Goal: Task Accomplishment & Management: Use online tool/utility

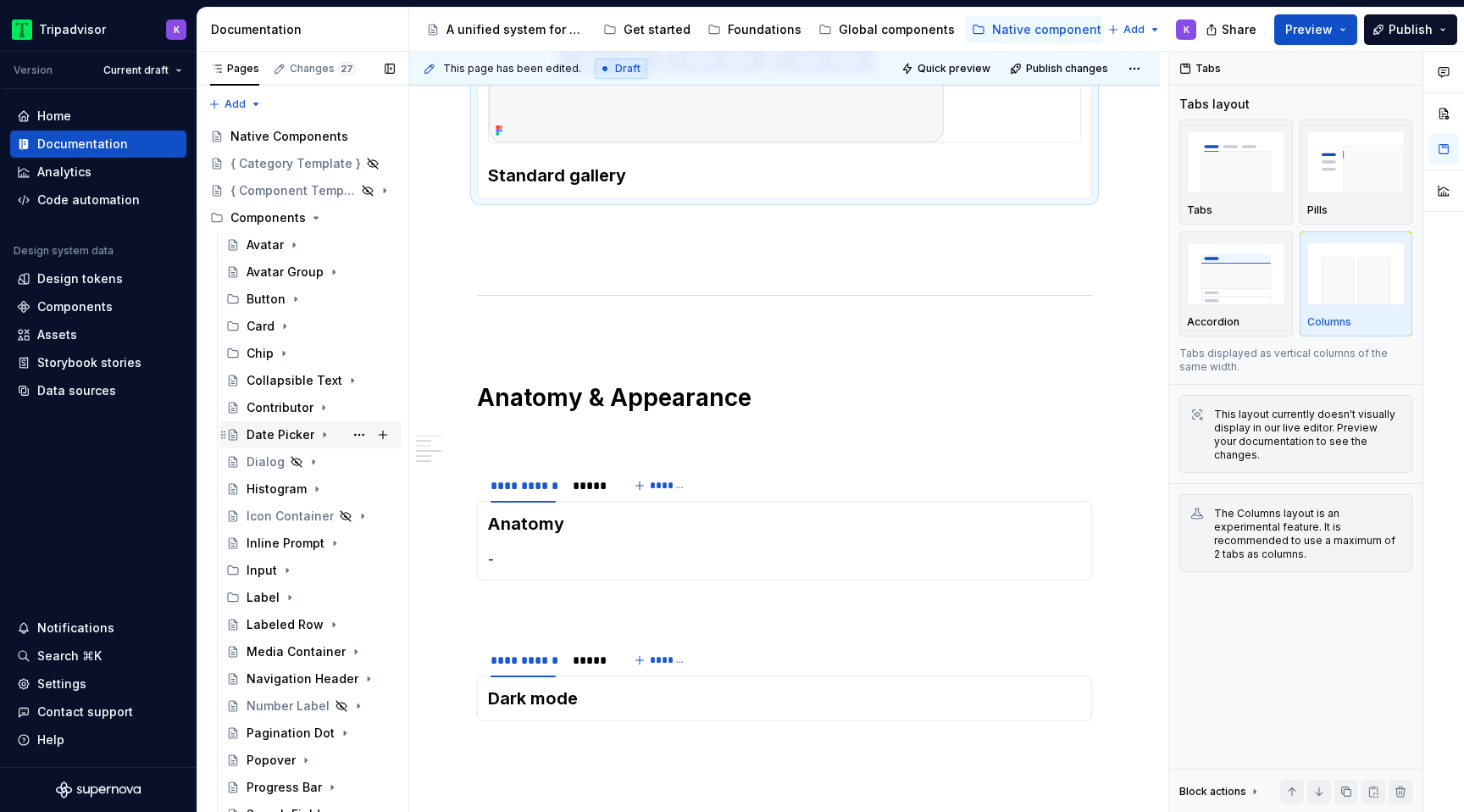
scroll to position [473, 0]
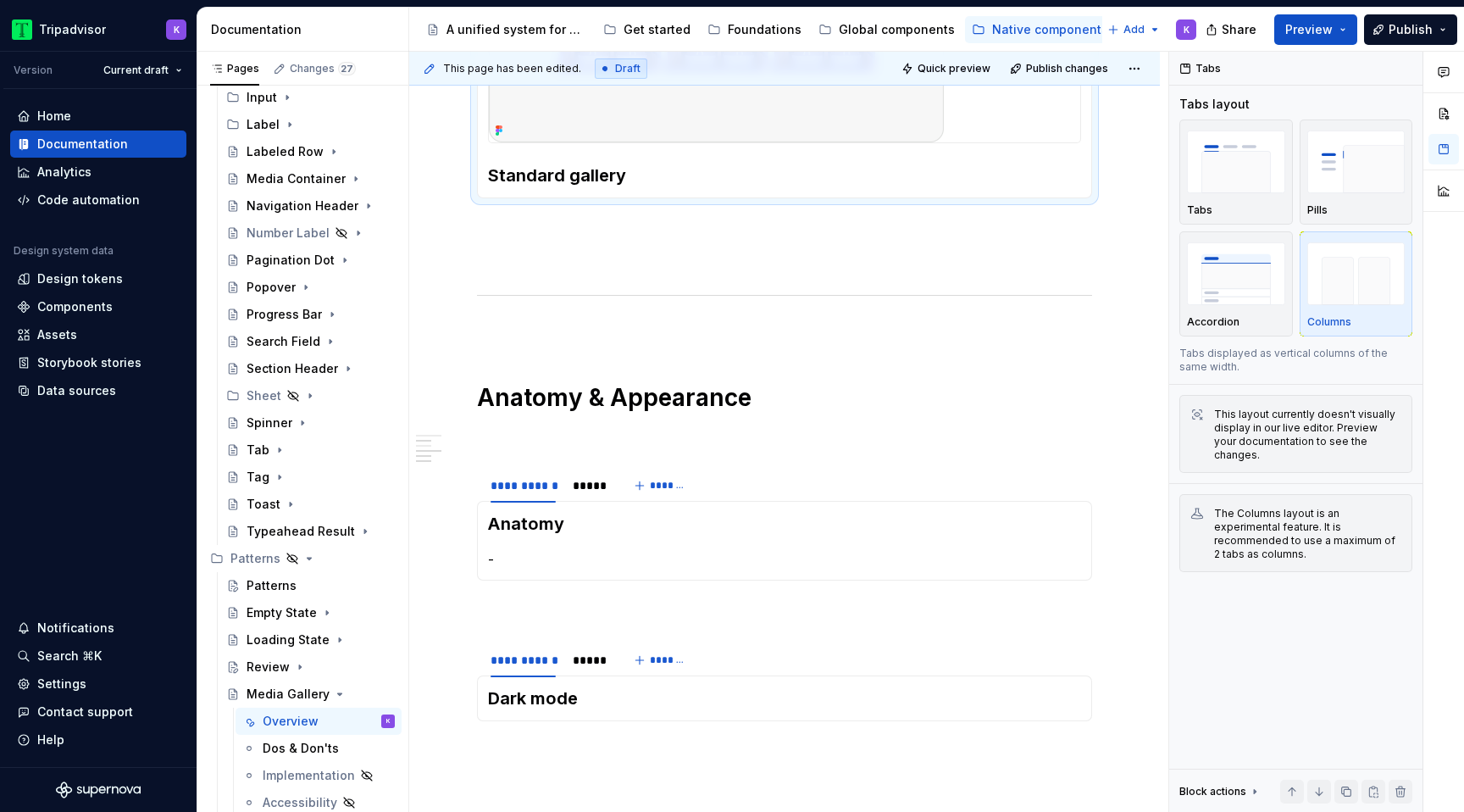
type textarea "*"
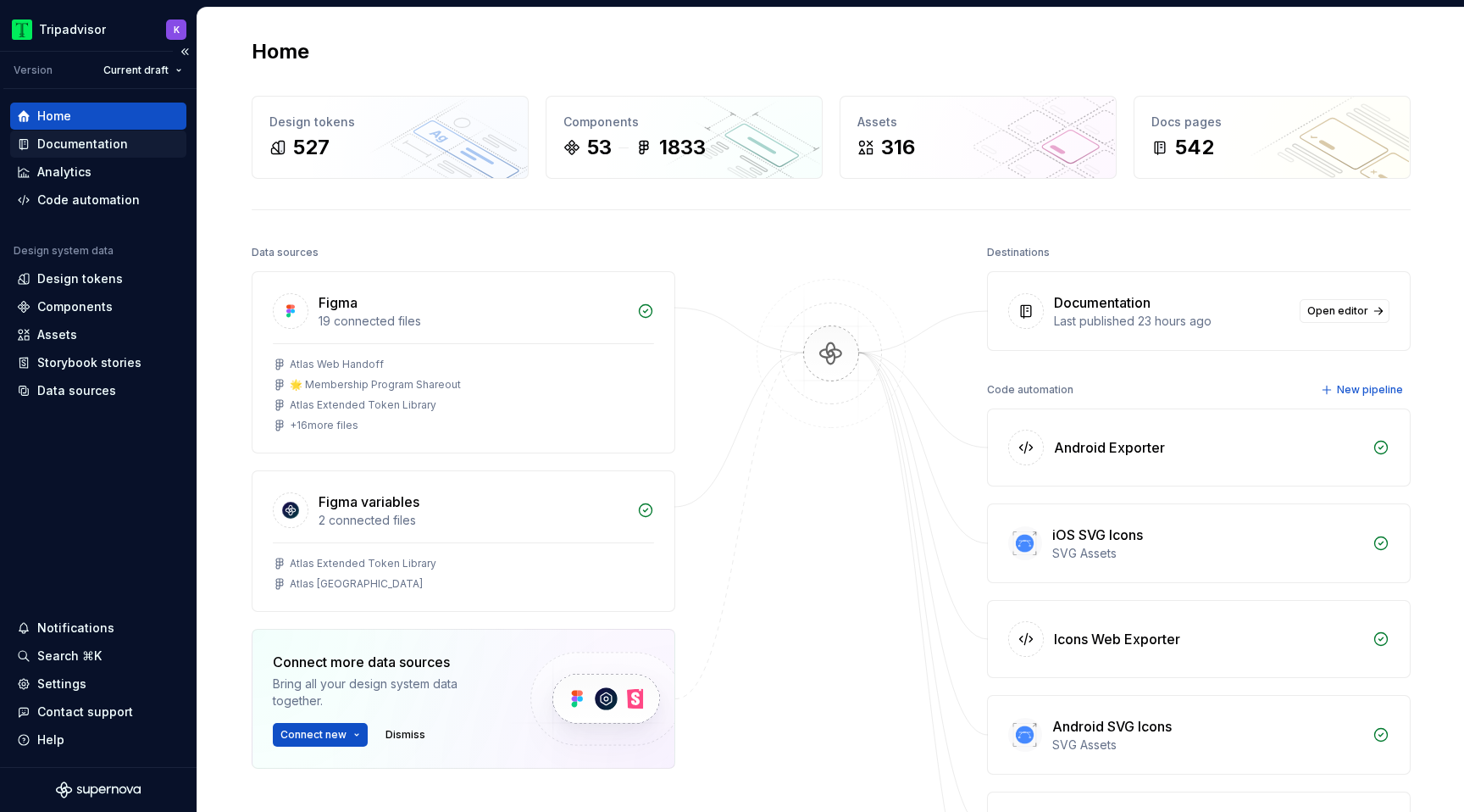
click at [42, 140] on div "Documentation" at bounding box center [82, 144] width 91 height 17
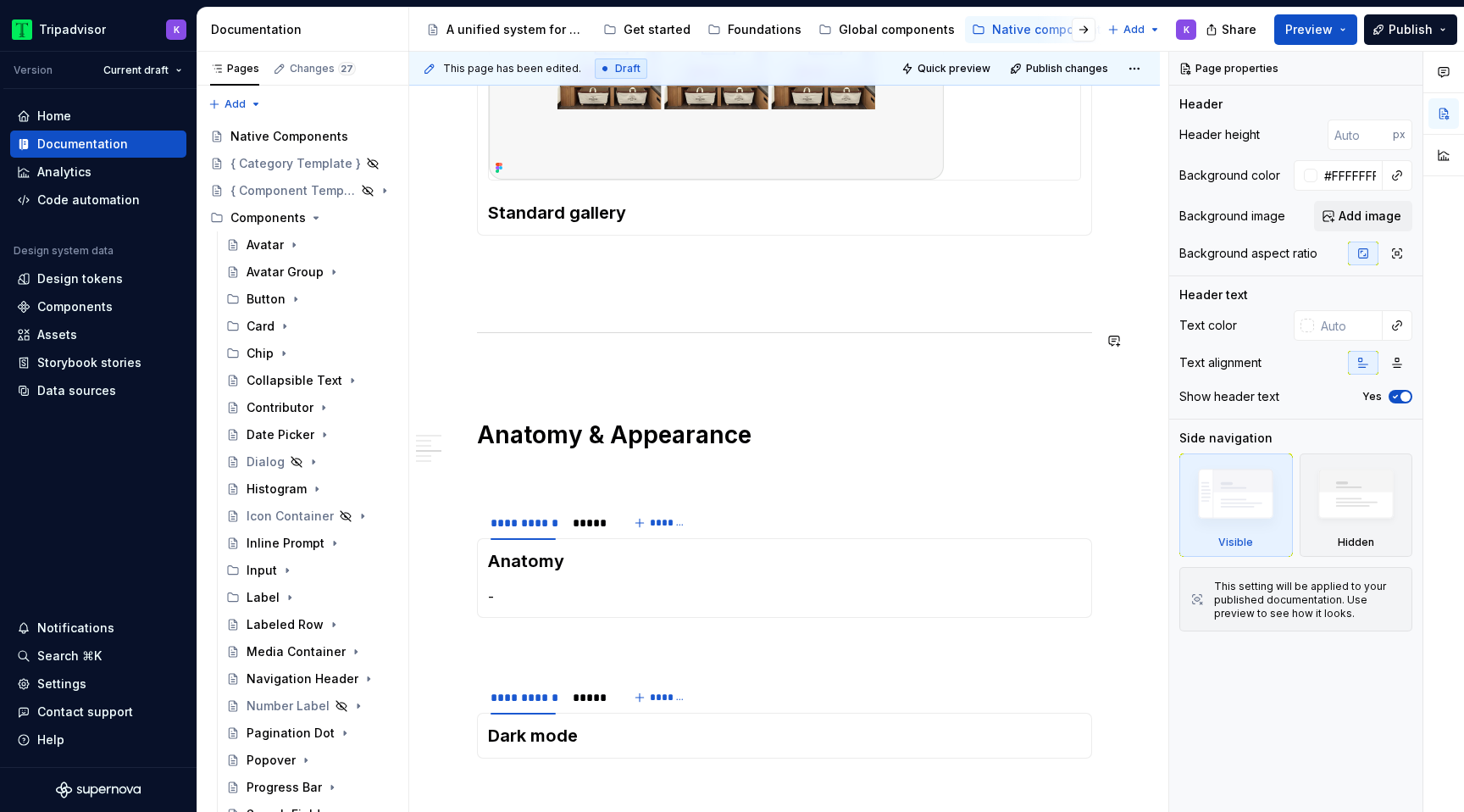
scroll to position [1361, 0]
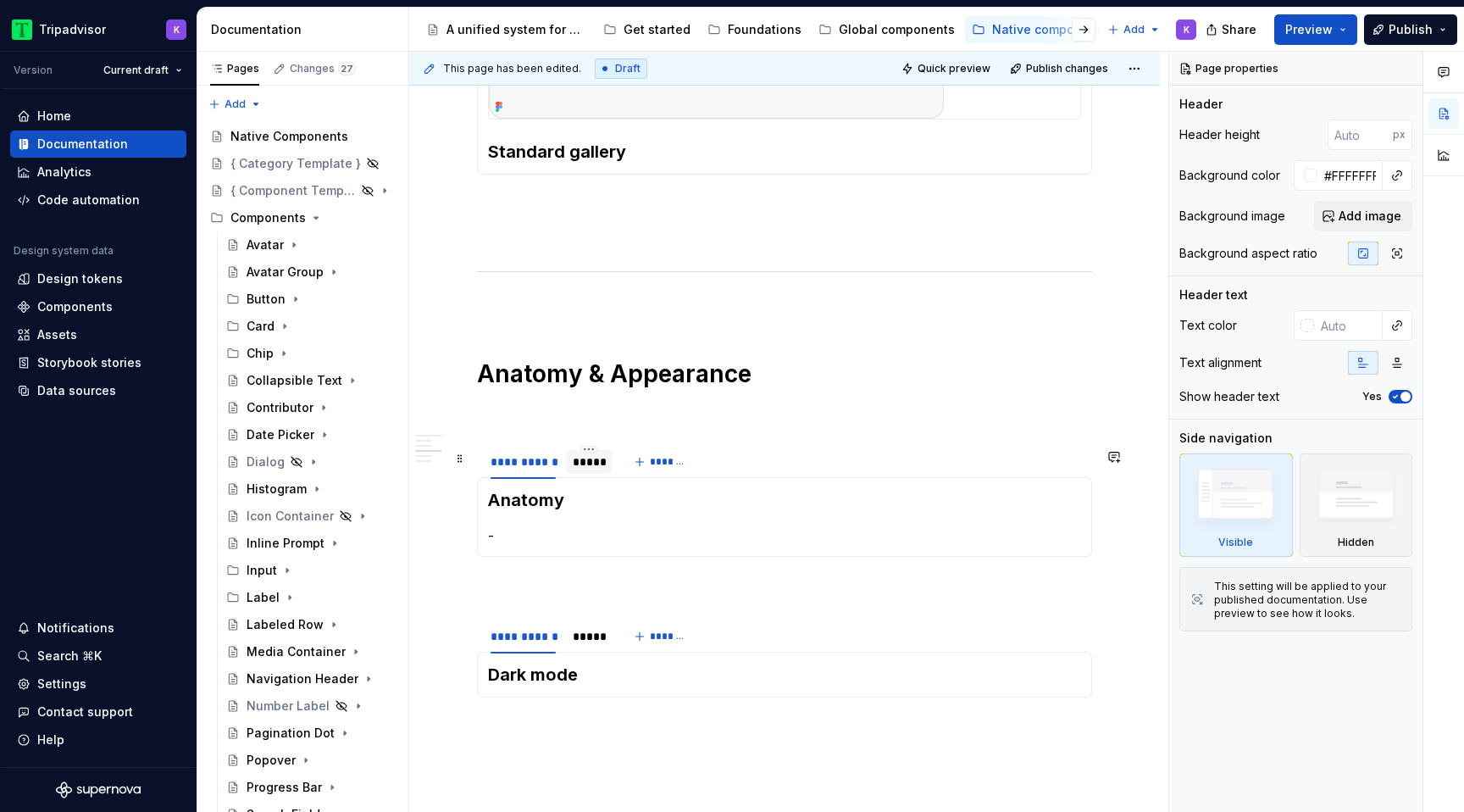
click at [582, 474] on div "*****" at bounding box center [589, 462] width 46 height 24
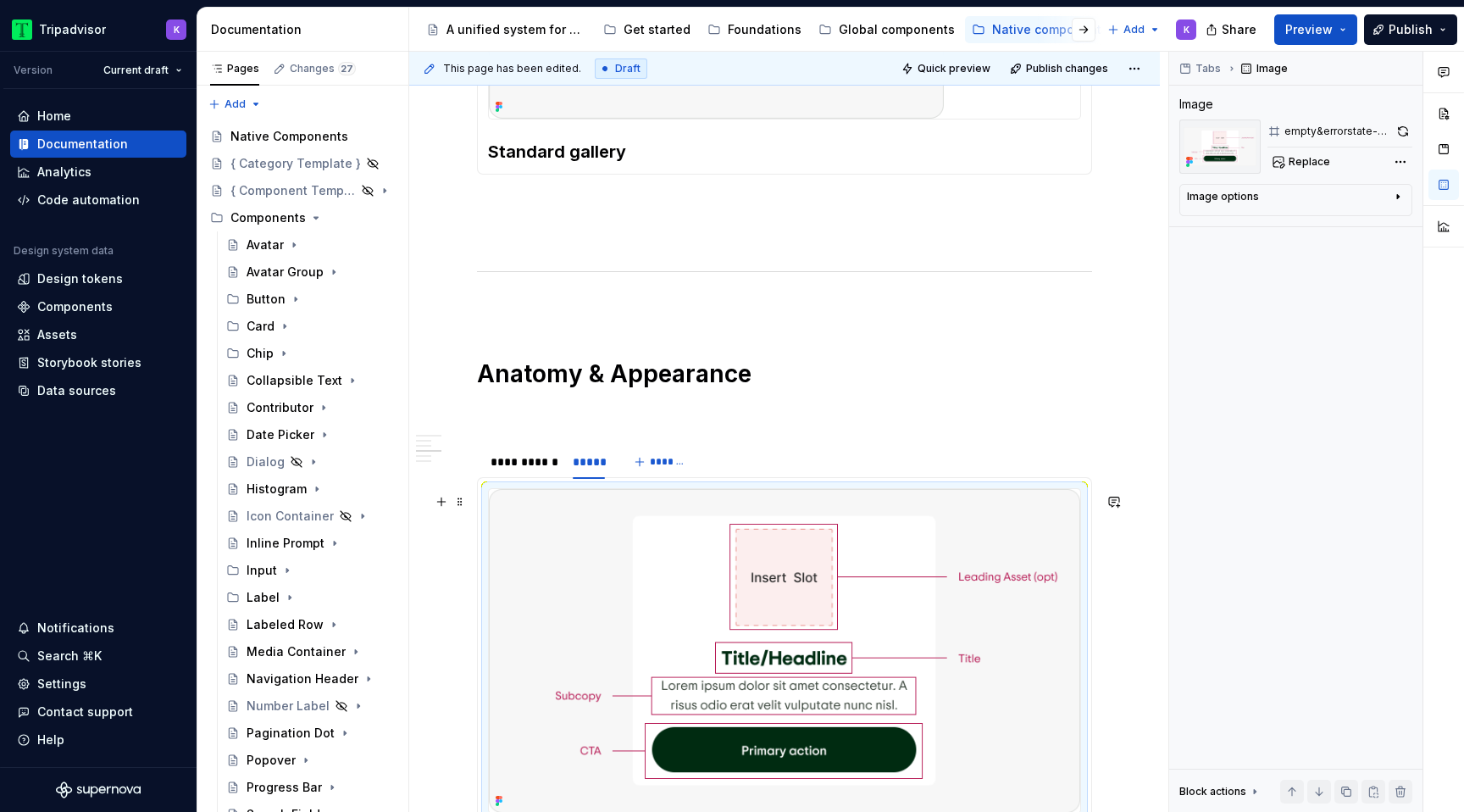
click at [870, 556] on img at bounding box center [784, 650] width 591 height 323
click at [1296, 169] on button "Replace" at bounding box center [1302, 162] width 70 height 24
type textarea "*"
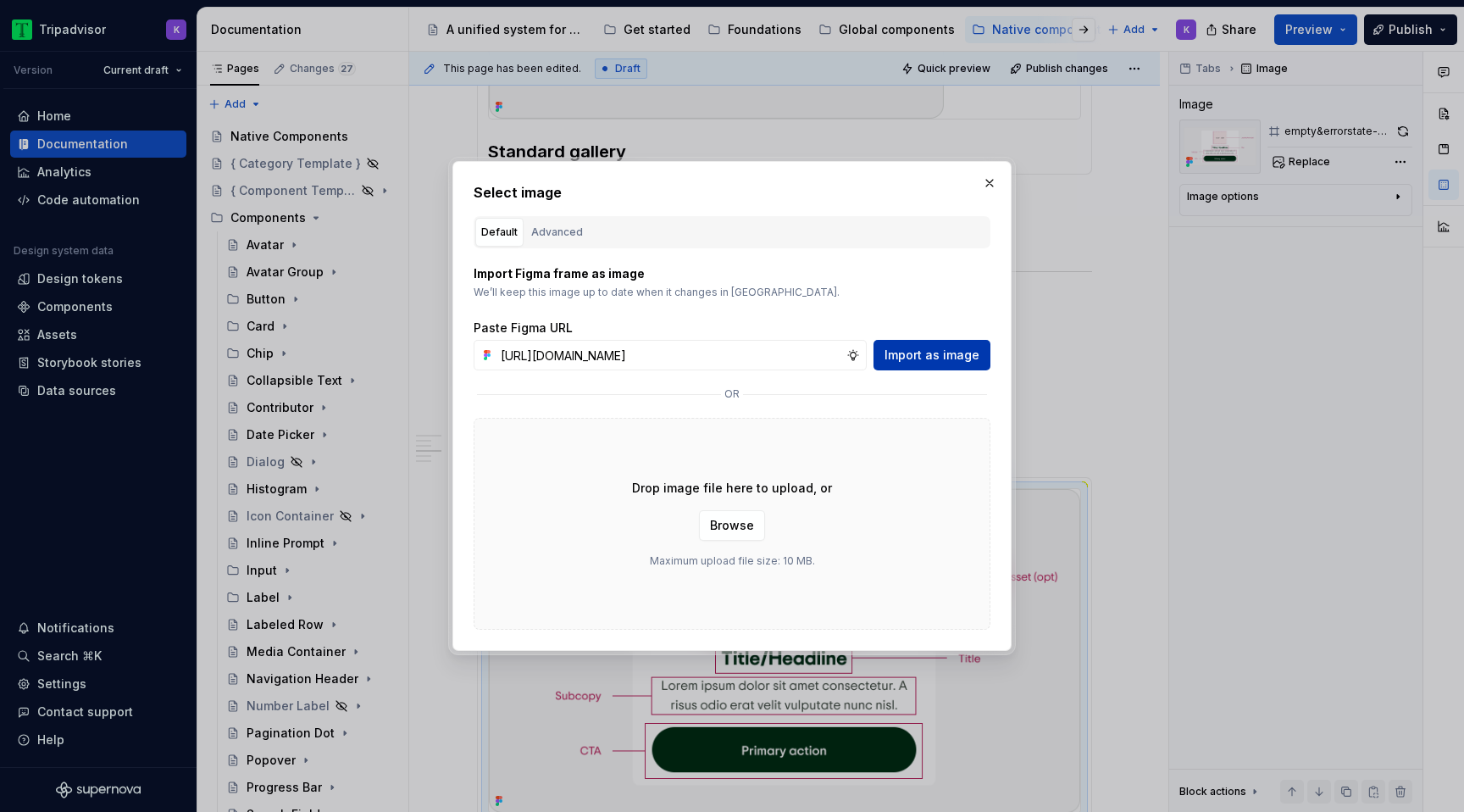
scroll to position [0, 435]
type input "[URL][DOMAIN_NAME]"
click at [936, 349] on span "Import as image" at bounding box center [932, 355] width 95 height 17
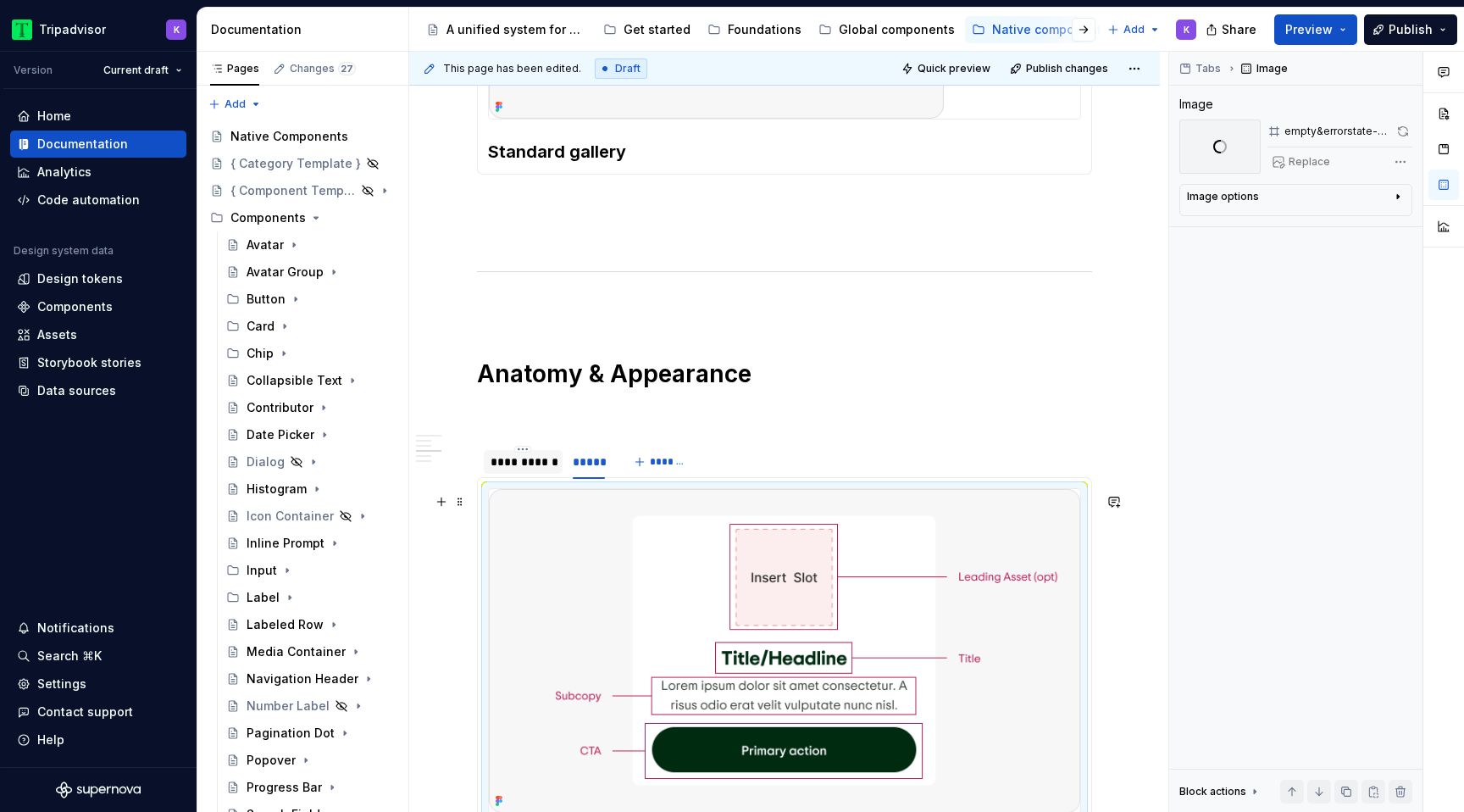
type textarea "*"
click at [529, 469] on div "**********" at bounding box center [523, 461] width 65 height 17
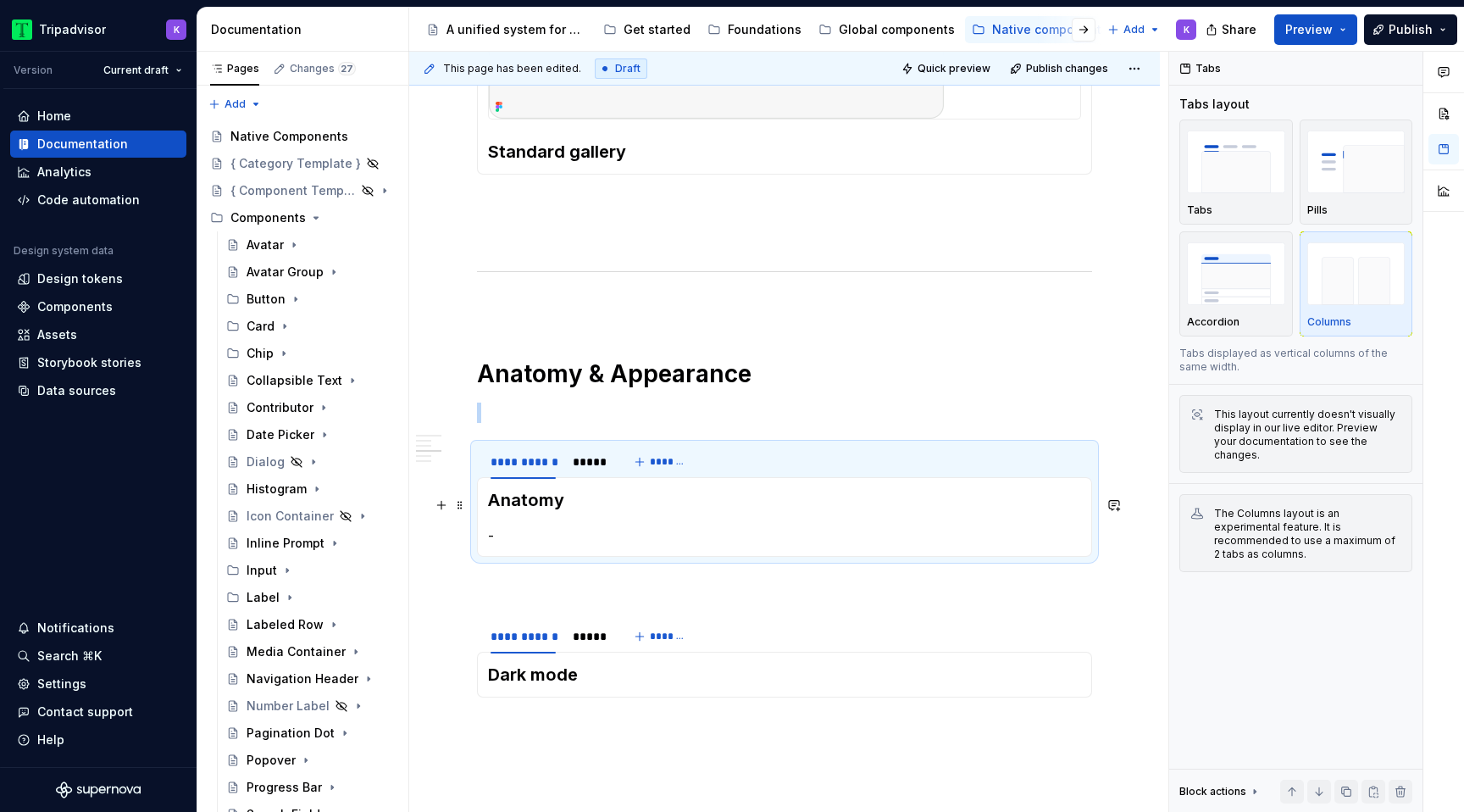
click at [492, 504] on h3 "Anatomy" at bounding box center [784, 500] width 593 height 24
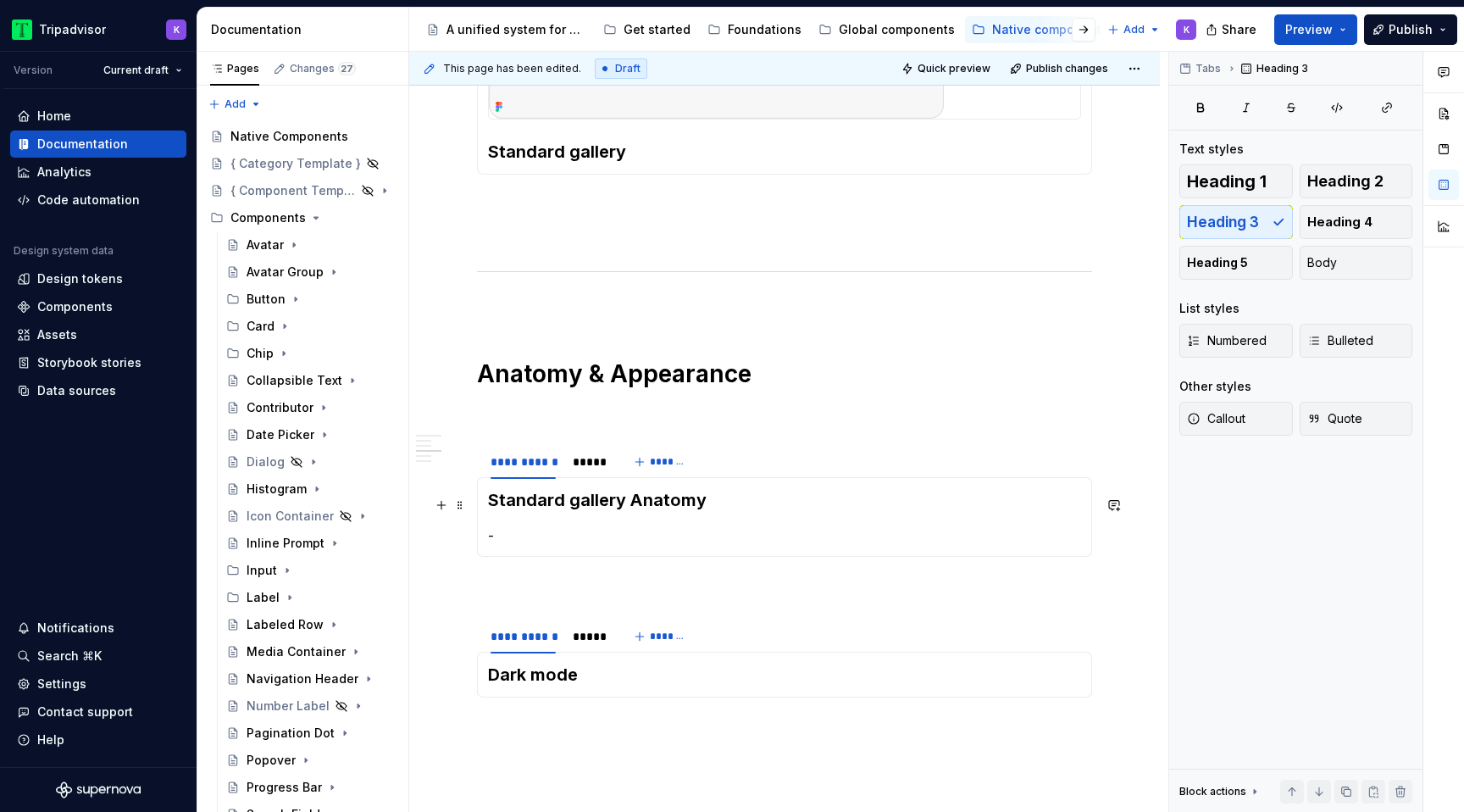
click at [630, 506] on h3 "Standard gallery Anatomy" at bounding box center [784, 500] width 593 height 24
click at [635, 506] on h3 "Standard gallery Anatomy" at bounding box center [784, 500] width 593 height 24
click at [582, 648] on div "*****" at bounding box center [589, 636] width 46 height 24
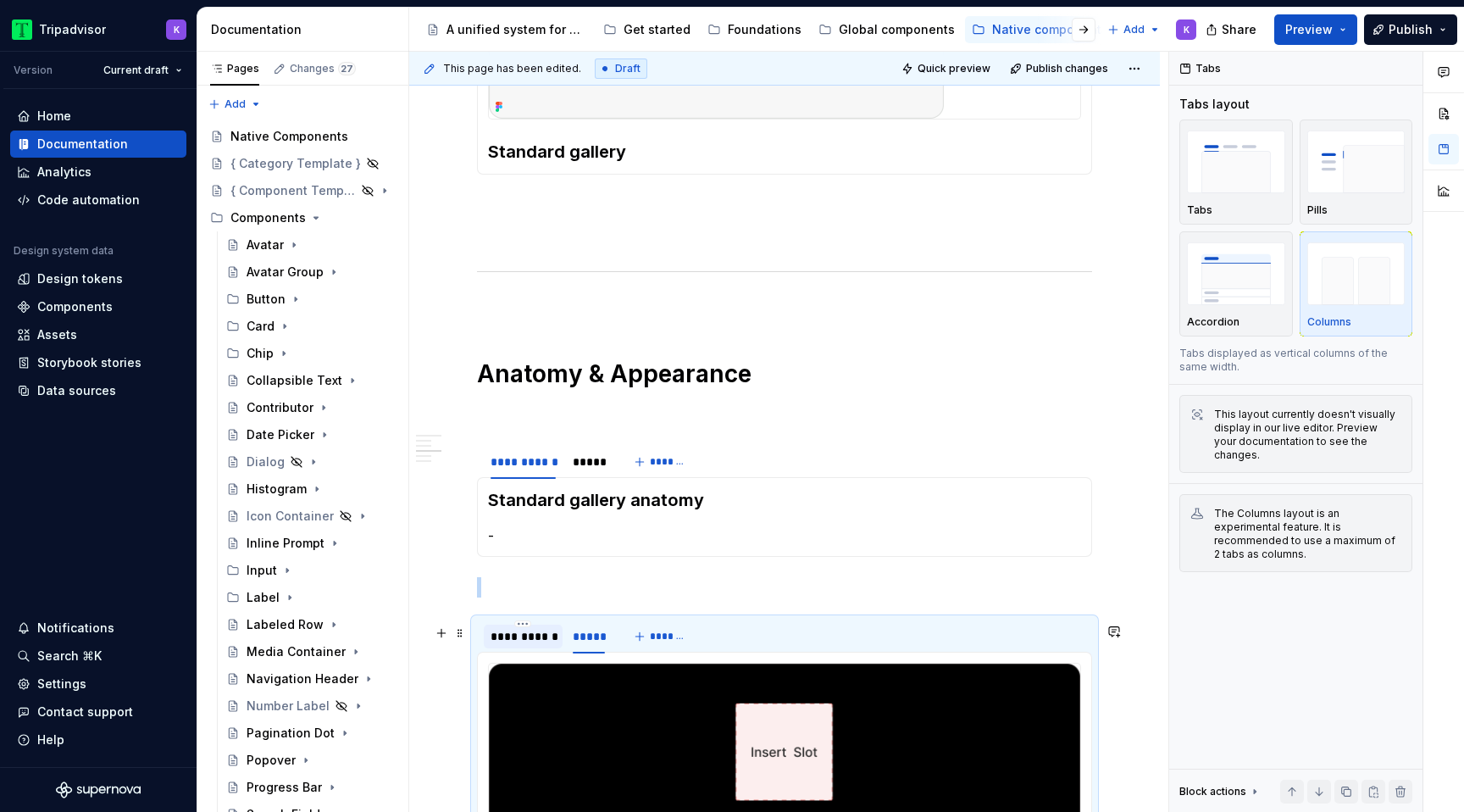
click at [538, 648] on div "**********" at bounding box center [523, 636] width 79 height 24
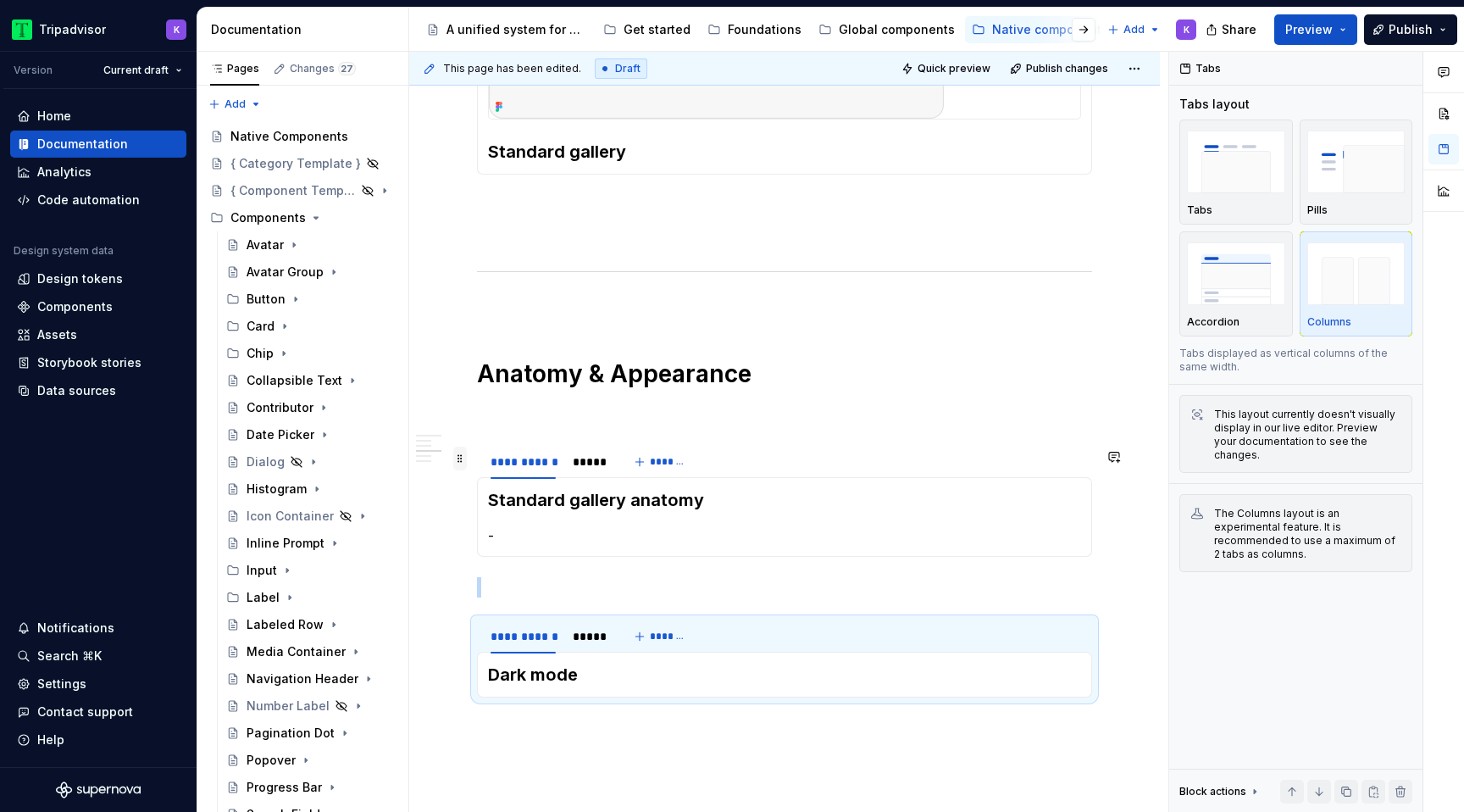
click at [463, 463] on span at bounding box center [460, 459] width 14 height 24
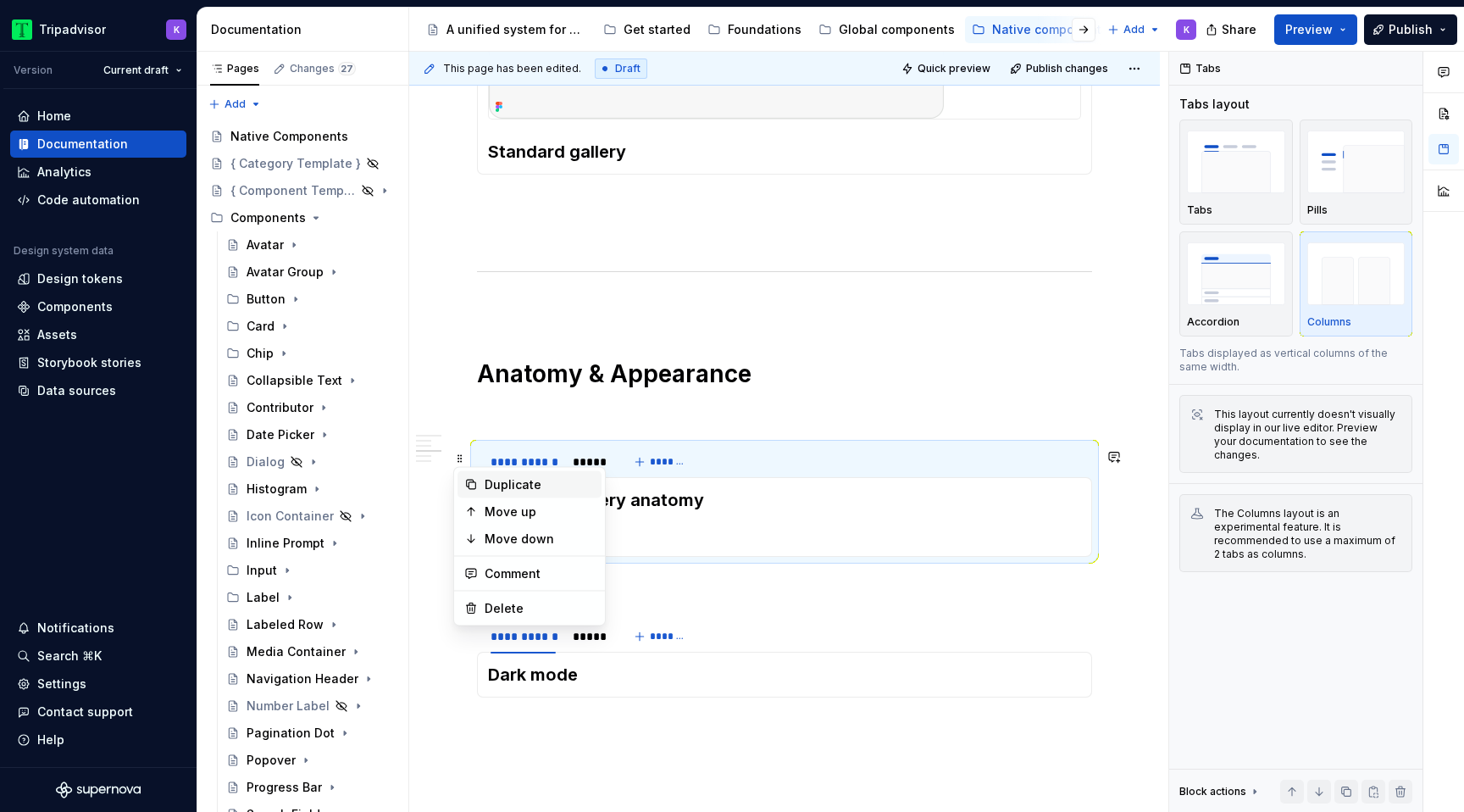
click at [498, 487] on div "Duplicate" at bounding box center [540, 484] width 110 height 17
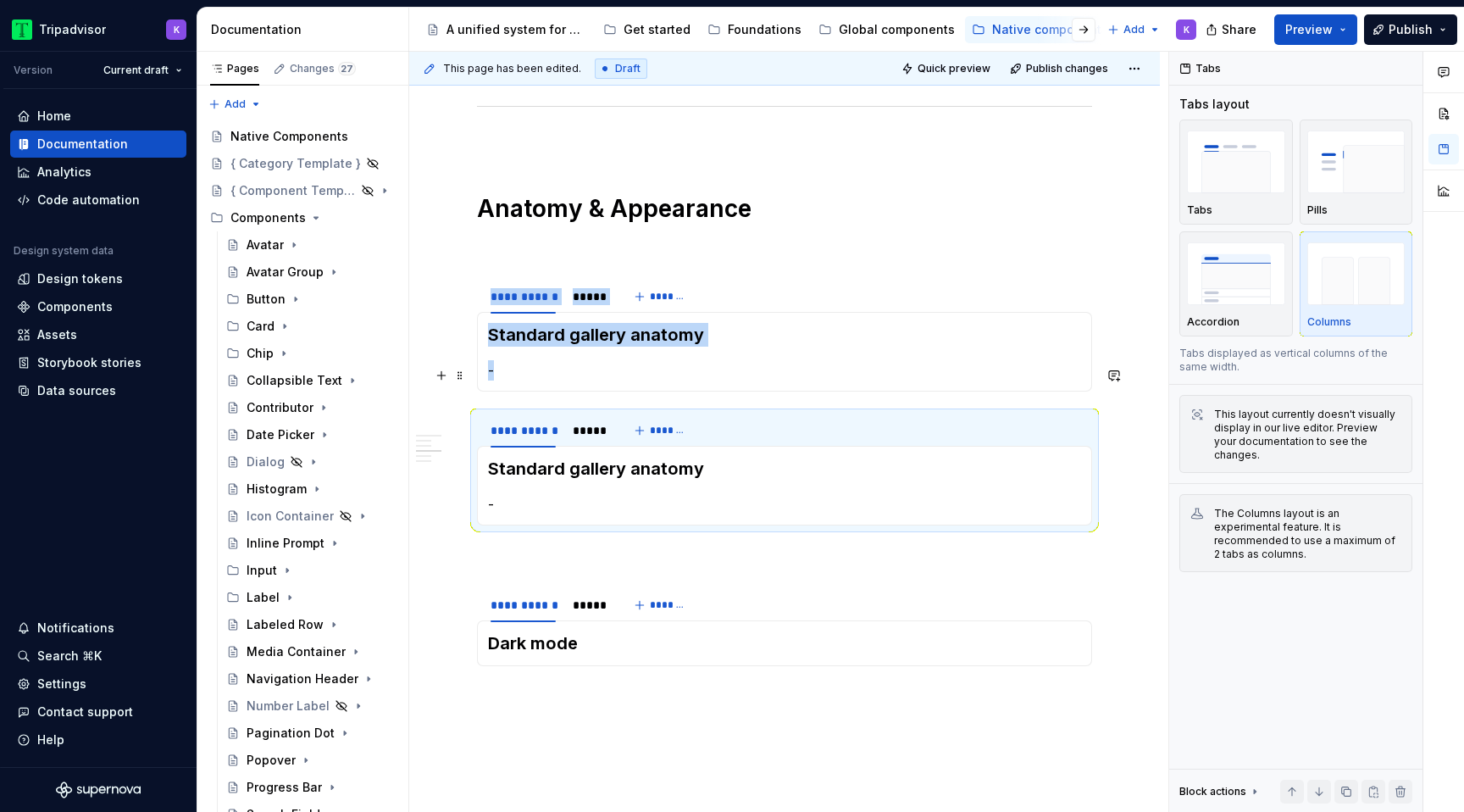
scroll to position [1540, 0]
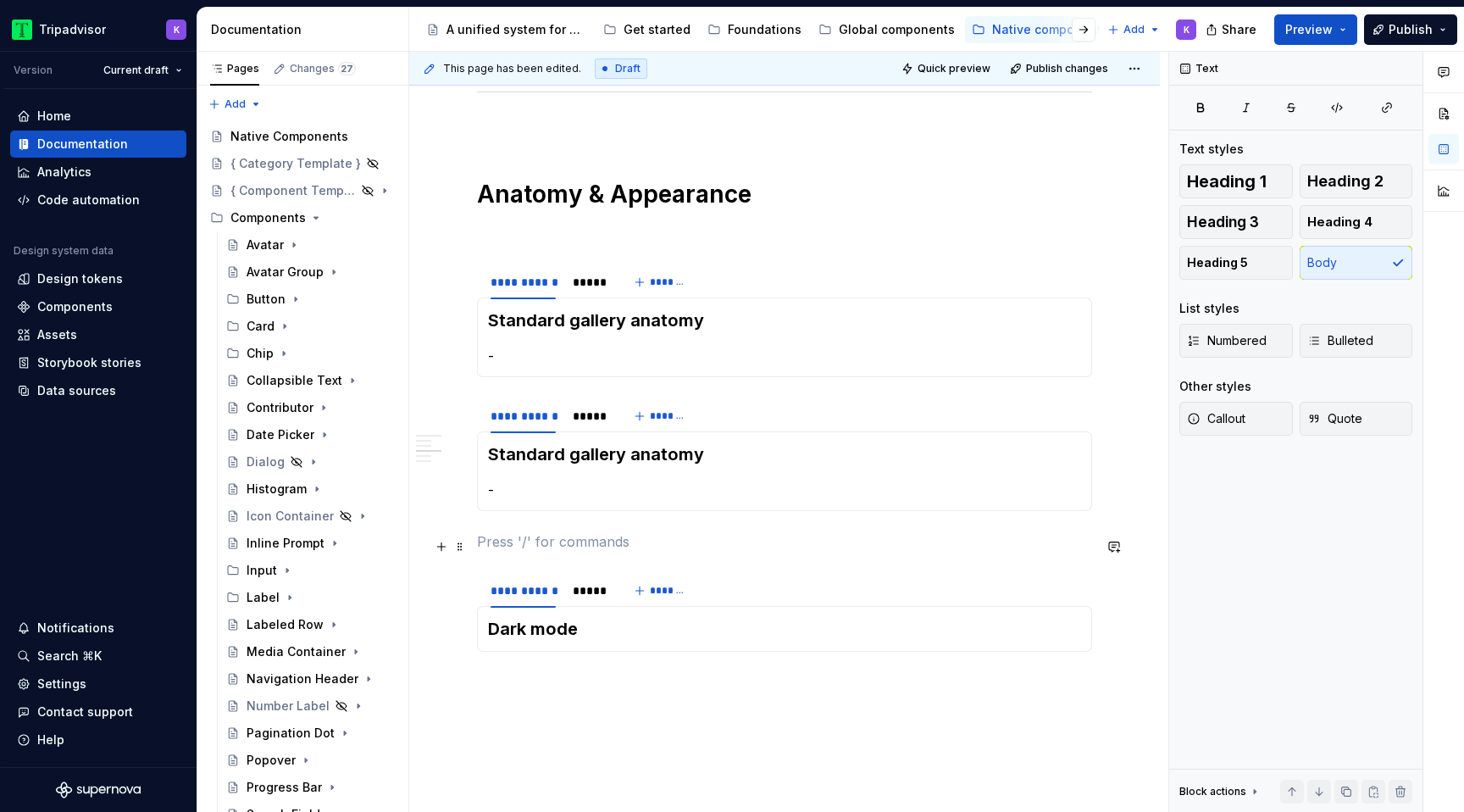
click at [538, 550] on p at bounding box center [784, 541] width 615 height 20
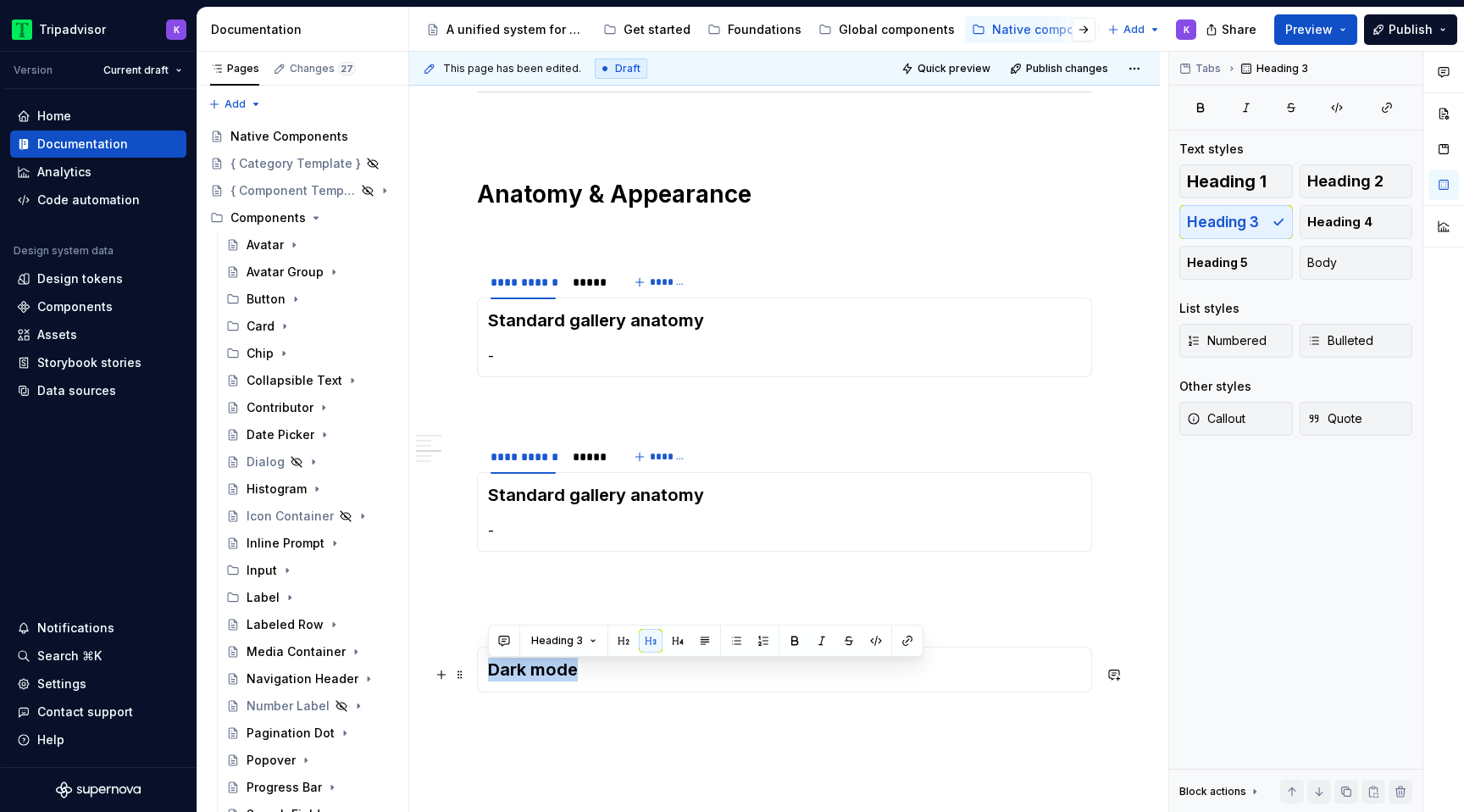
drag, startPoint x: 583, startPoint y: 670, endPoint x: 490, endPoint y: 670, distance: 93.2
click at [490, 670] on h3 "Dark mode" at bounding box center [784, 669] width 593 height 24
copy h3 "Dark mode"
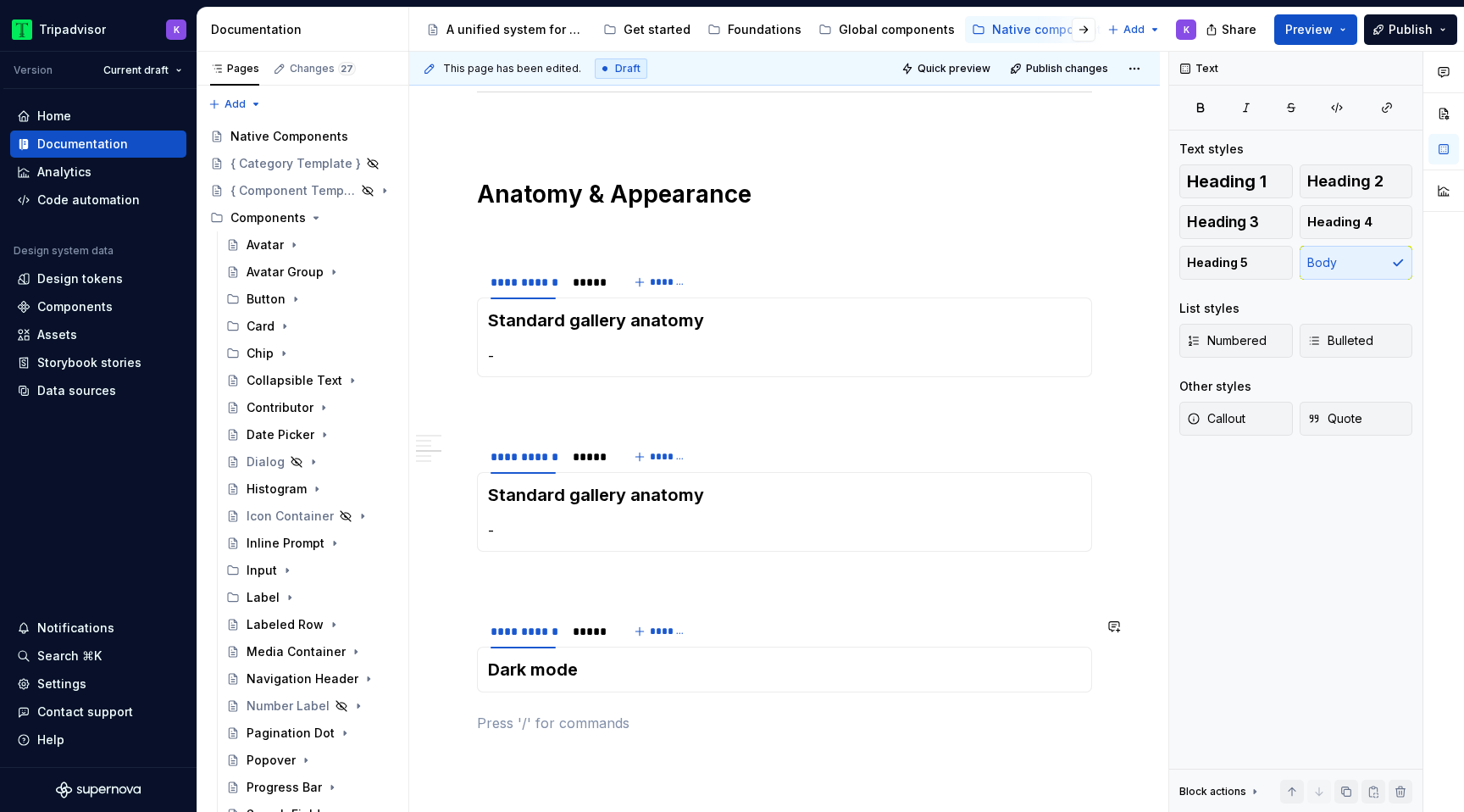
click at [0, 0] on span at bounding box center [0, 0] width 0 height 0
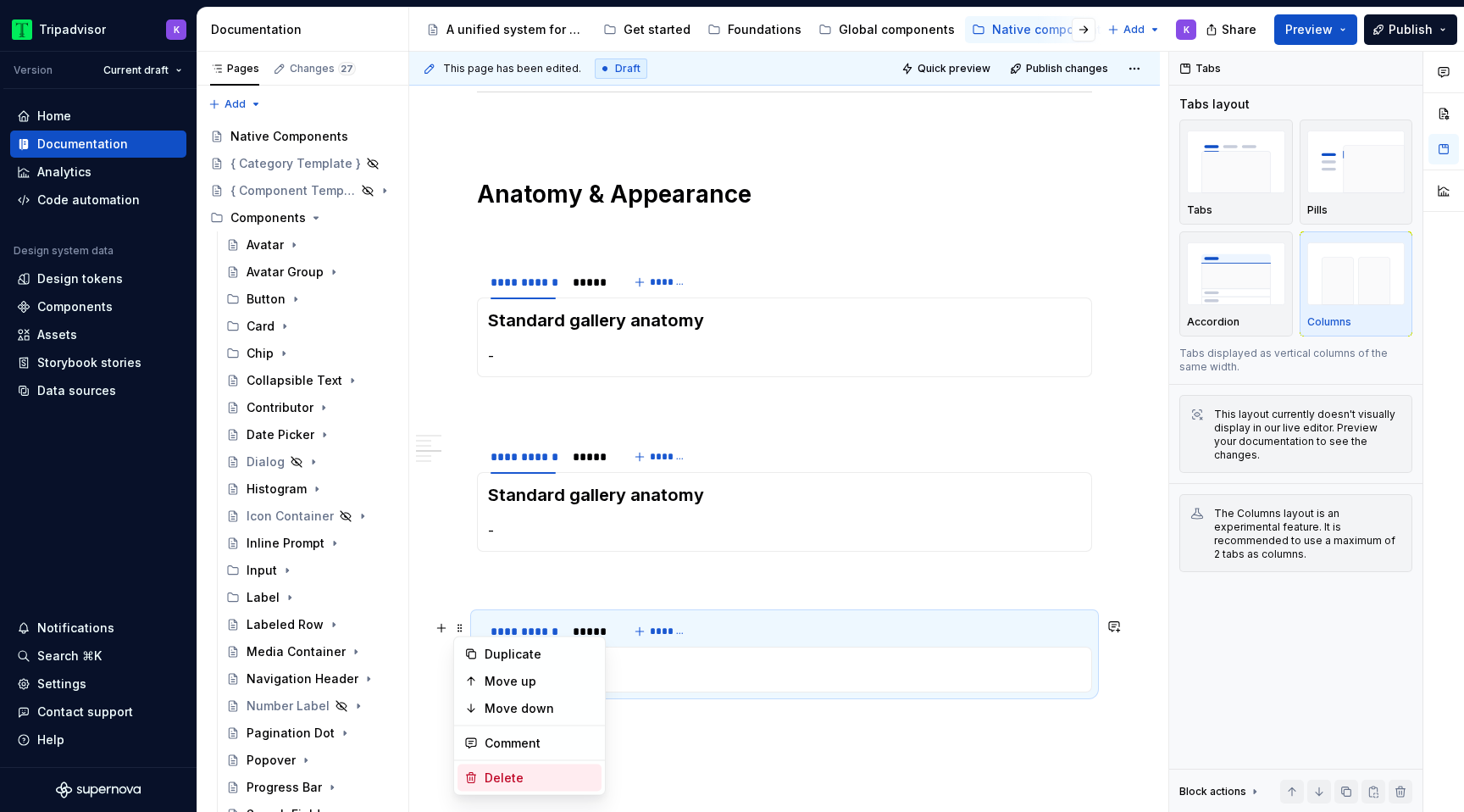
click at [510, 781] on div "Delete" at bounding box center [540, 777] width 110 height 17
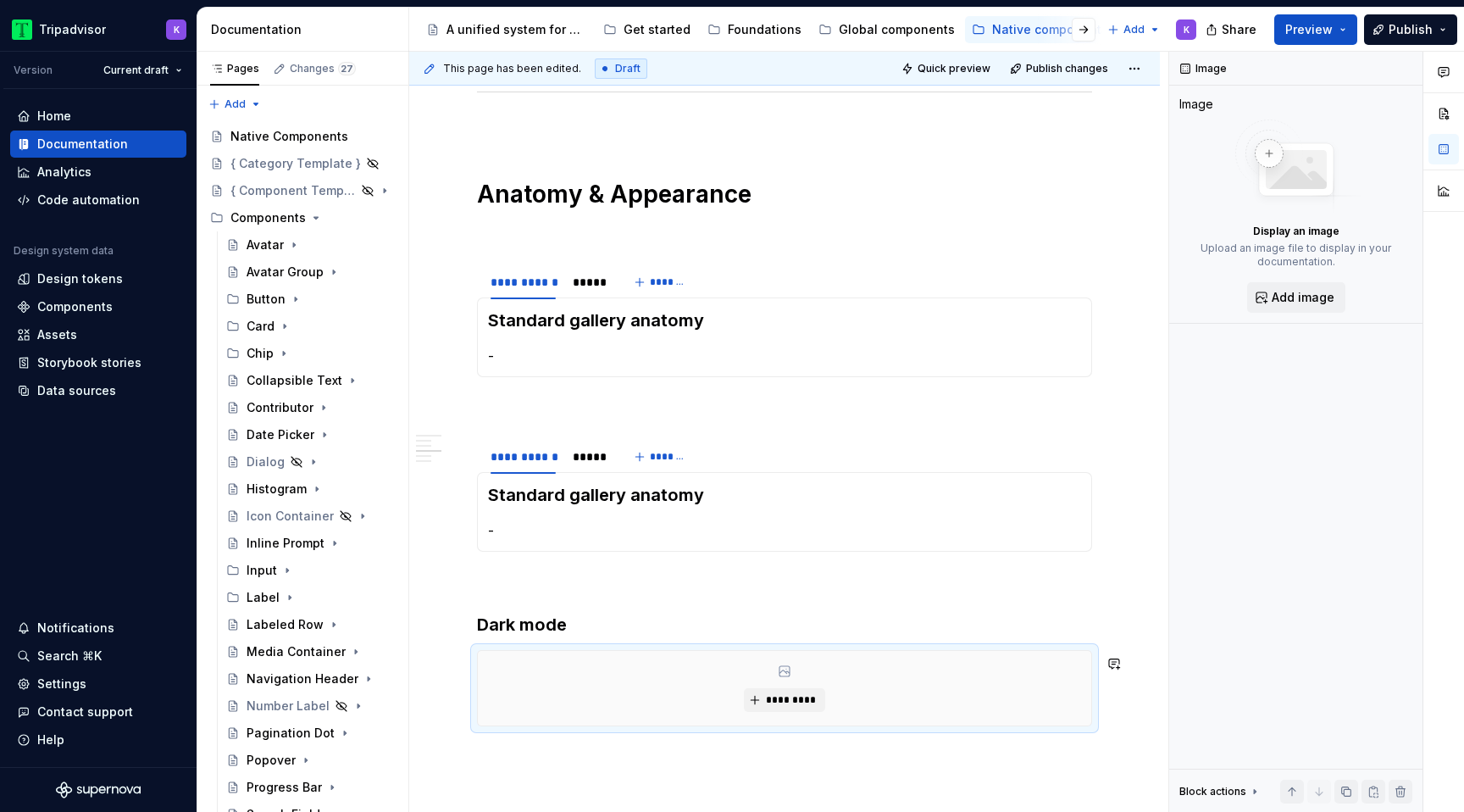
scroll to position [1629, 0]
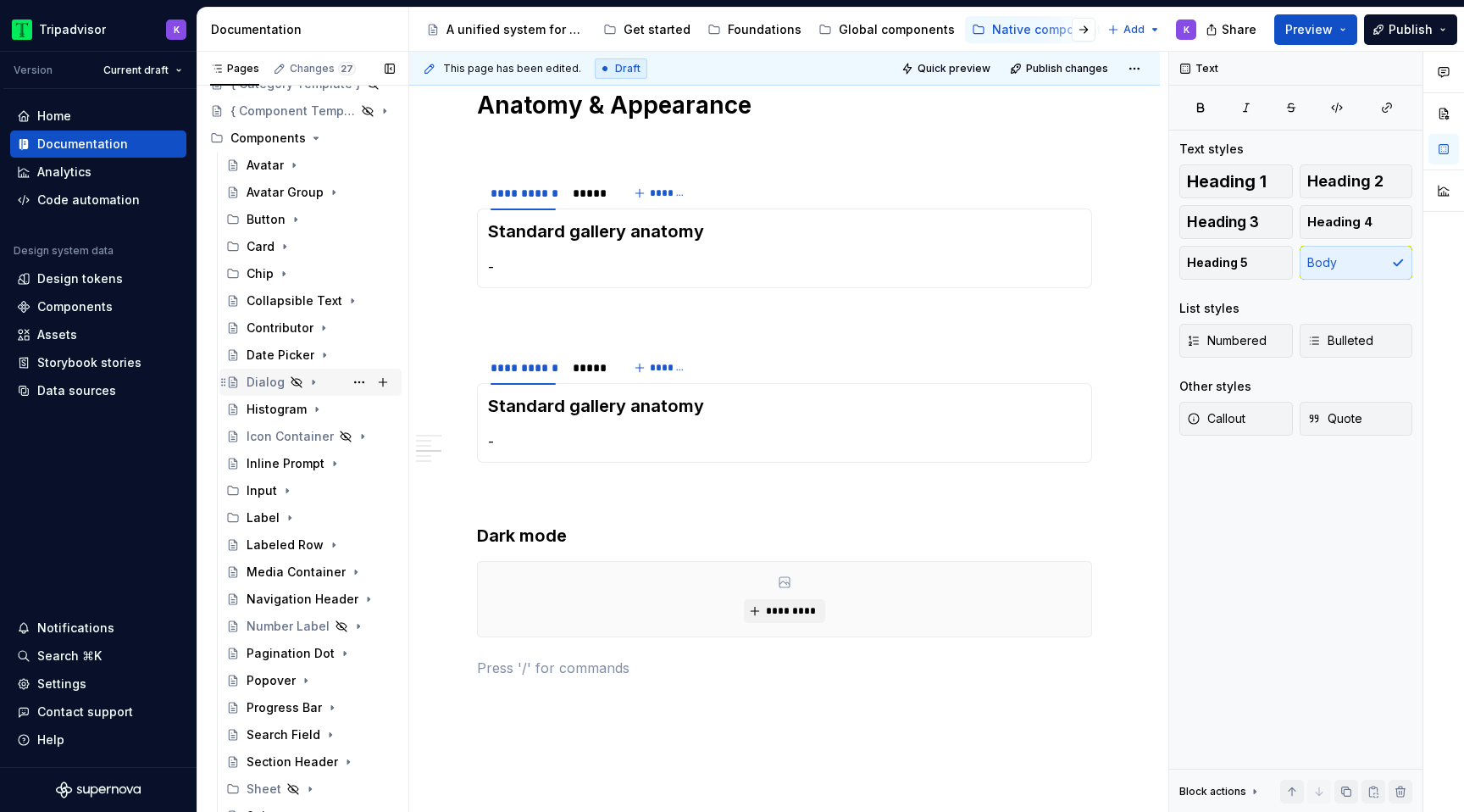
scroll to position [92, 0]
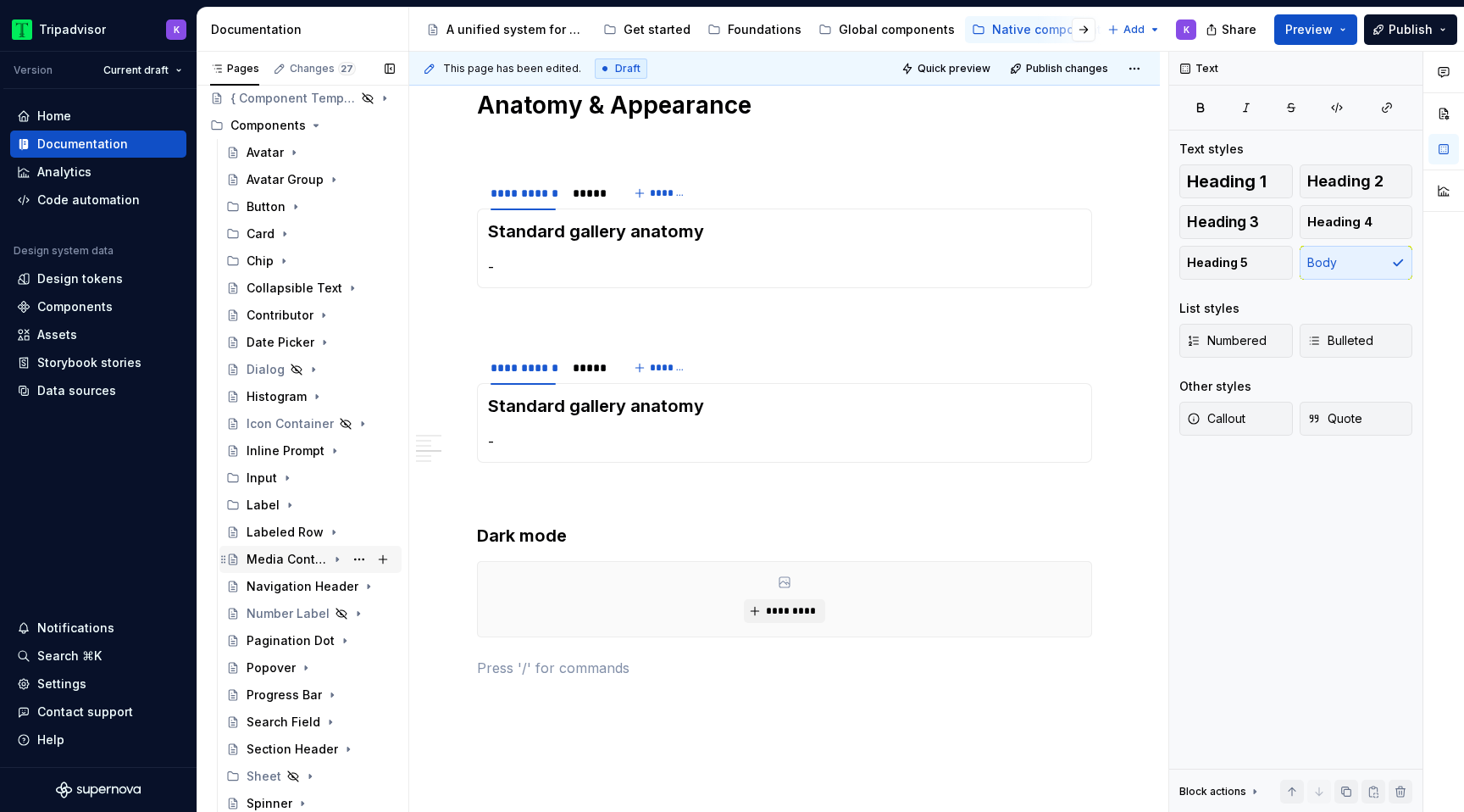
click at [330, 559] on icon "Page tree" at bounding box center [337, 559] width 14 height 14
click at [325, 585] on div "Overview" at bounding box center [329, 586] width 132 height 24
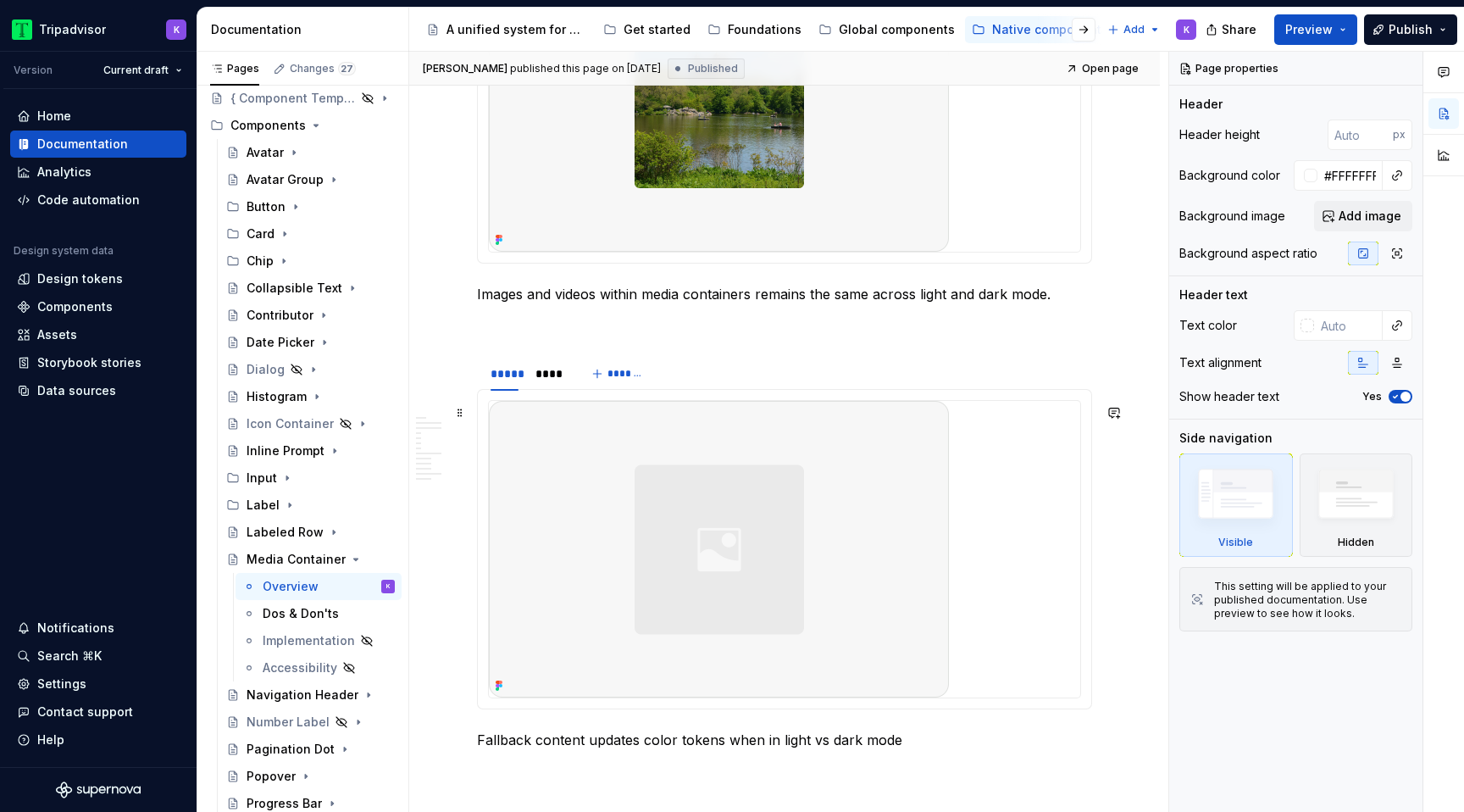
scroll to position [3927, 0]
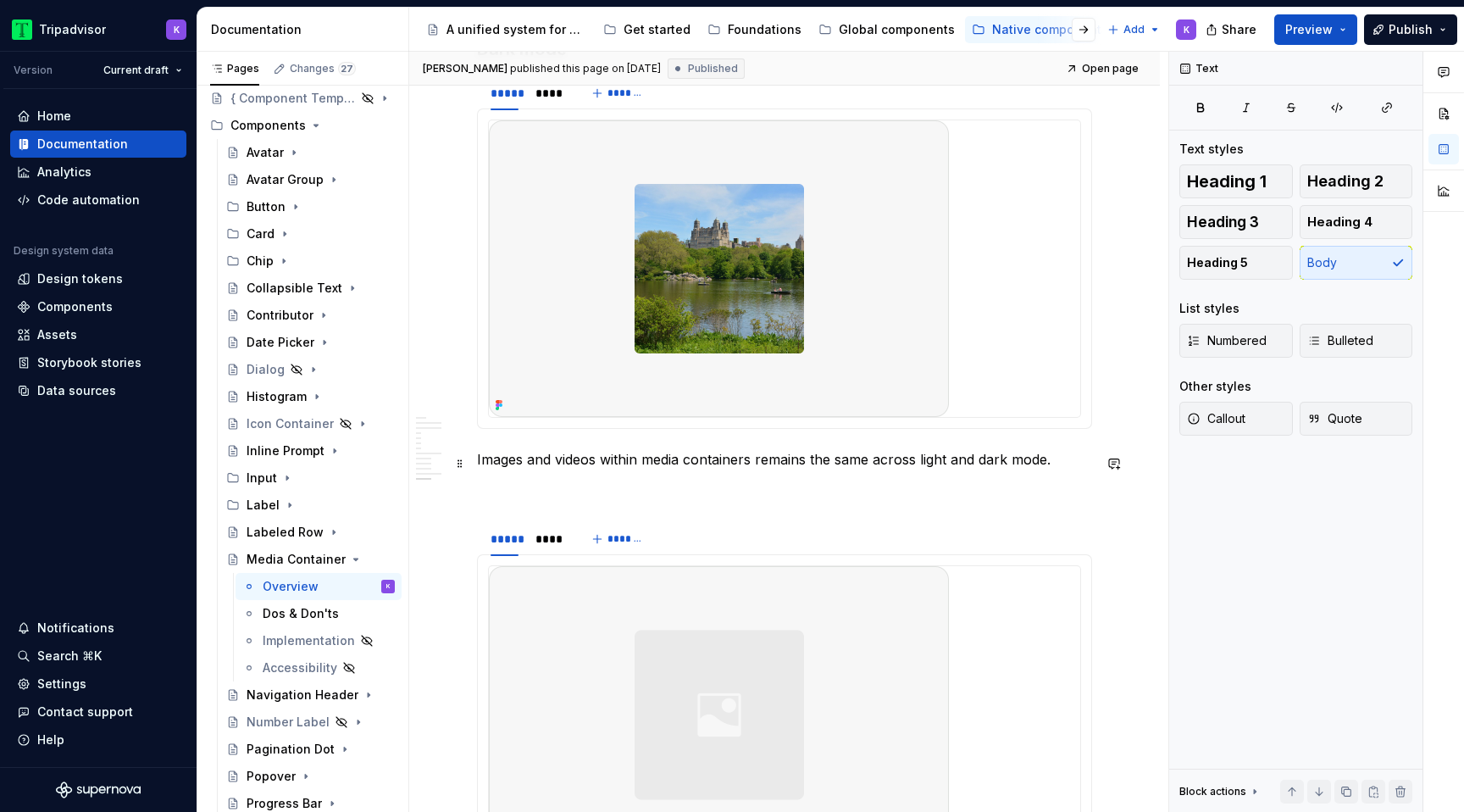
drag, startPoint x: 479, startPoint y: 460, endPoint x: 711, endPoint y: 472, distance: 232.5
click at [711, 469] on p "Images and videos within media containers remains the same across light and dar…" at bounding box center [784, 459] width 615 height 20
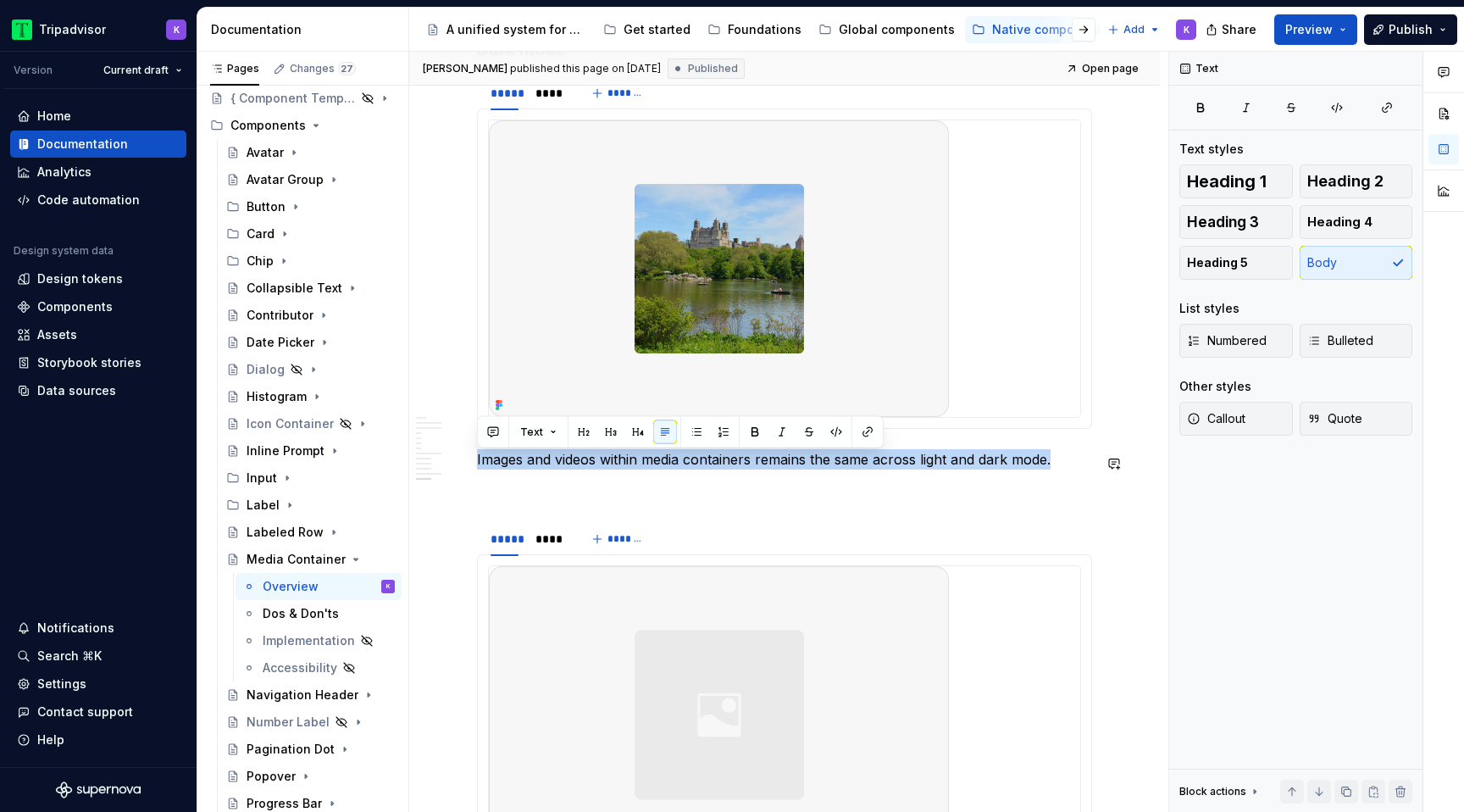
copy p "Images and videos within media containers remains the same across light and dar…"
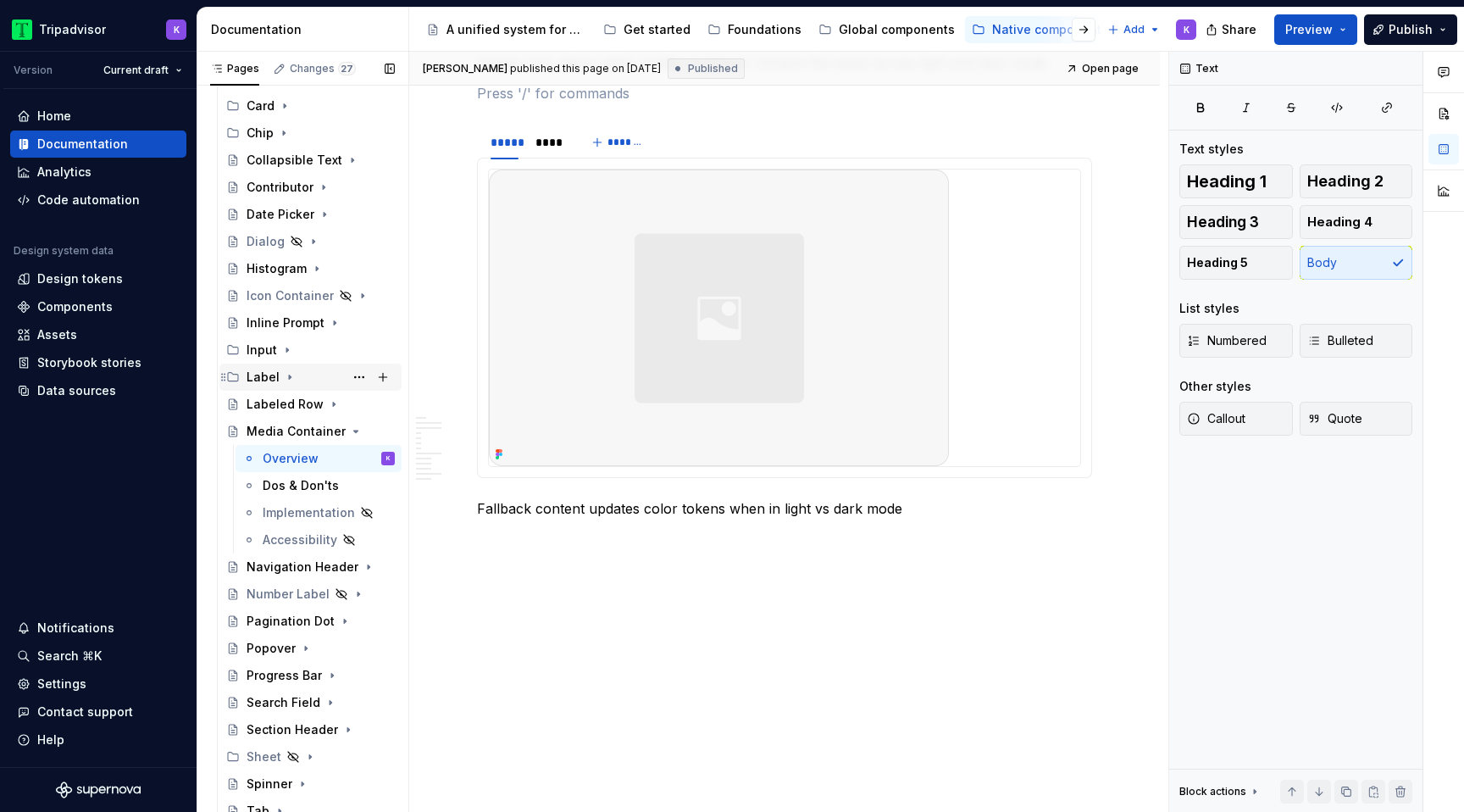
scroll to position [234, 0]
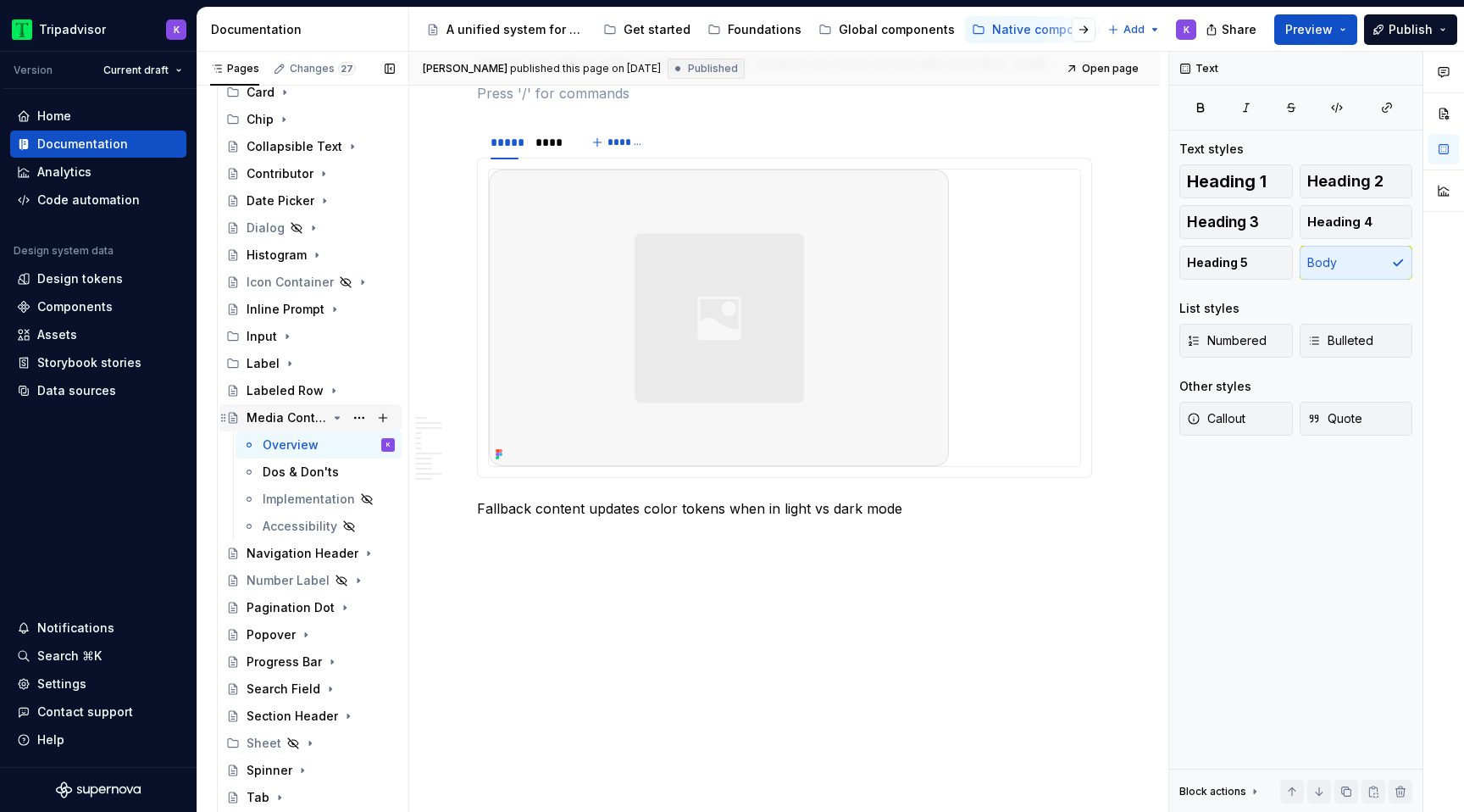
click at [336, 418] on icon "Page tree" at bounding box center [338, 418] width 4 height 2
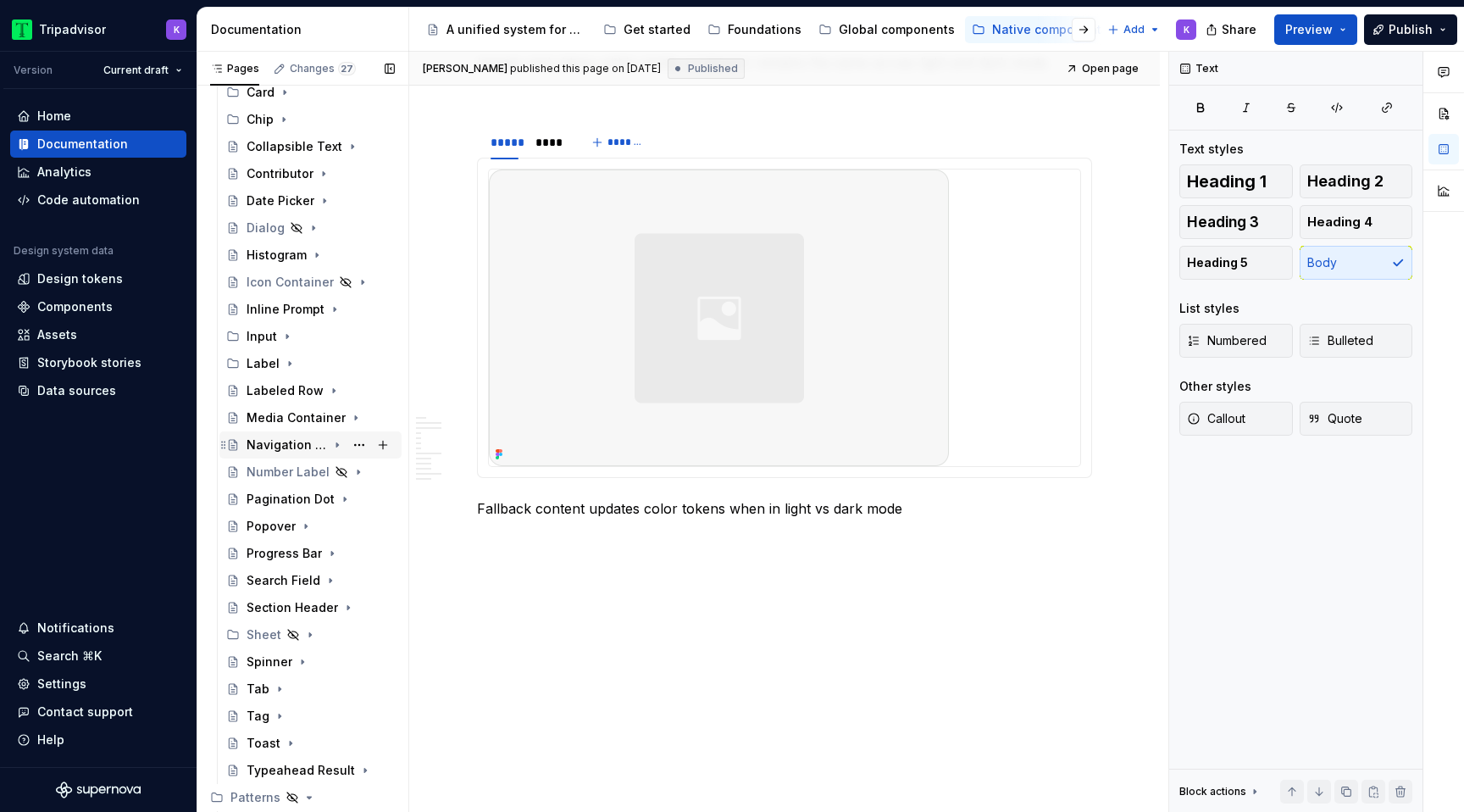
scroll to position [473, 0]
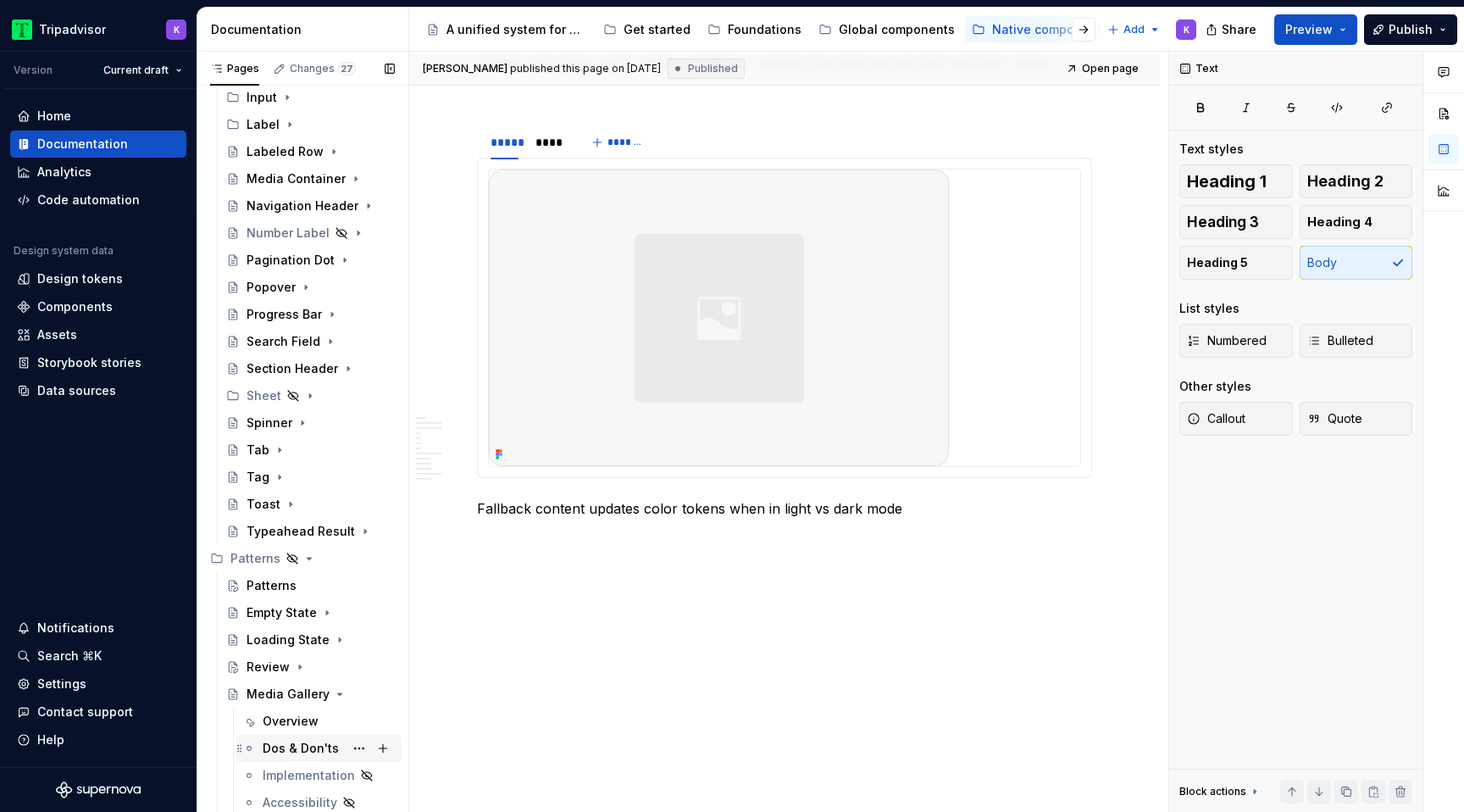
click at [312, 746] on div "Dos & Don'ts" at bounding box center [301, 748] width 76 height 17
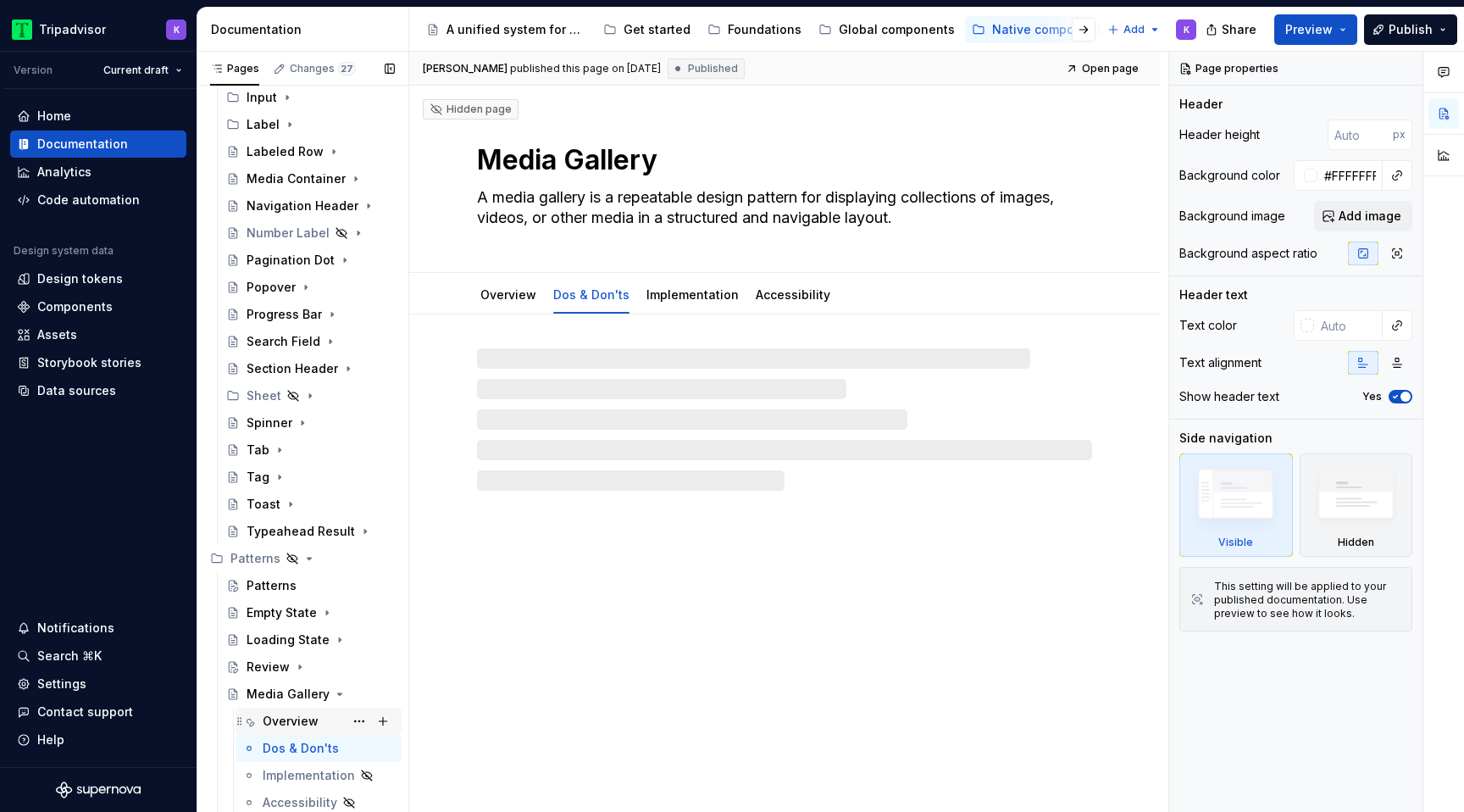
click at [312, 718] on div "Overview" at bounding box center [291, 721] width 56 height 17
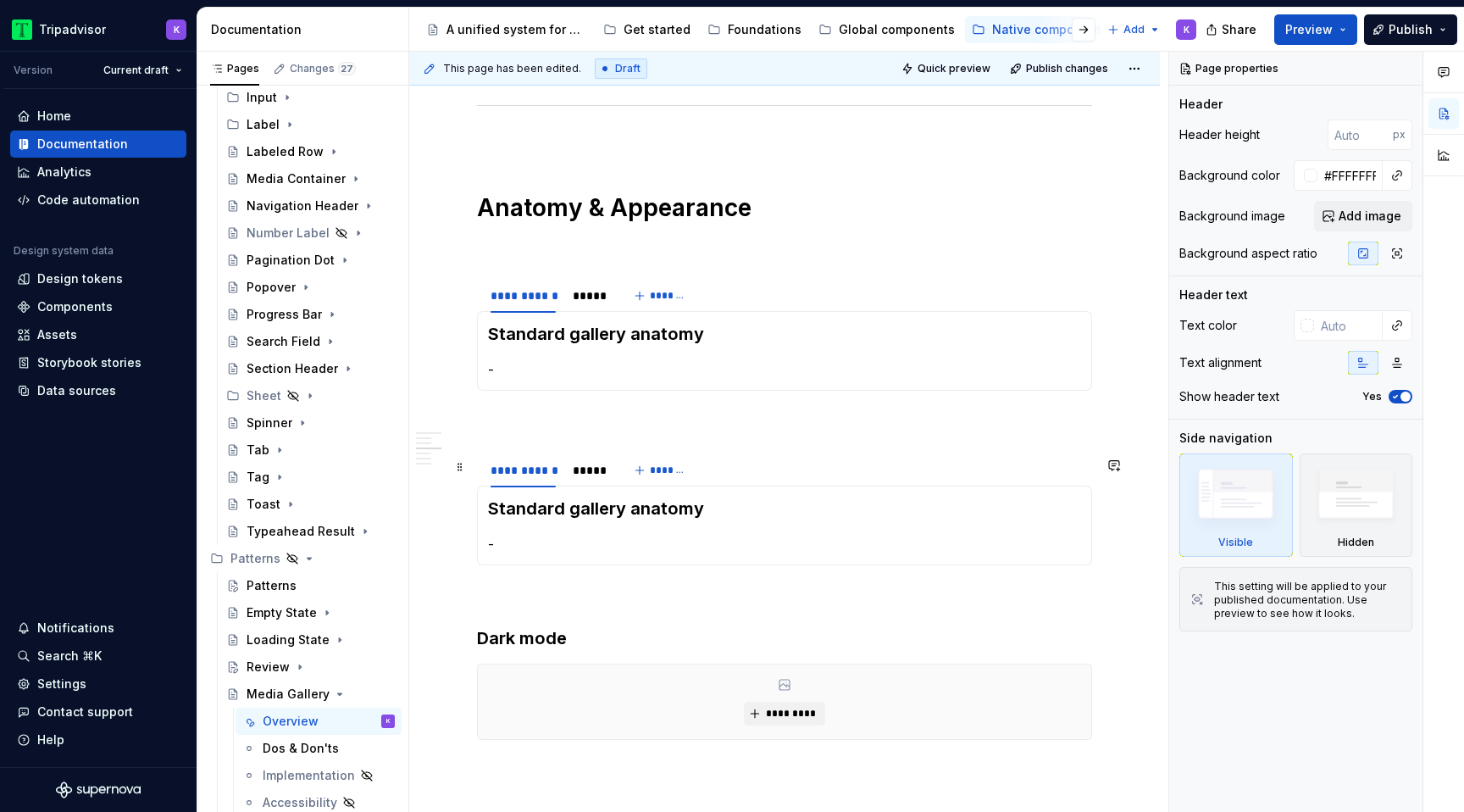
scroll to position [1733, 0]
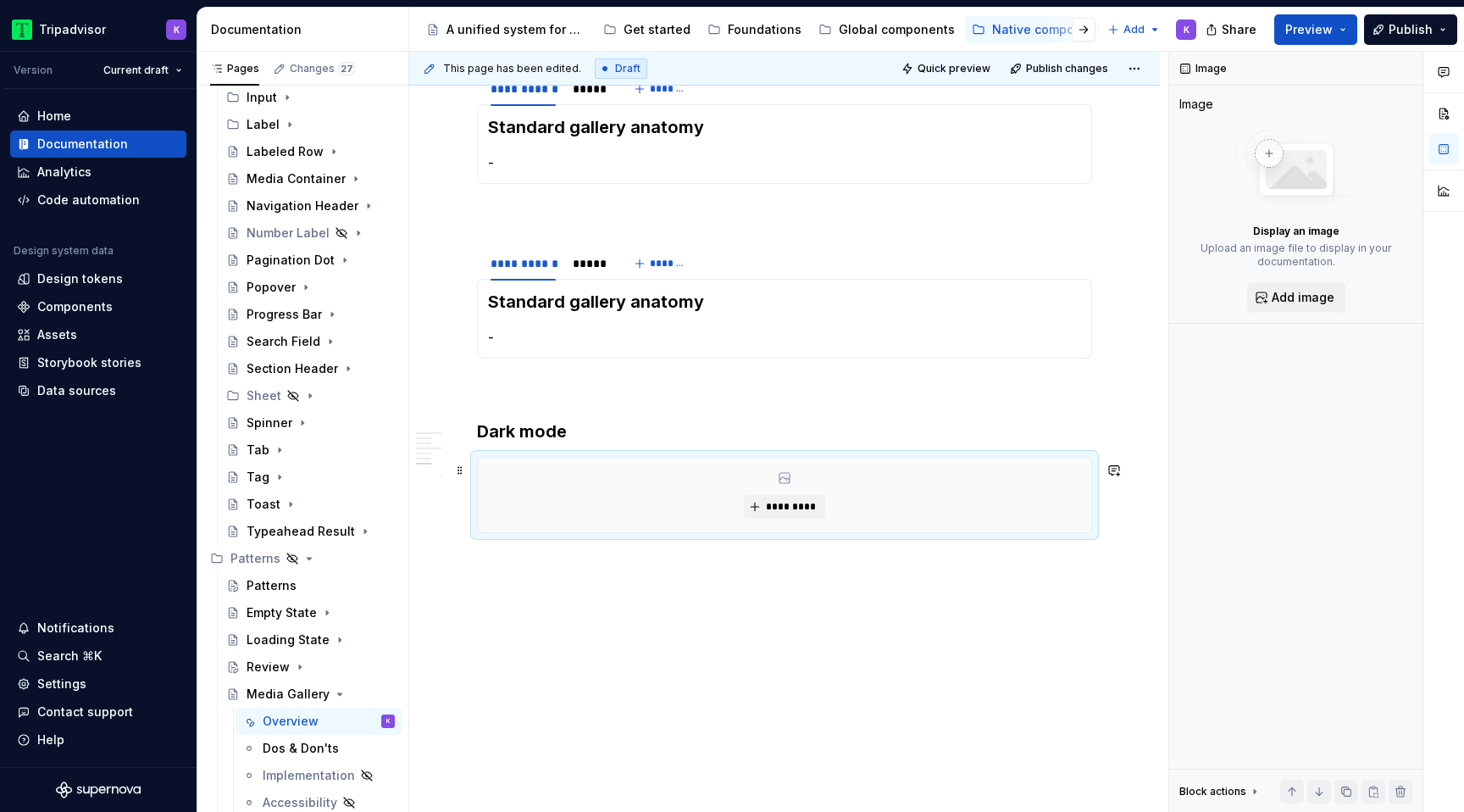
type textarea "*"
click at [596, 530] on div "*********" at bounding box center [784, 495] width 613 height 75
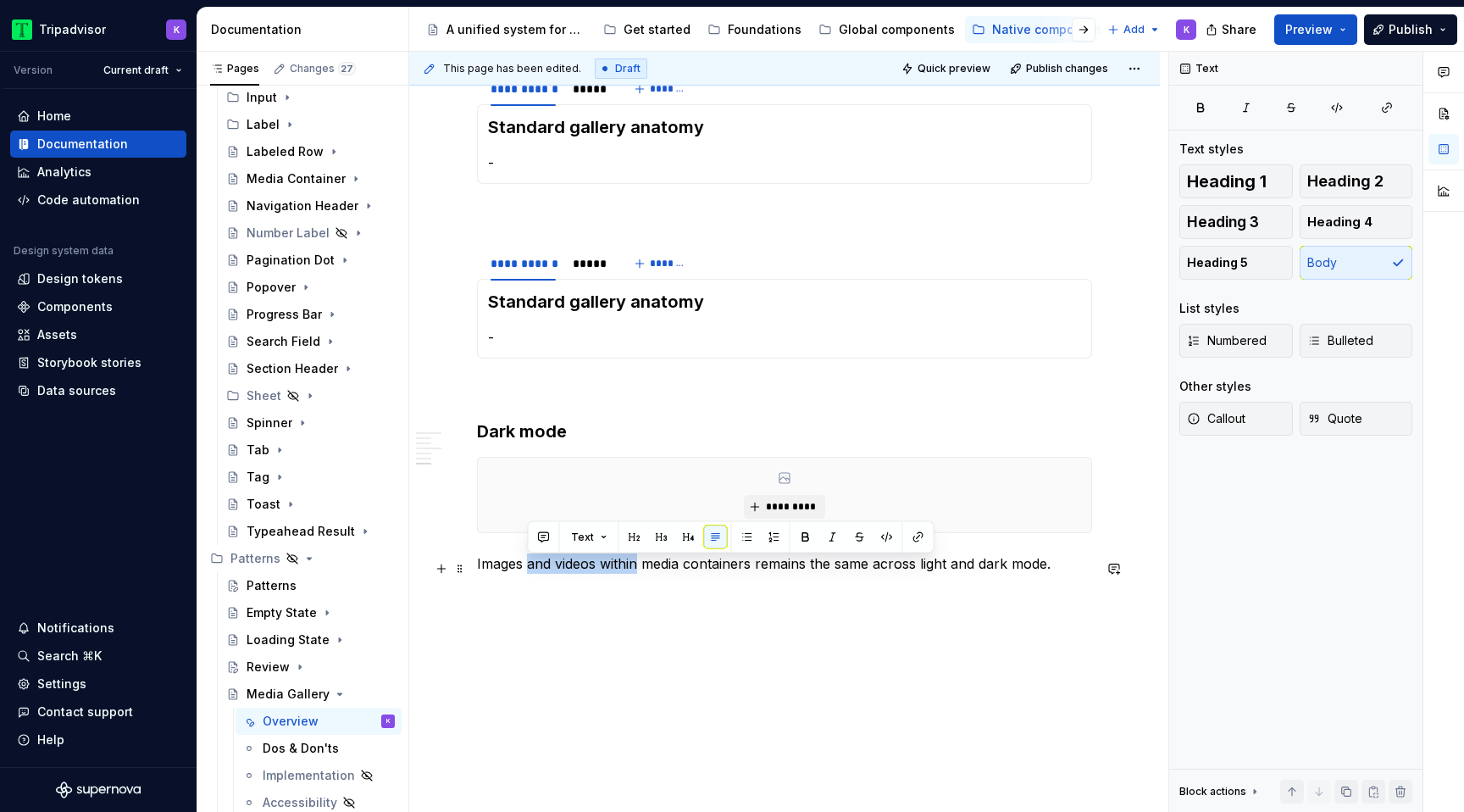
drag, startPoint x: 528, startPoint y: 568, endPoint x: 637, endPoint y: 557, distance: 109.8
click at [638, 559] on p "Images and videos within media containers remains the same across light and dar…" at bounding box center [784, 563] width 615 height 20
click at [592, 568] on p "Images and videos within media containers remains the same across light and dar…" at bounding box center [784, 563] width 615 height 20
drag, startPoint x: 597, startPoint y: 566, endPoint x: 530, endPoint y: 565, distance: 66.9
click at [530, 565] on p "Images and videos within media containers remains the same across light and dar…" at bounding box center [784, 563] width 615 height 20
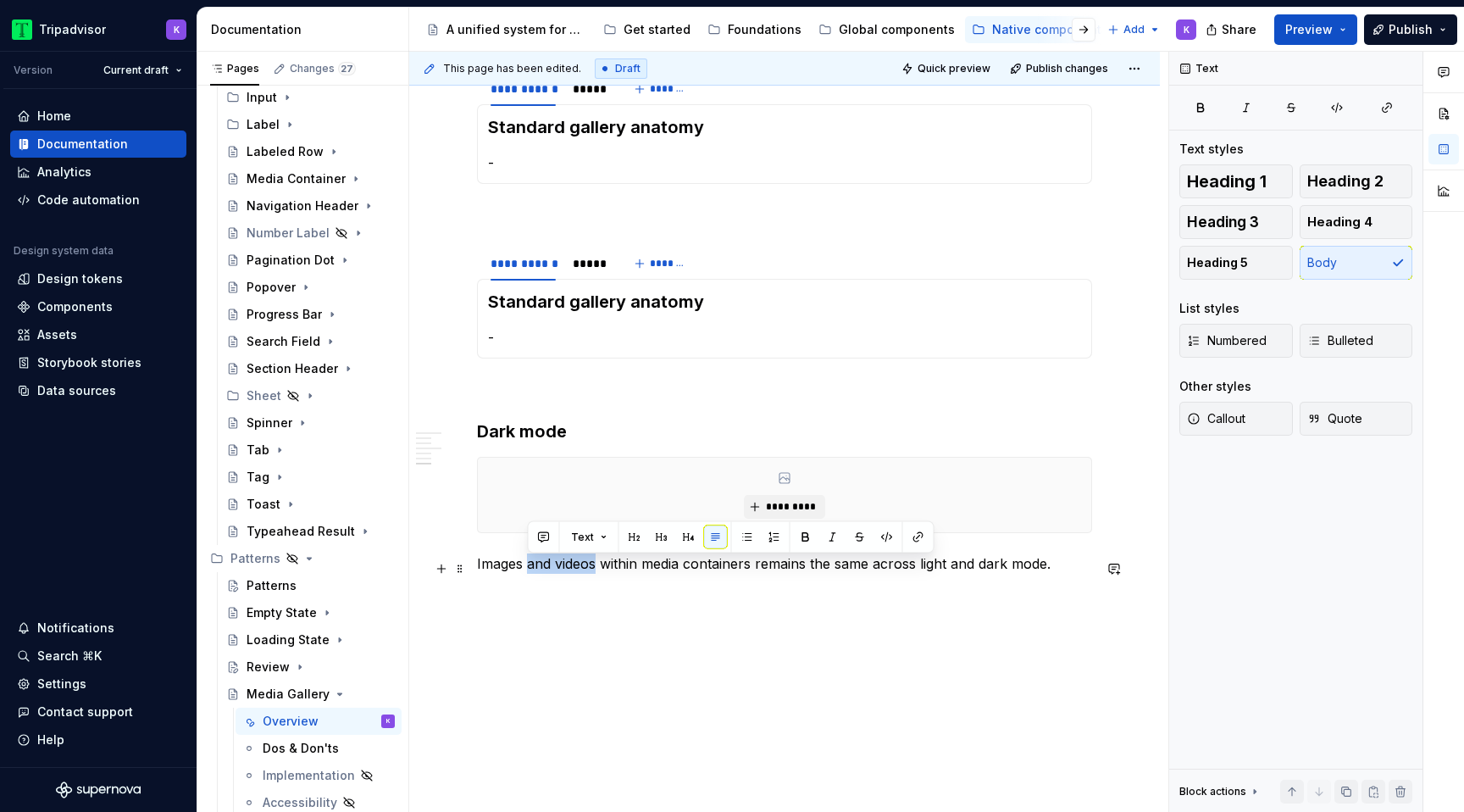
click at [529, 565] on p "Images and videos within media containers remains the same across light and dar…" at bounding box center [784, 563] width 615 height 20
drag, startPoint x: 565, startPoint y: 573, endPoint x: 753, endPoint y: 571, distance: 188.1
click at [753, 571] on p "Images and videos within media containers remains the same across light and dar…" at bounding box center [784, 563] width 615 height 20
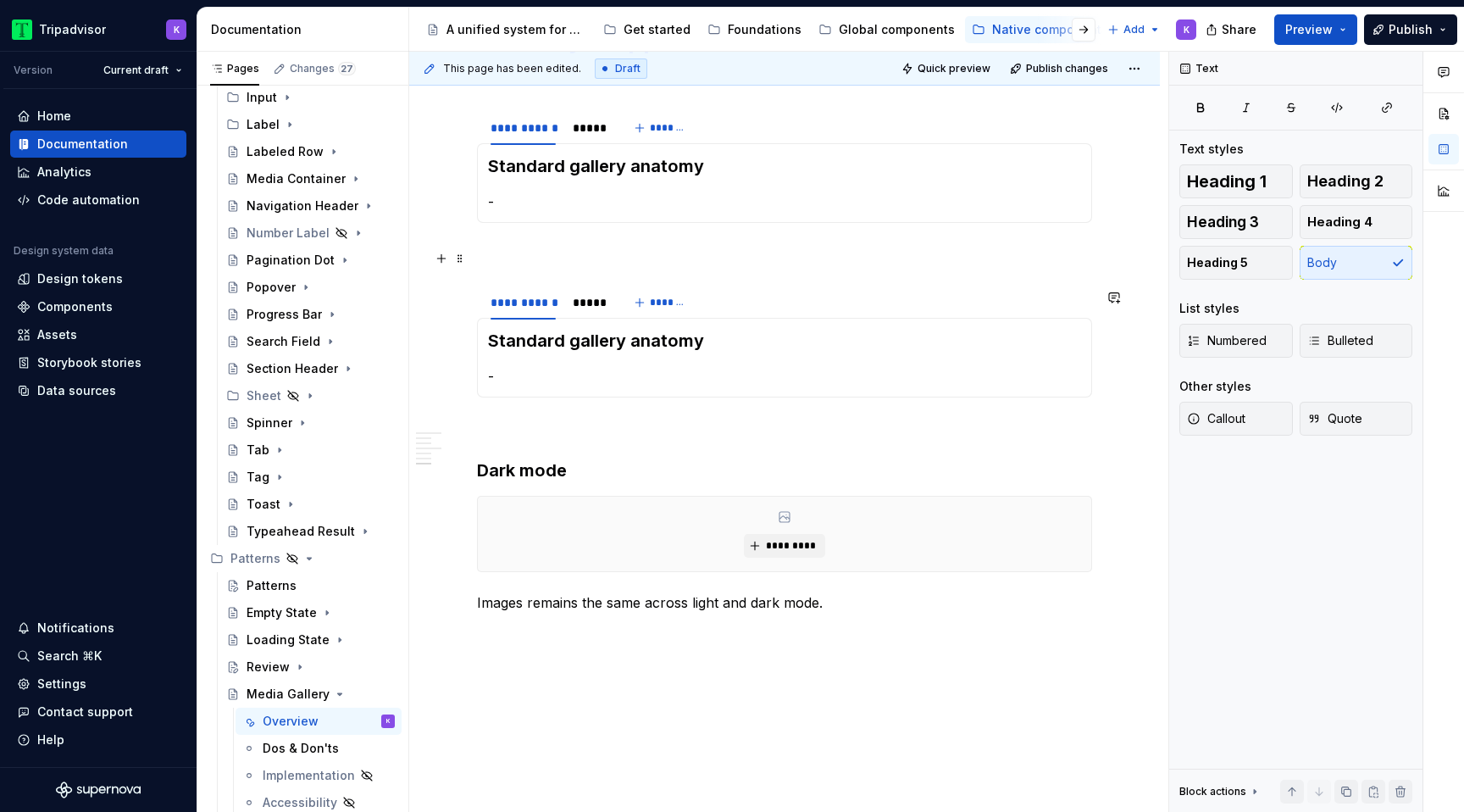
scroll to position [1677, 0]
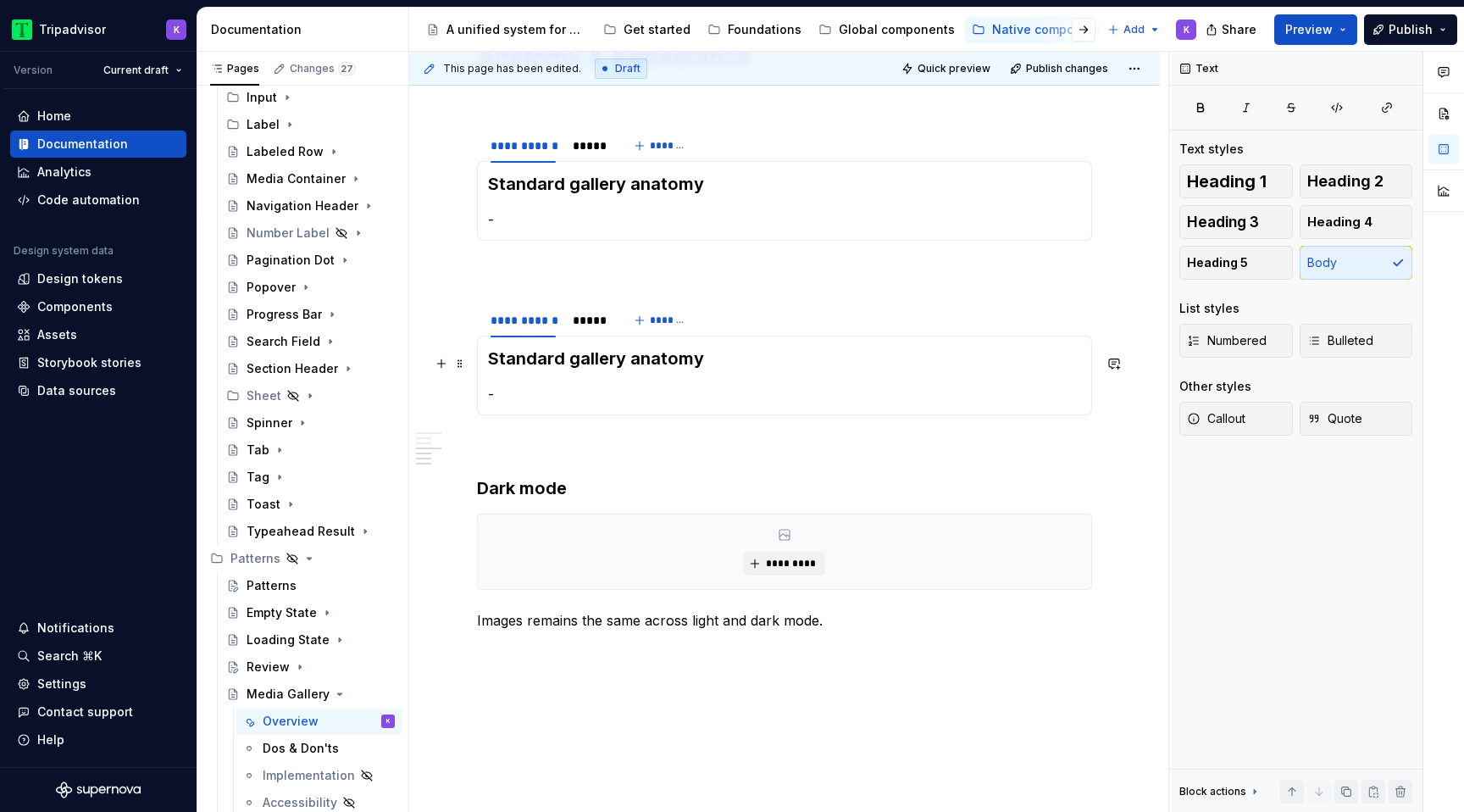
click at [567, 363] on h3 "Standard gallery anatomy" at bounding box center [784, 359] width 593 height 24
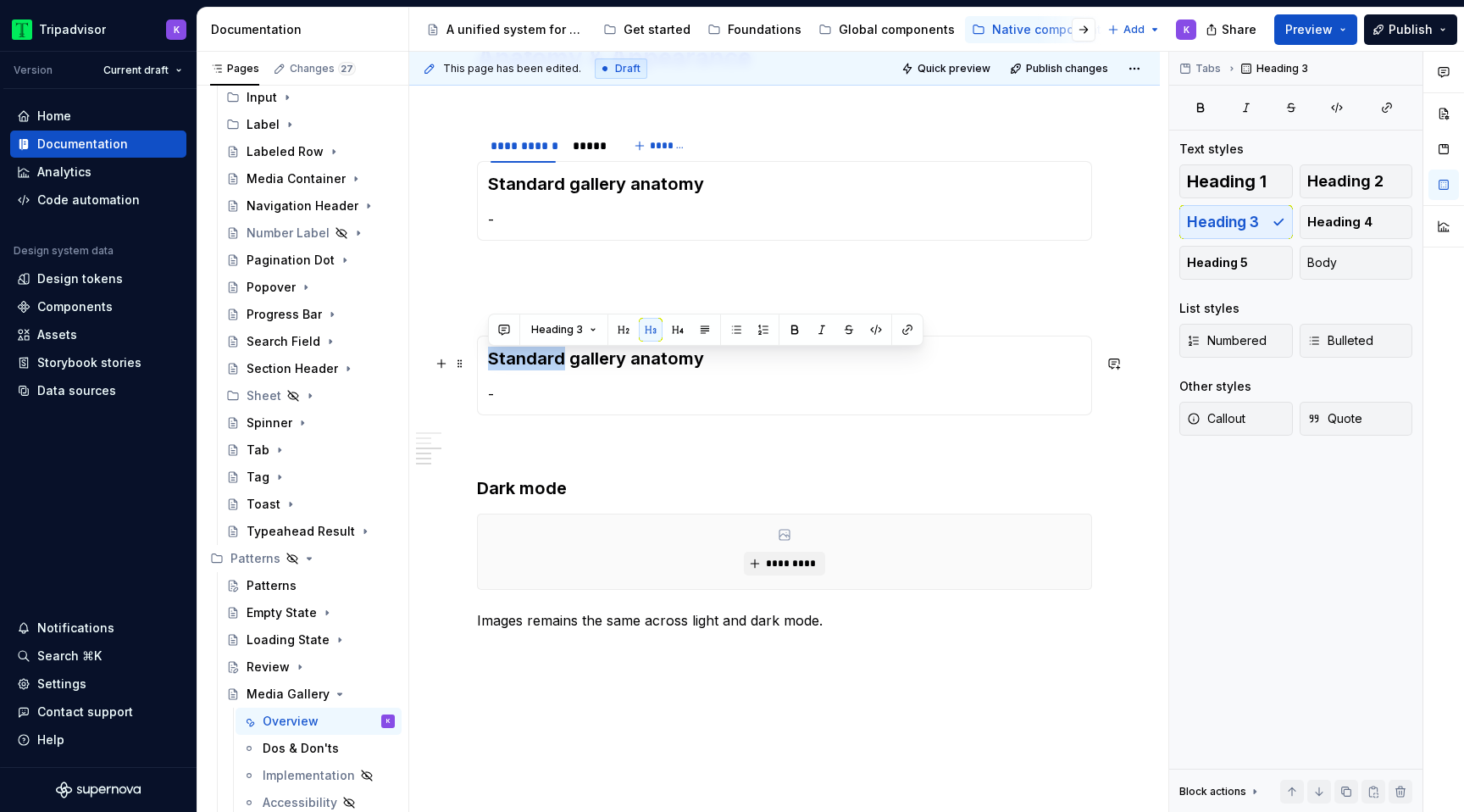
drag, startPoint x: 561, startPoint y: 359, endPoint x: 485, endPoint y: 358, distance: 75.4
click at [485, 358] on div "Standard gallery anatomy -" at bounding box center [784, 376] width 615 height 80
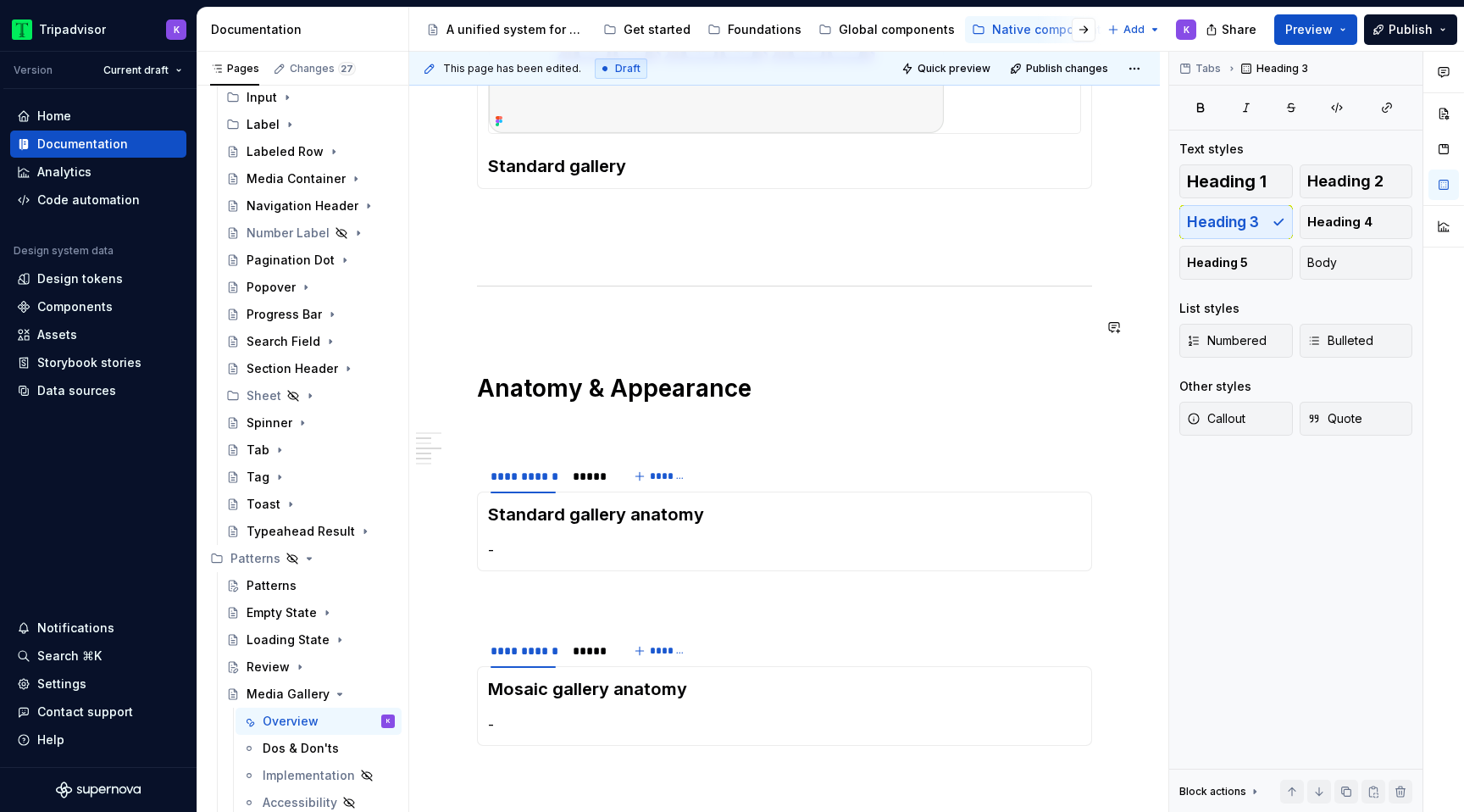
scroll to position [1347, 0]
click at [584, 484] on div "*****" at bounding box center [589, 475] width 32 height 17
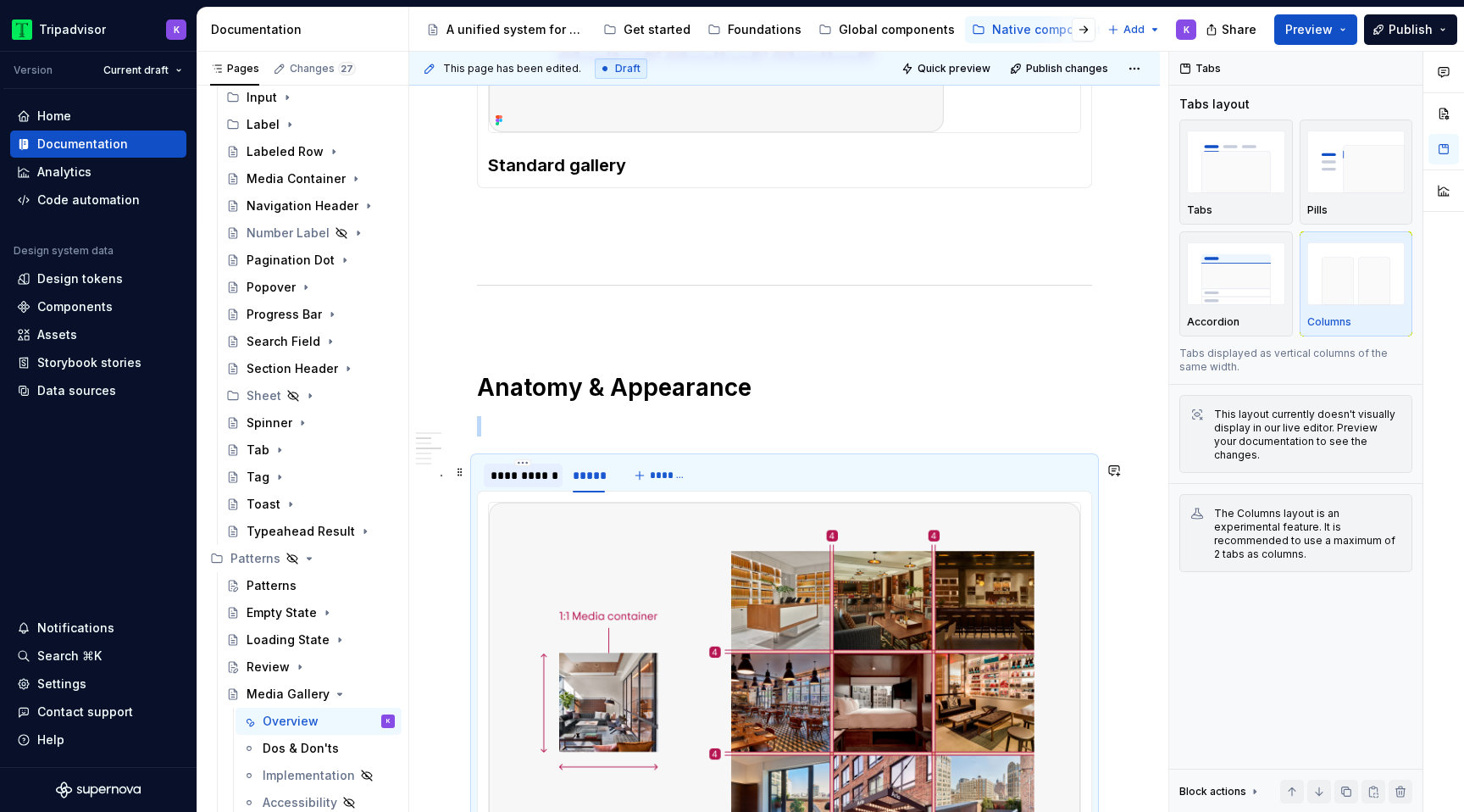
click at [534, 483] on div "**********" at bounding box center [523, 475] width 65 height 17
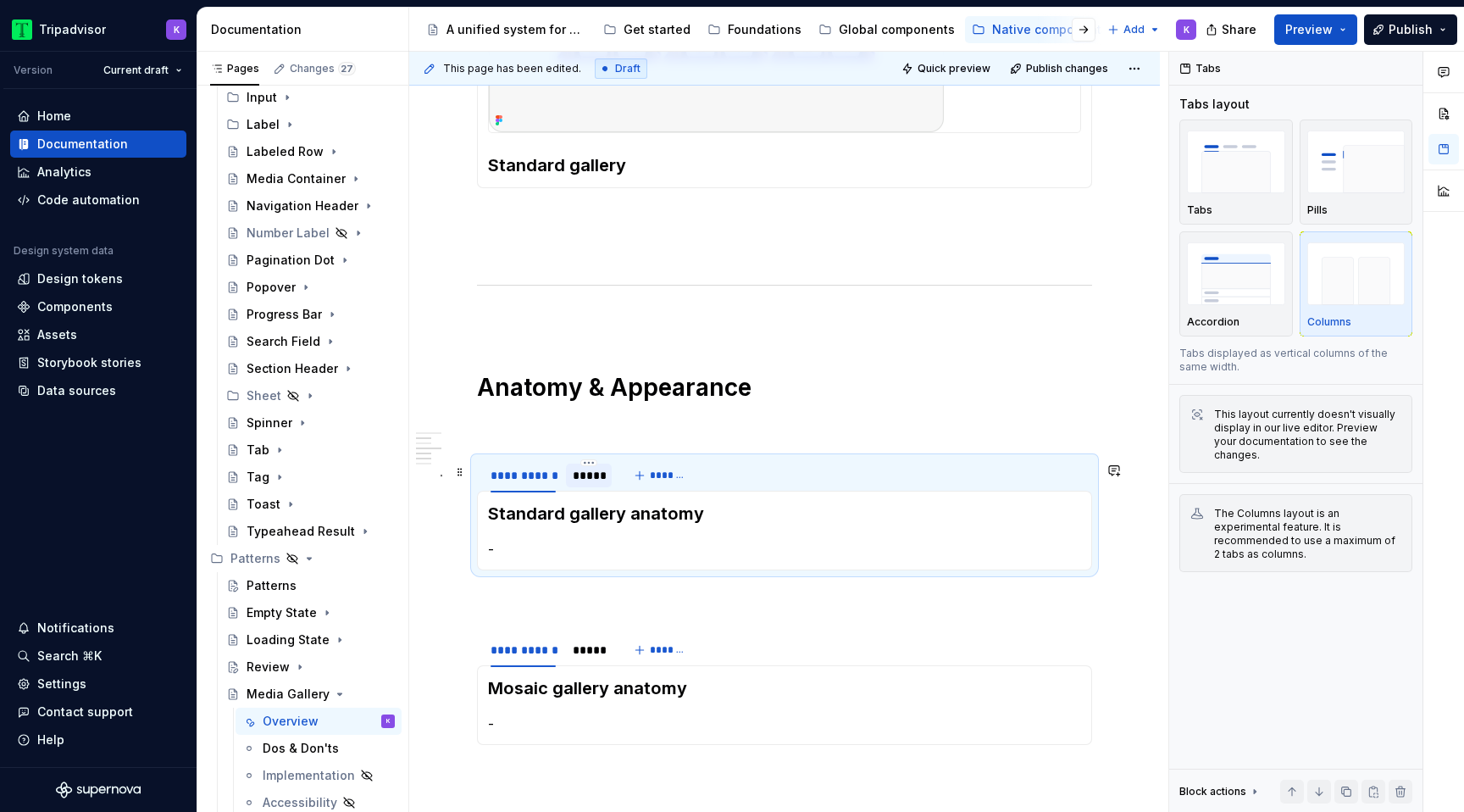
click at [590, 477] on div "*****" at bounding box center [589, 475] width 32 height 17
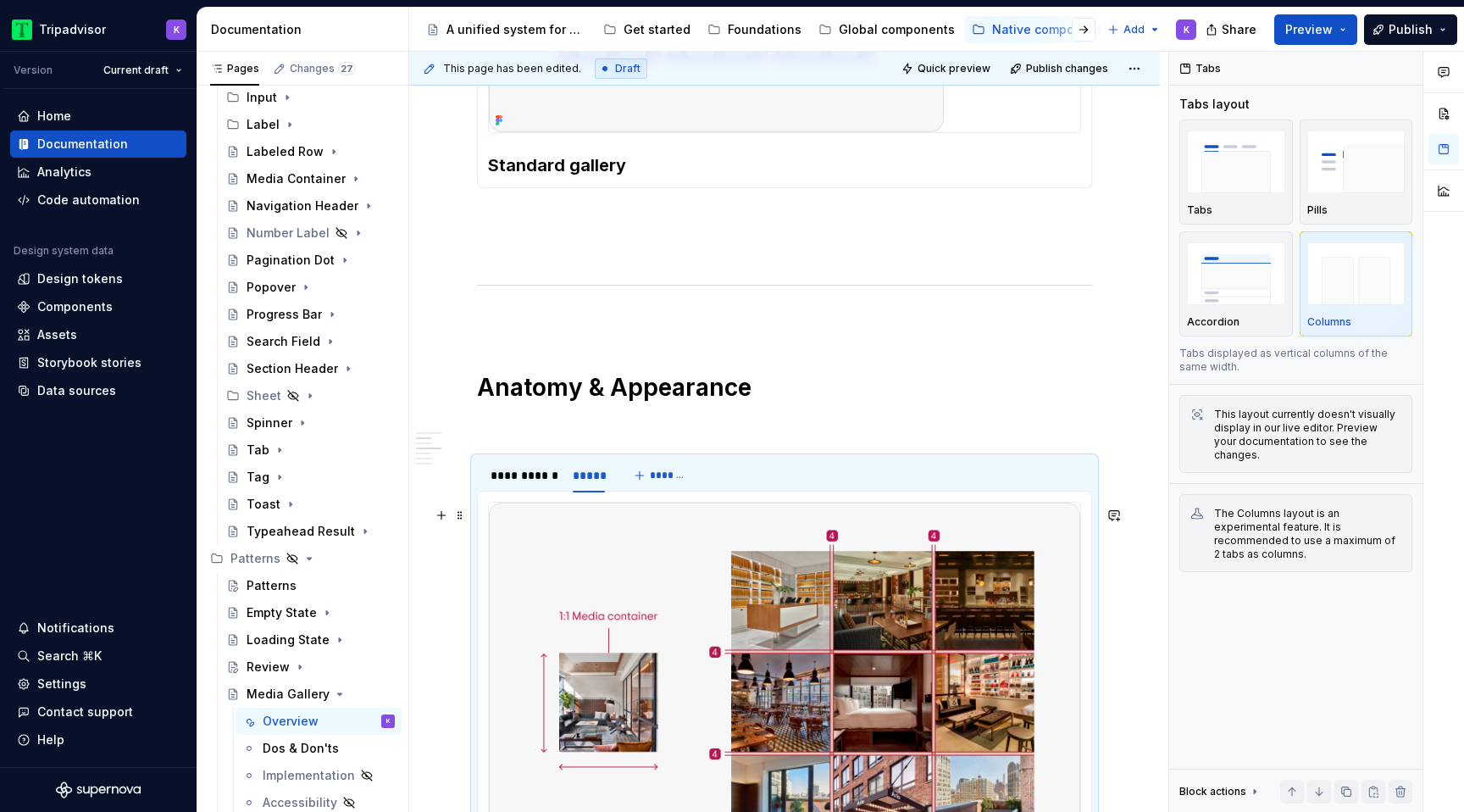
click at [711, 540] on img at bounding box center [784, 702] width 591 height 400
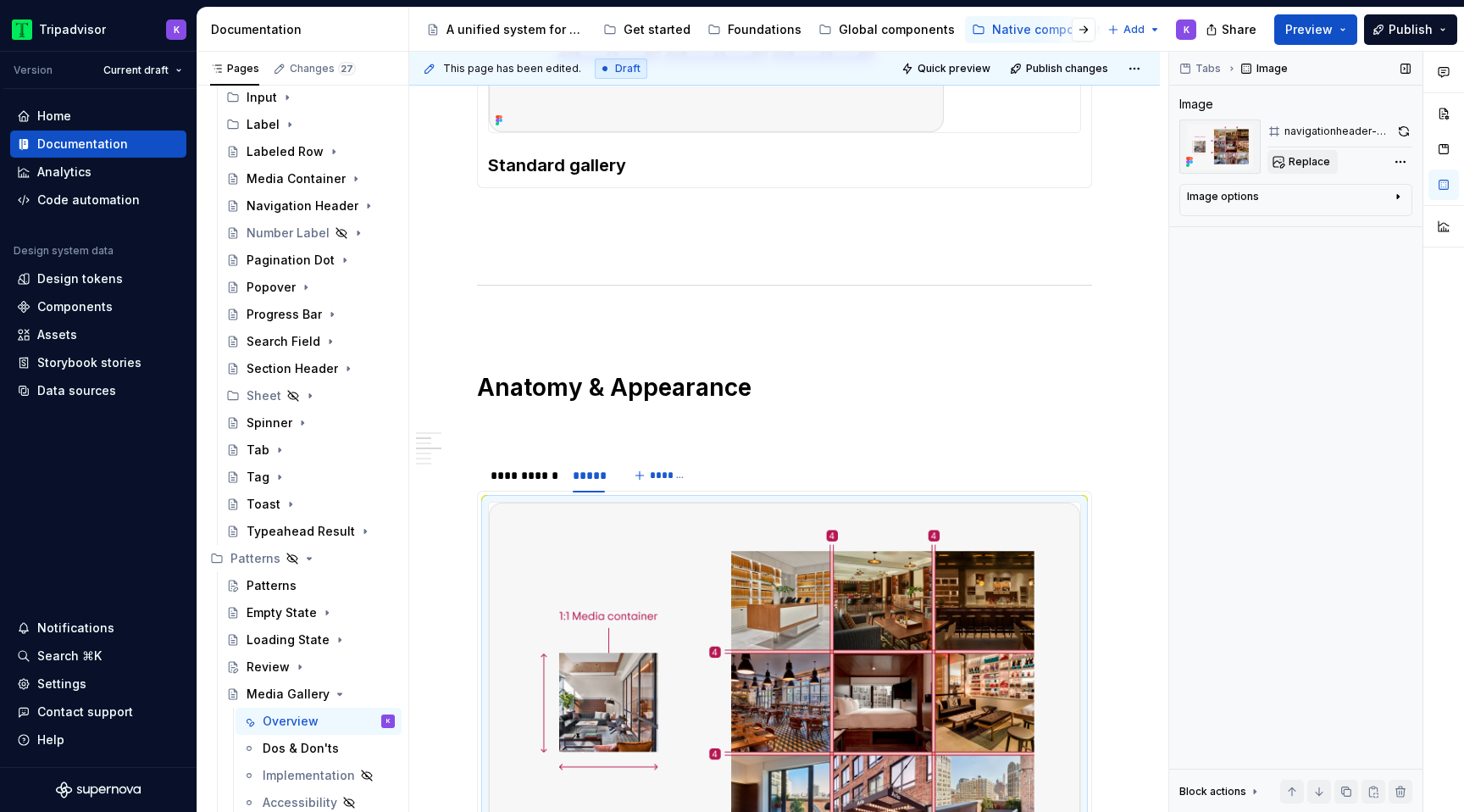
click at [1307, 169] on button "Replace" at bounding box center [1302, 162] width 70 height 24
type textarea "*"
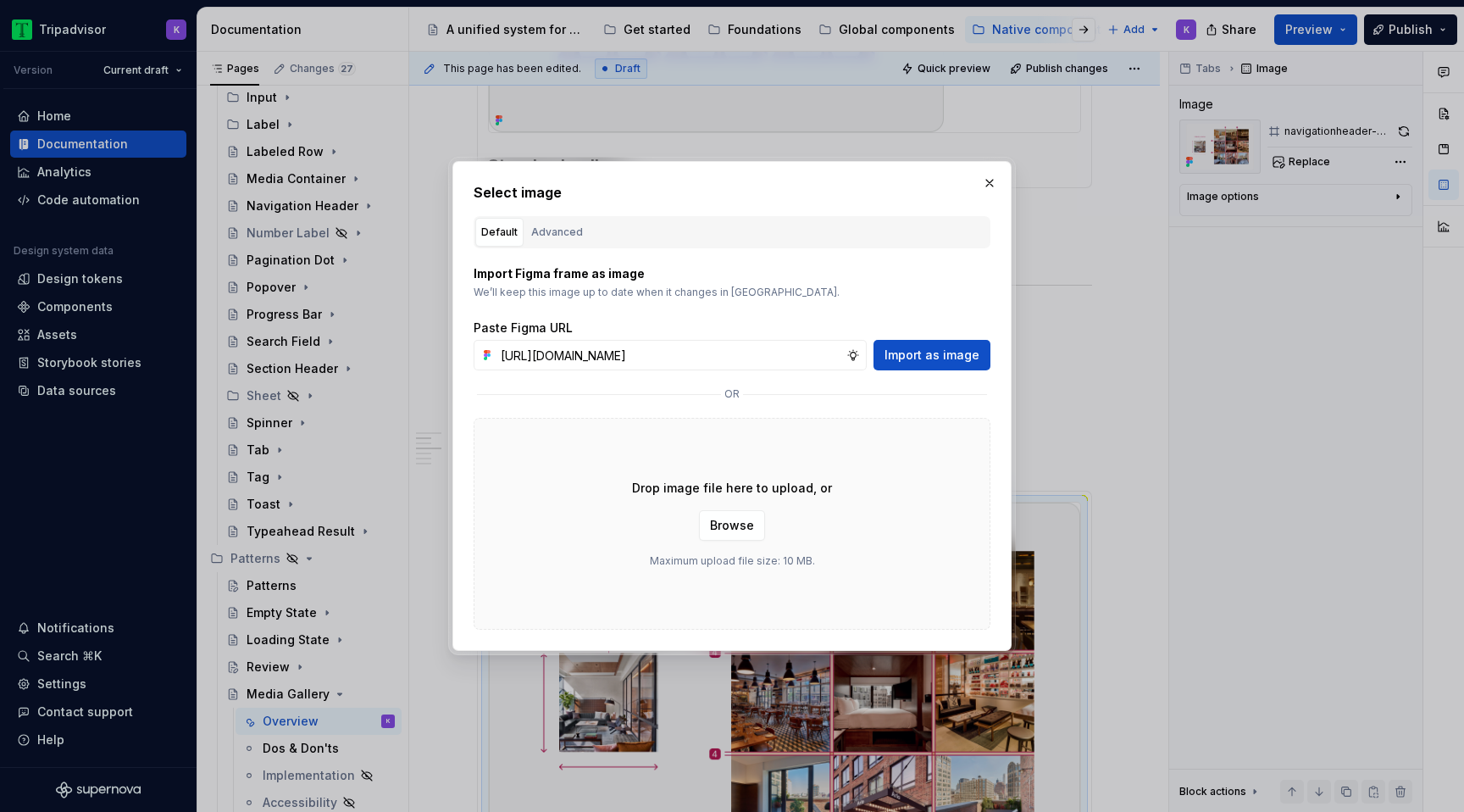
scroll to position [0, 435]
type input "[URL][DOMAIN_NAME]"
click at [957, 344] on button "Import as image" at bounding box center [932, 355] width 117 height 31
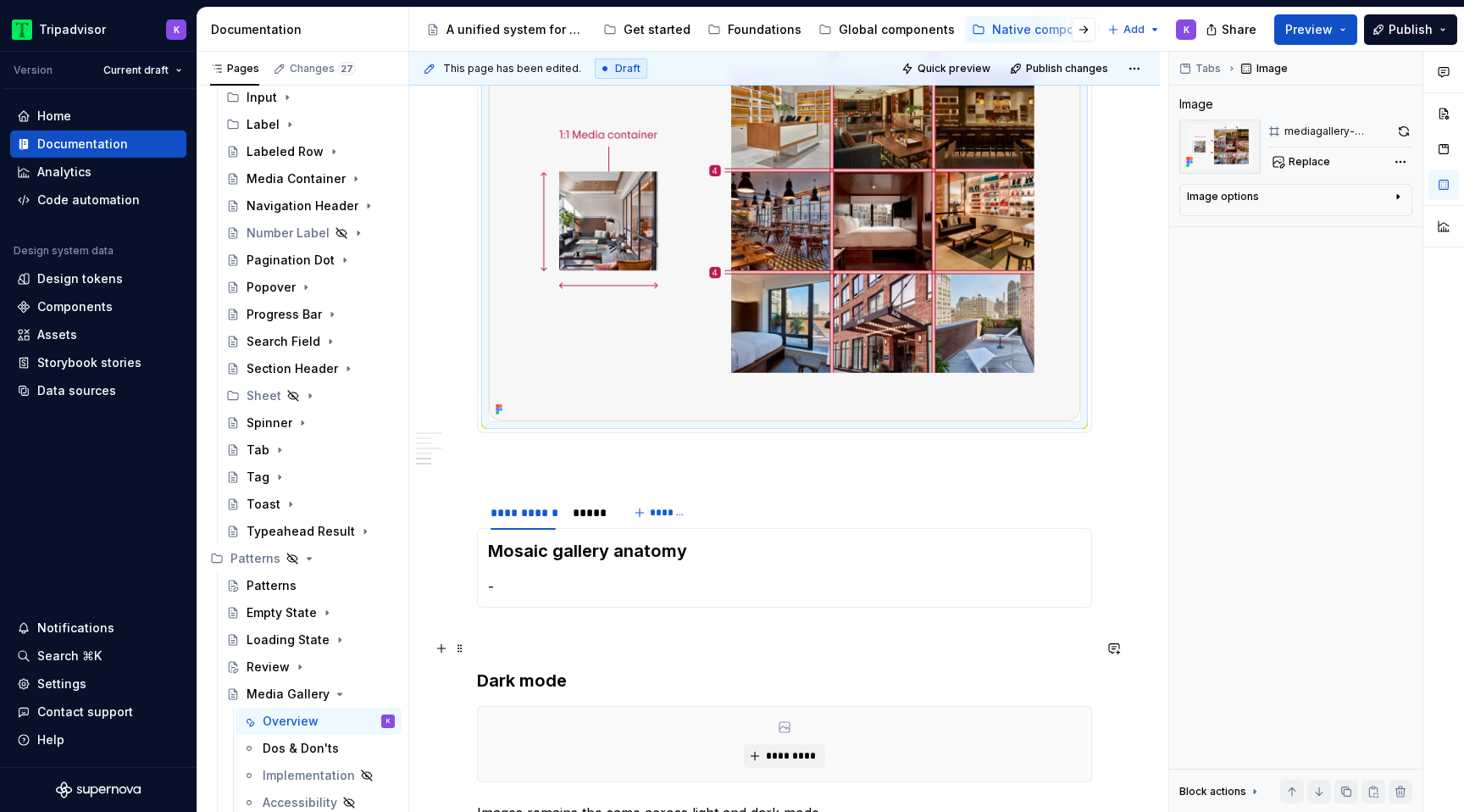
scroll to position [1801, 0]
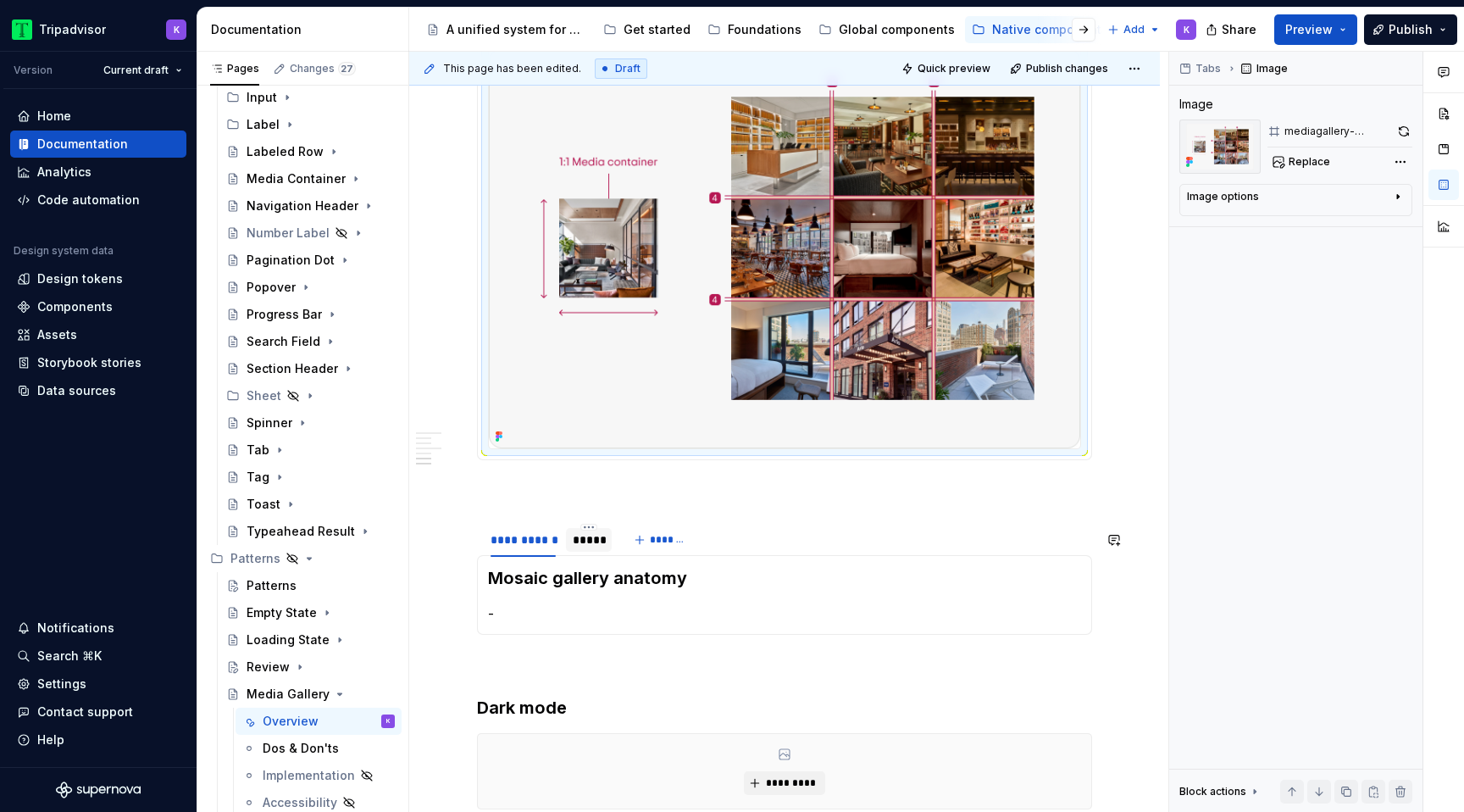
click at [585, 555] on div at bounding box center [589, 554] width 46 height 2
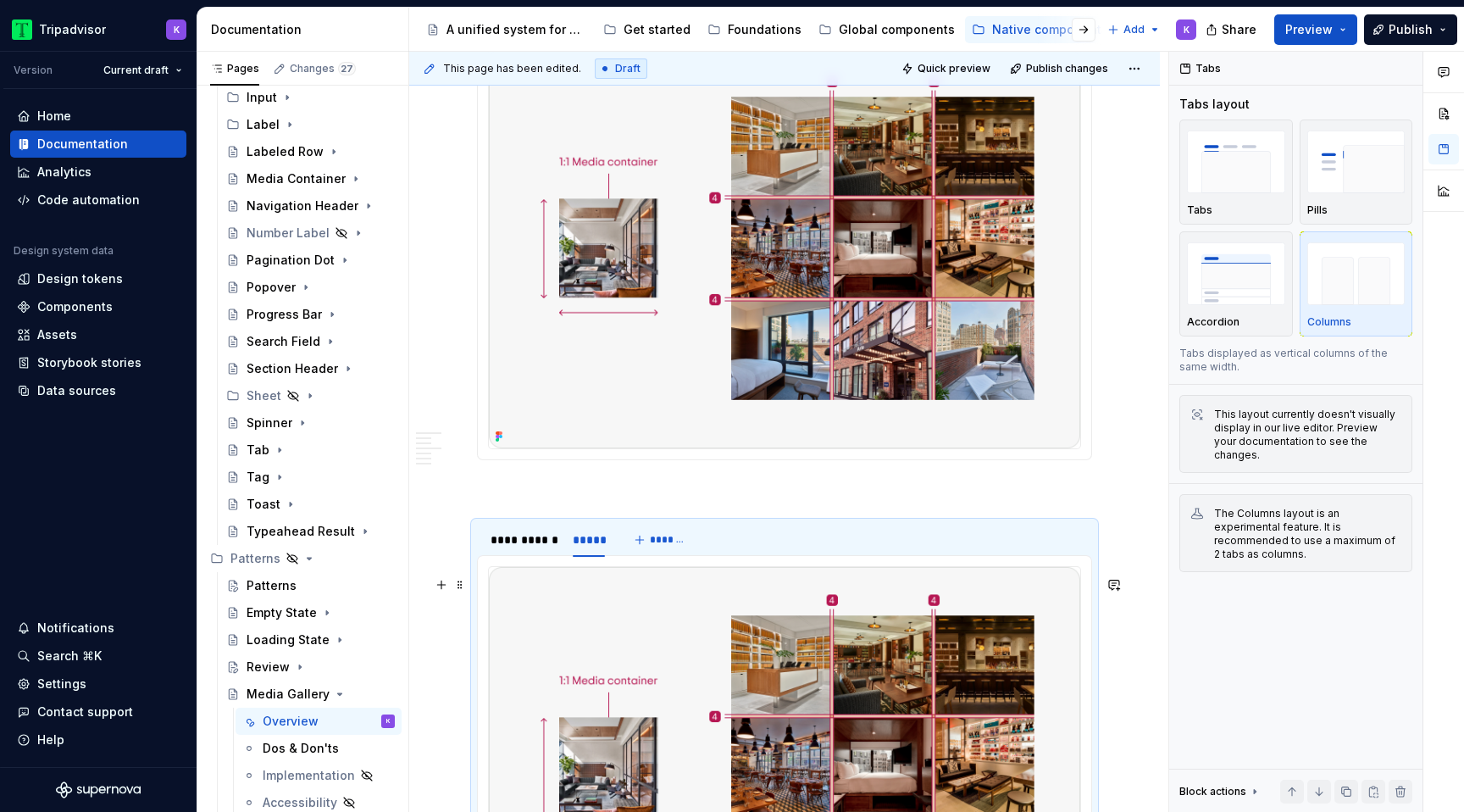
click at [703, 672] on img at bounding box center [784, 767] width 591 height 400
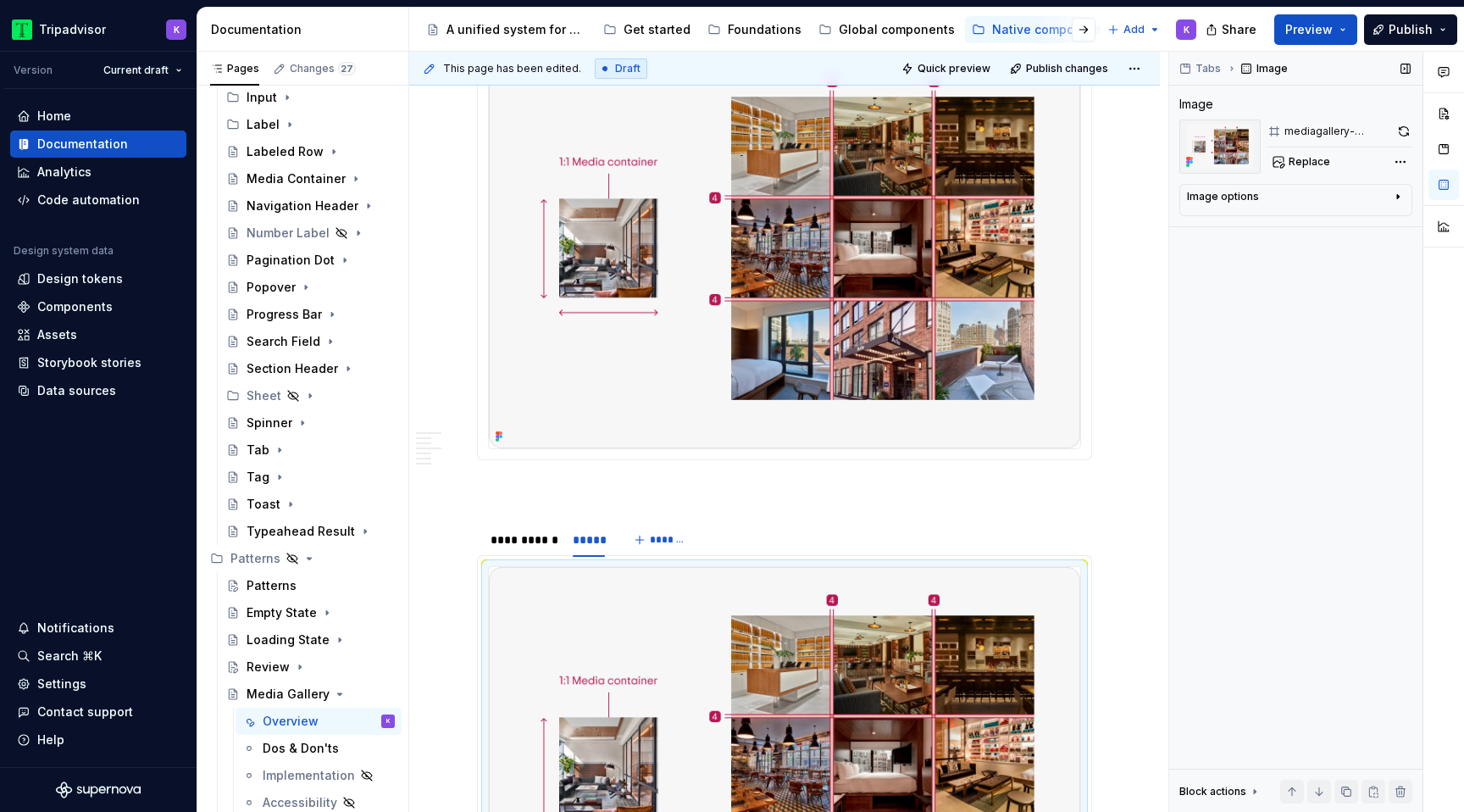
click at [1314, 175] on div "Tabs Image Image mediagallery-standardanatomy Replace Image options Alignment C…" at bounding box center [1295, 432] width 253 height 761
click at [1314, 163] on span "Replace" at bounding box center [1310, 162] width 42 height 14
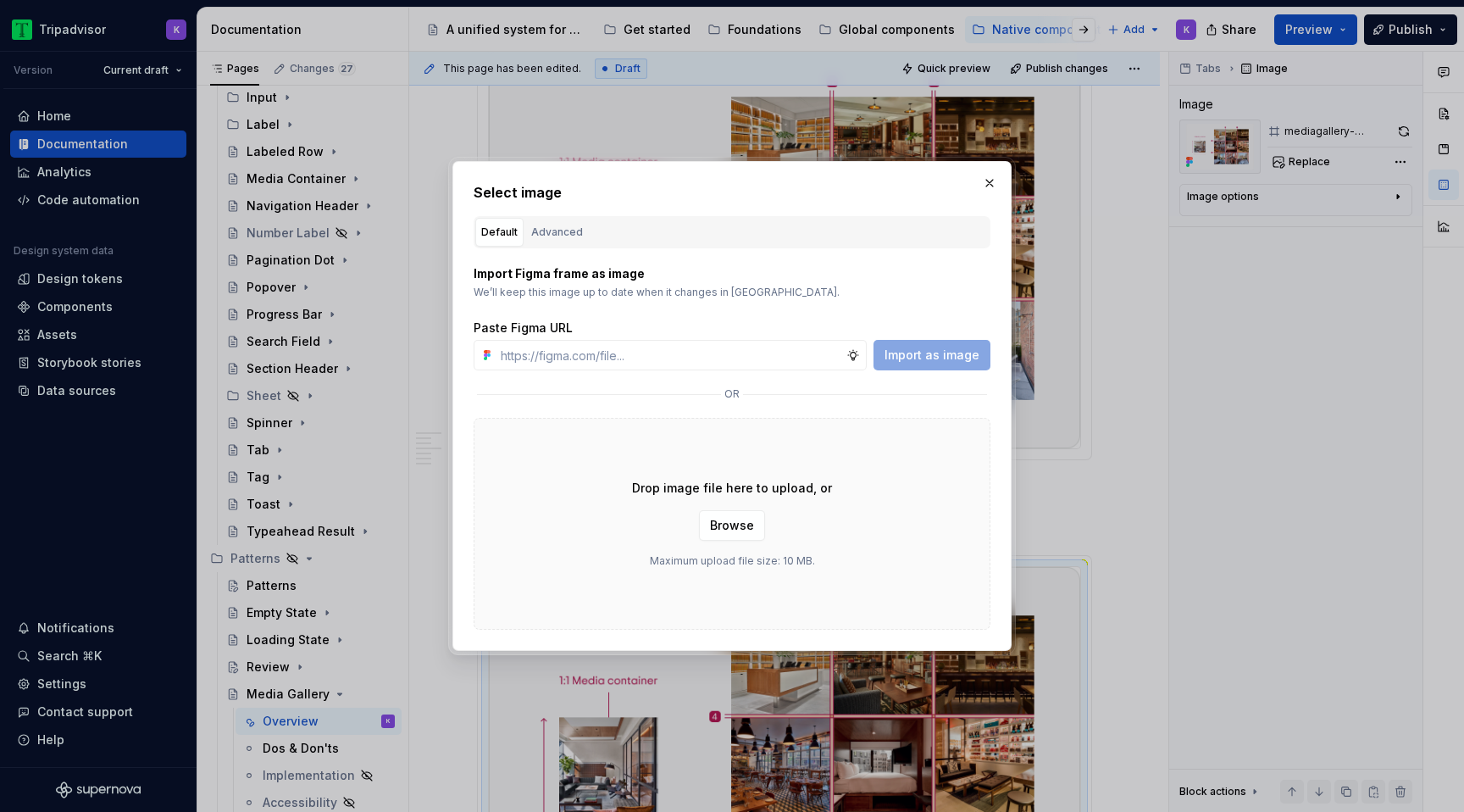
type textarea "*"
type input "[URL][DOMAIN_NAME]"
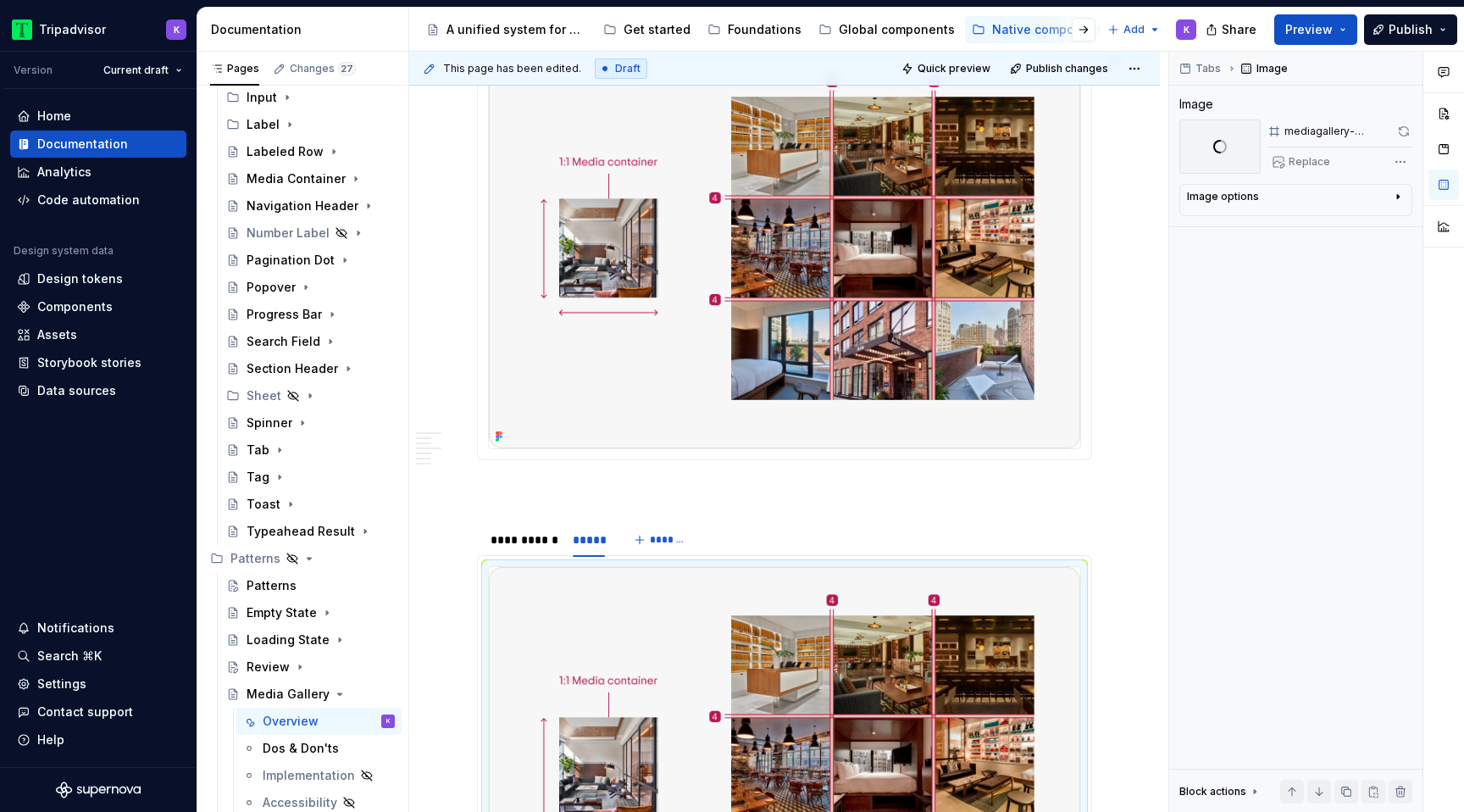
click at [818, 240] on img at bounding box center [784, 248] width 591 height 400
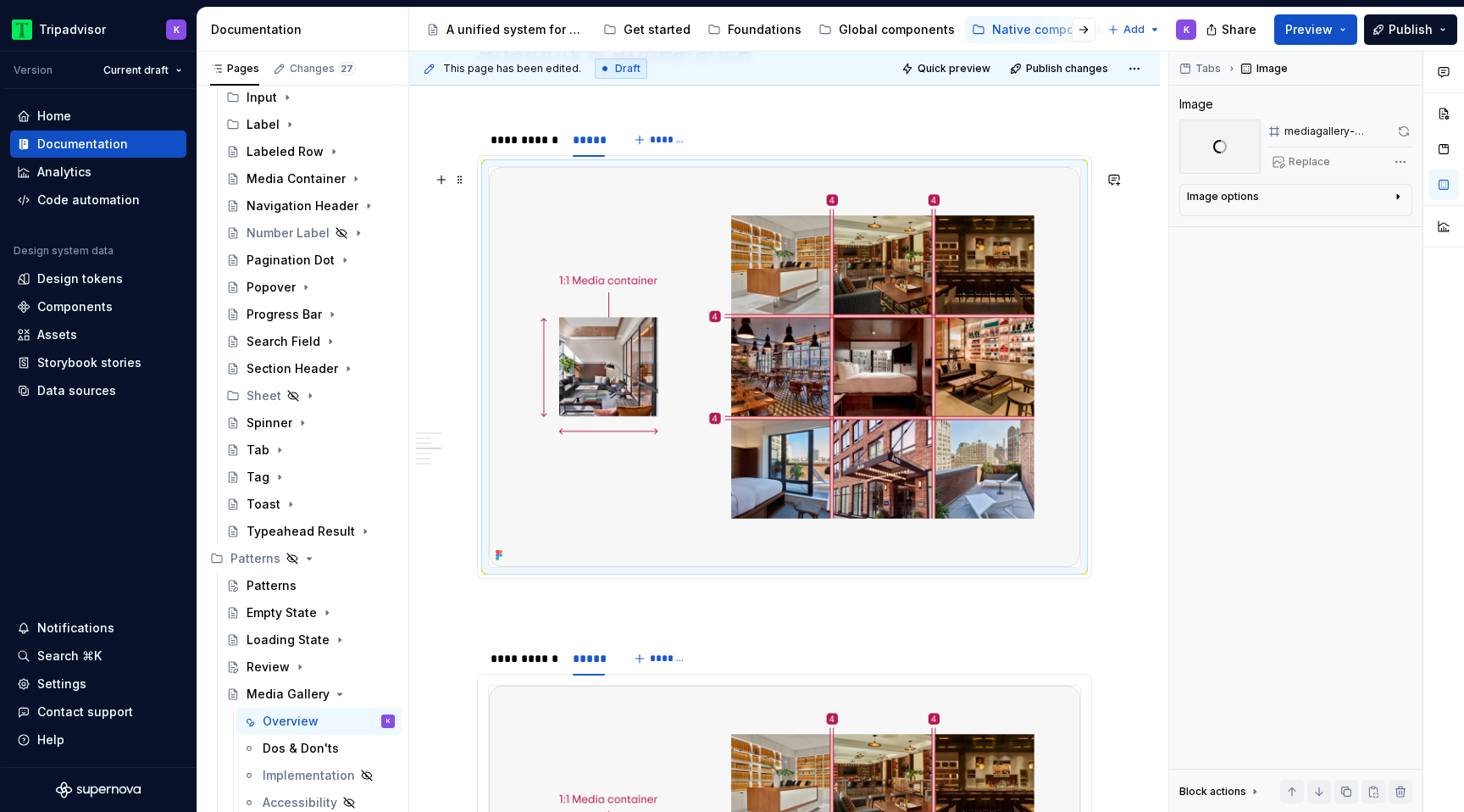
click at [1005, 252] on img at bounding box center [784, 367] width 591 height 400
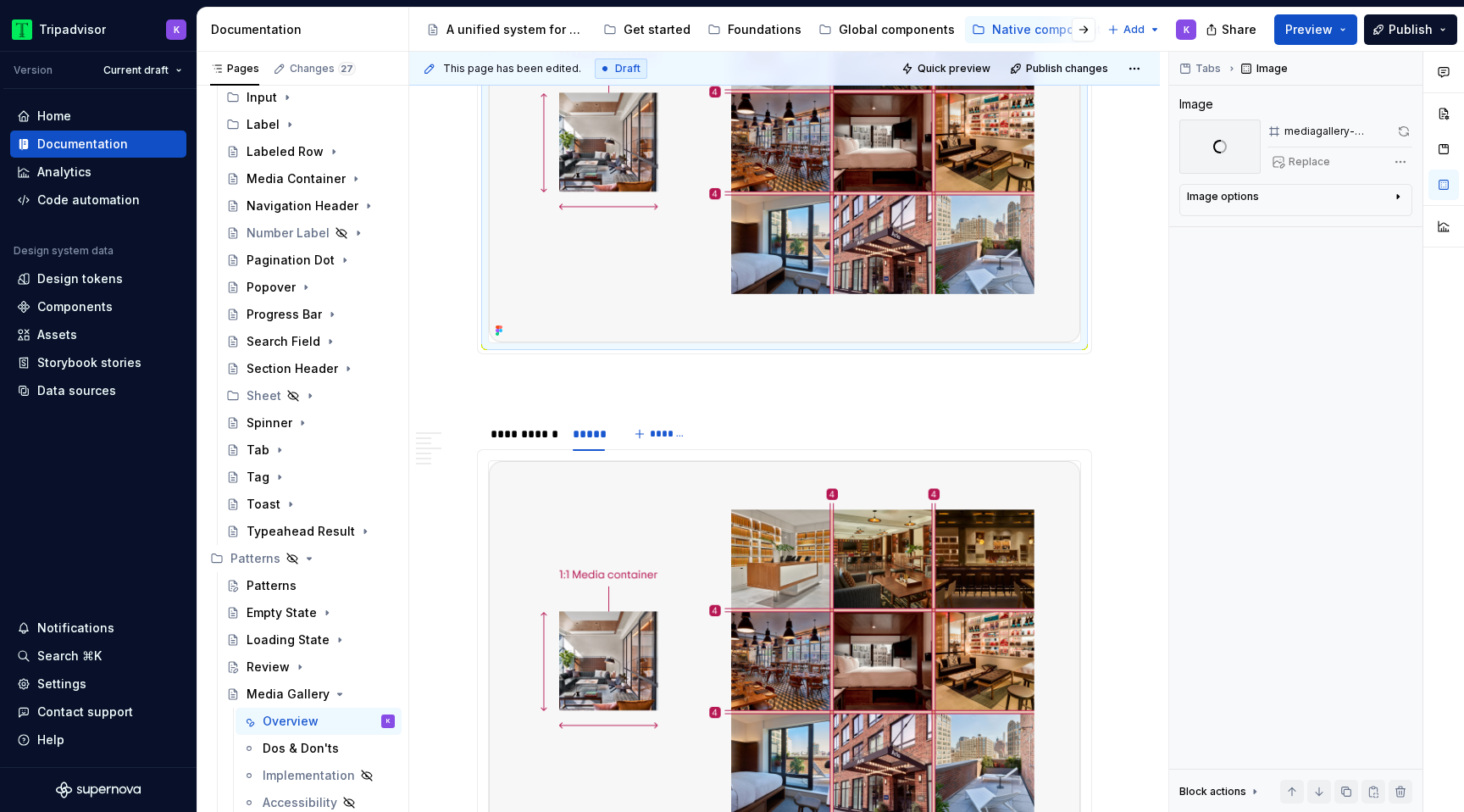
scroll to position [1960, 0]
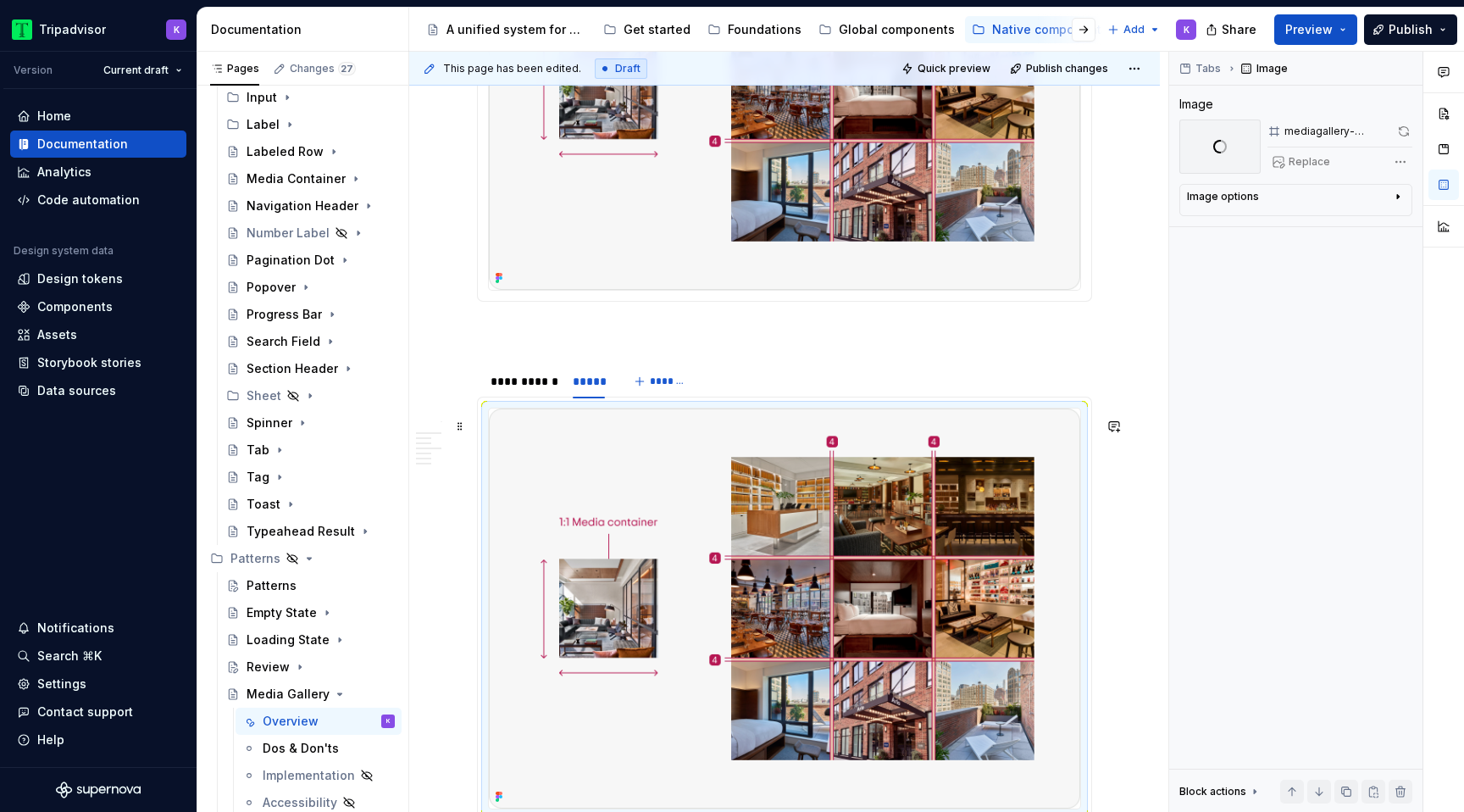
click at [966, 516] on img at bounding box center [784, 608] width 591 height 400
click at [966, 171] on img at bounding box center [784, 90] width 591 height 400
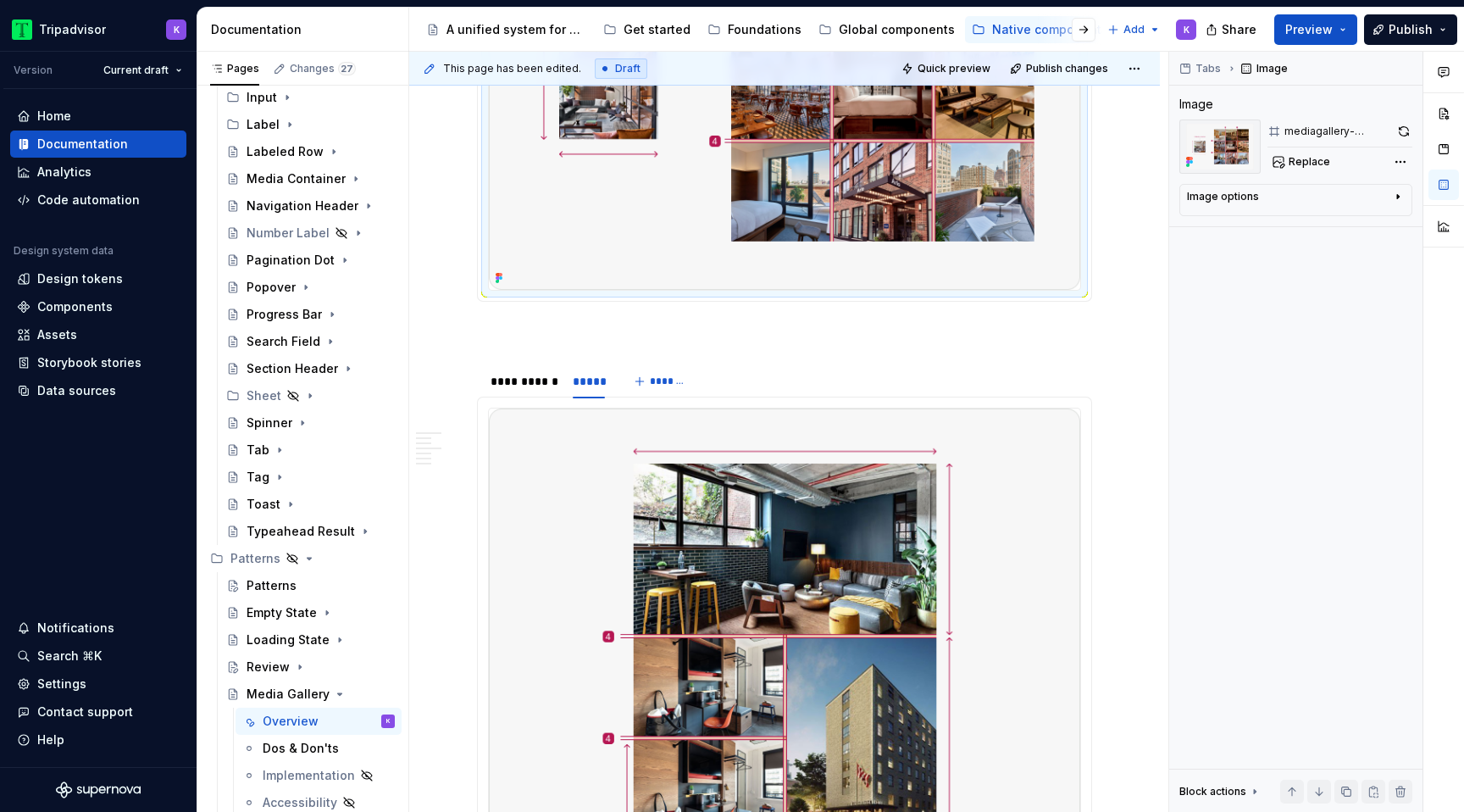
click at [775, 193] on img at bounding box center [784, 90] width 591 height 400
click at [822, 548] on img at bounding box center [784, 654] width 591 height 492
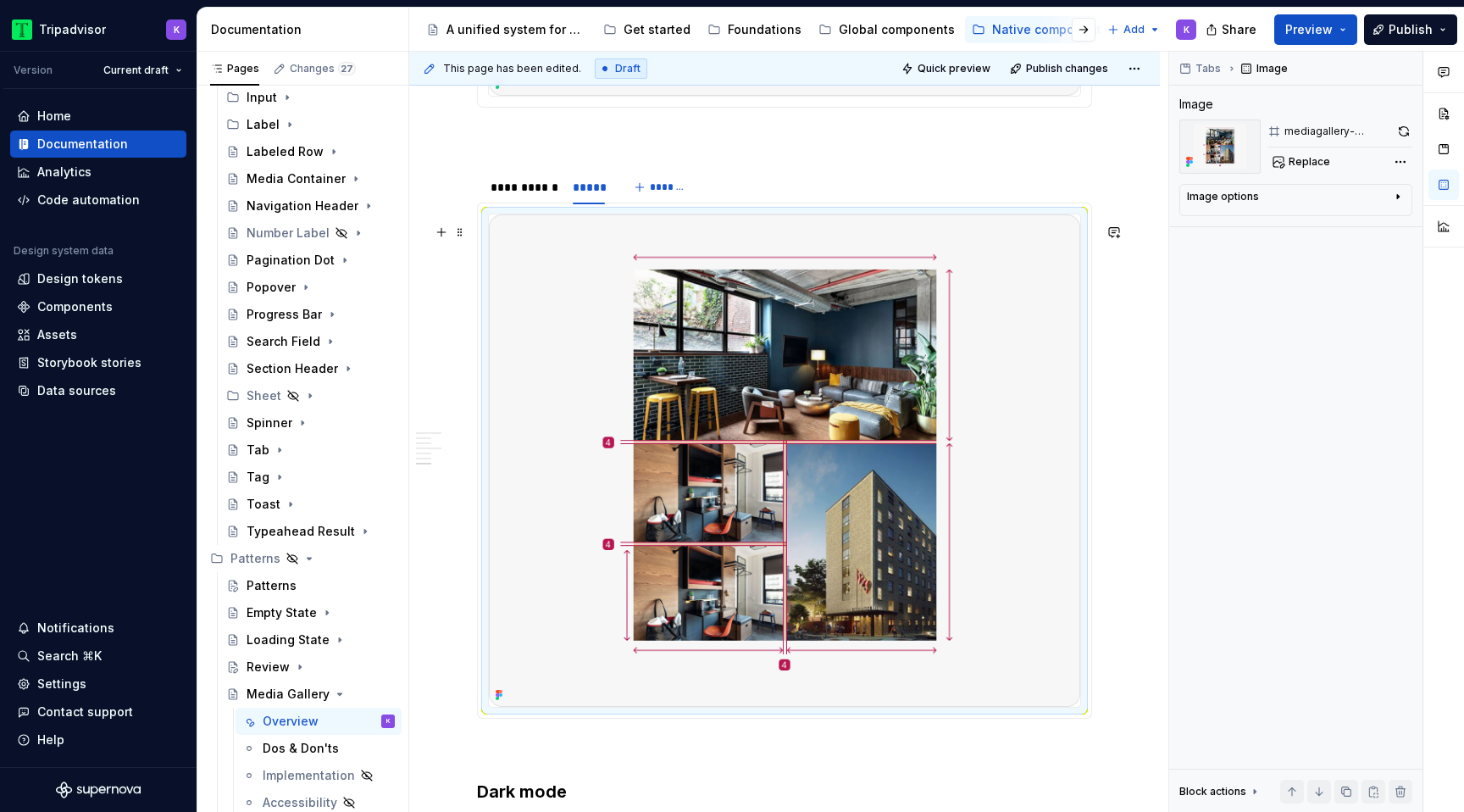
scroll to position [2155, 0]
click at [542, 195] on div "**********" at bounding box center [523, 186] width 65 height 17
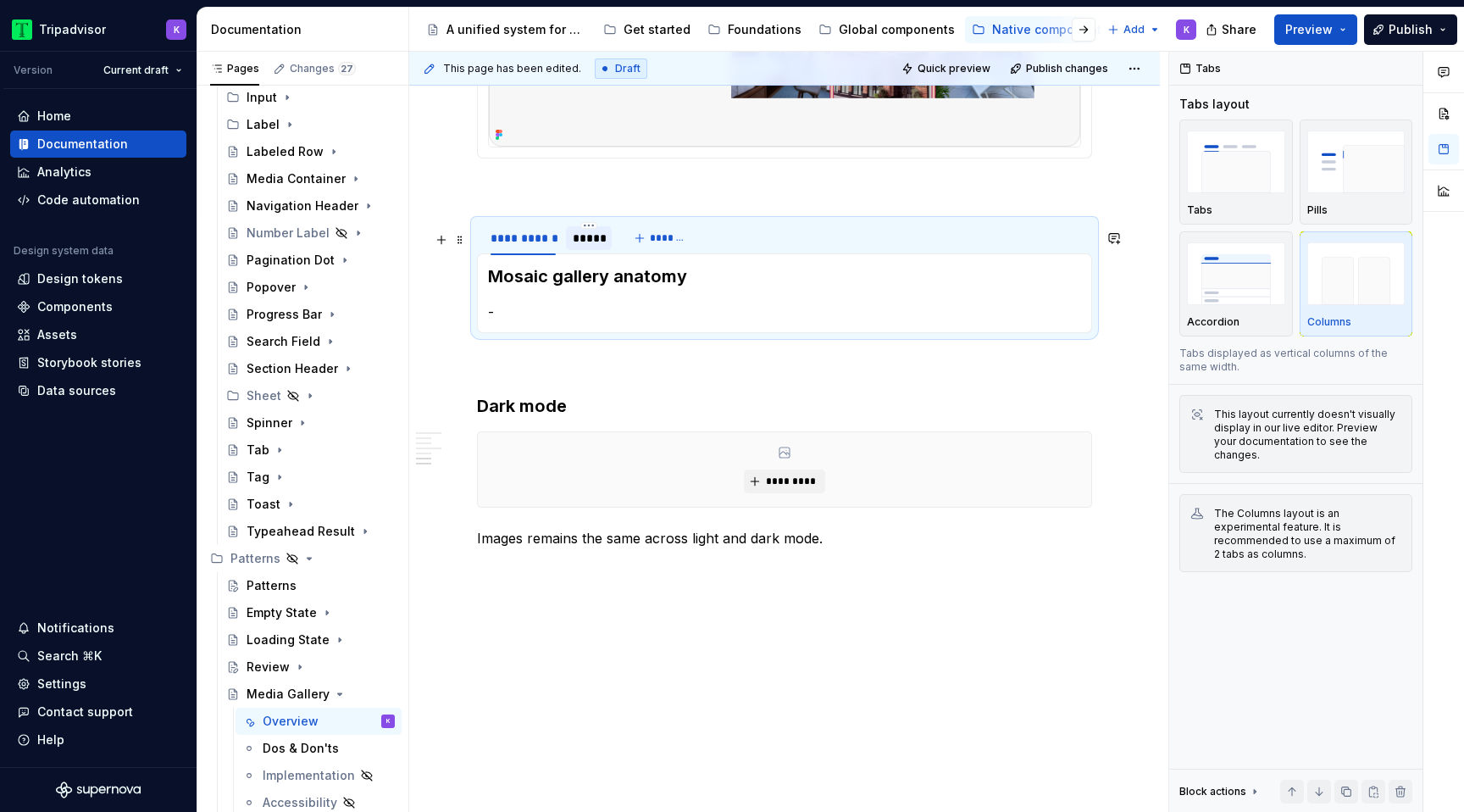
click at [582, 245] on div "*****" at bounding box center [589, 238] width 32 height 17
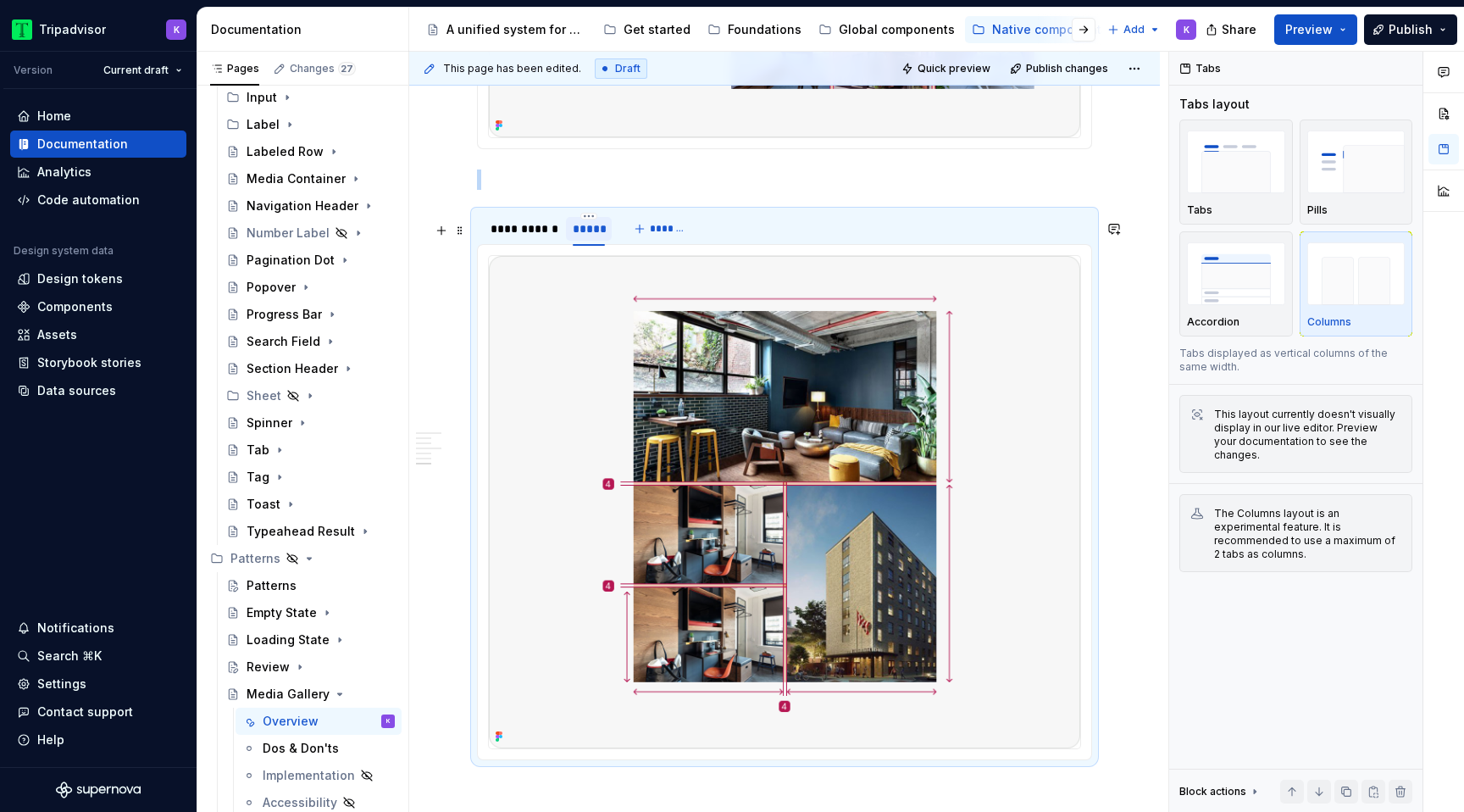
scroll to position [2155, 0]
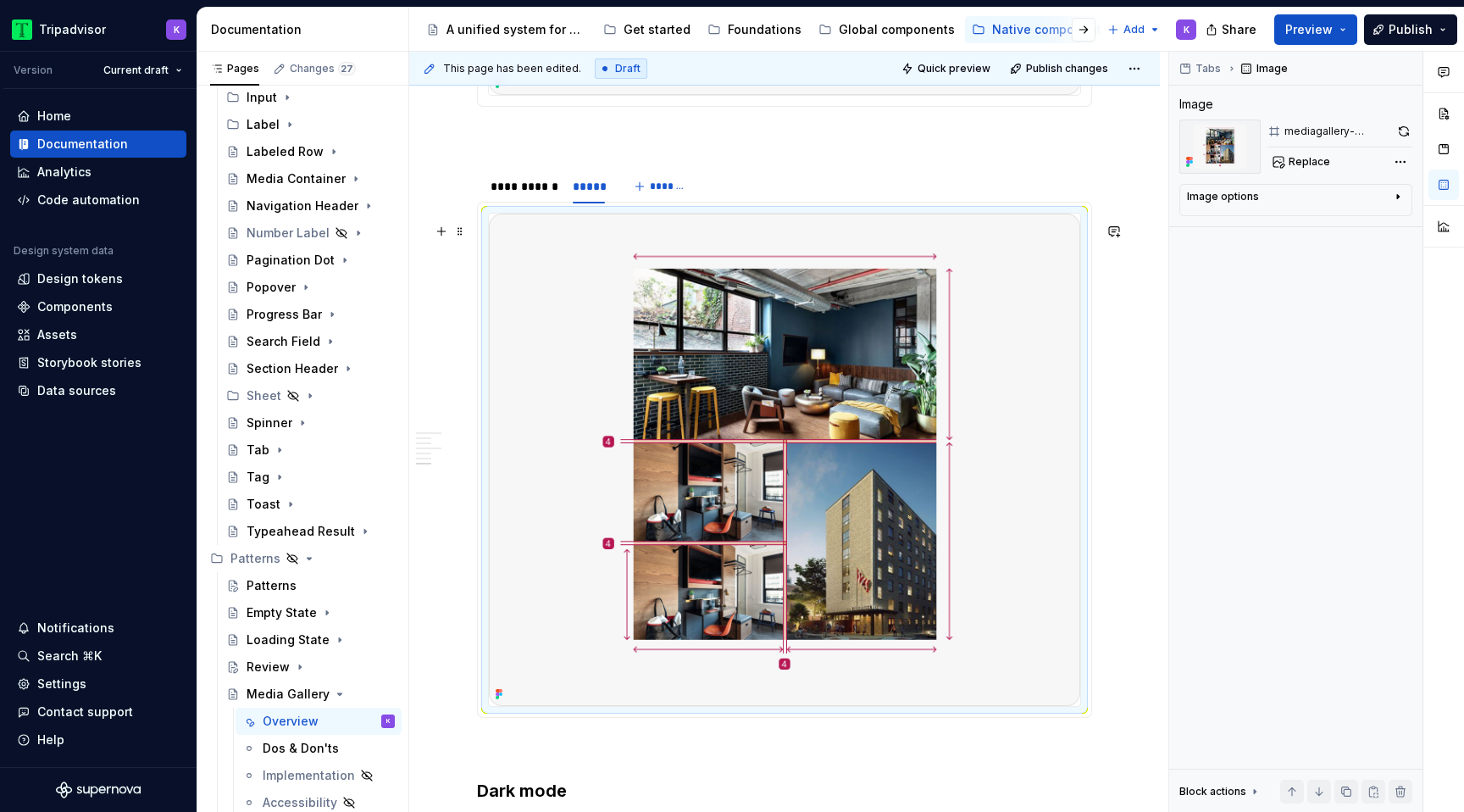
click at [848, 345] on img at bounding box center [784, 460] width 591 height 492
click at [1402, 130] on button "button" at bounding box center [1404, 131] width 18 height 24
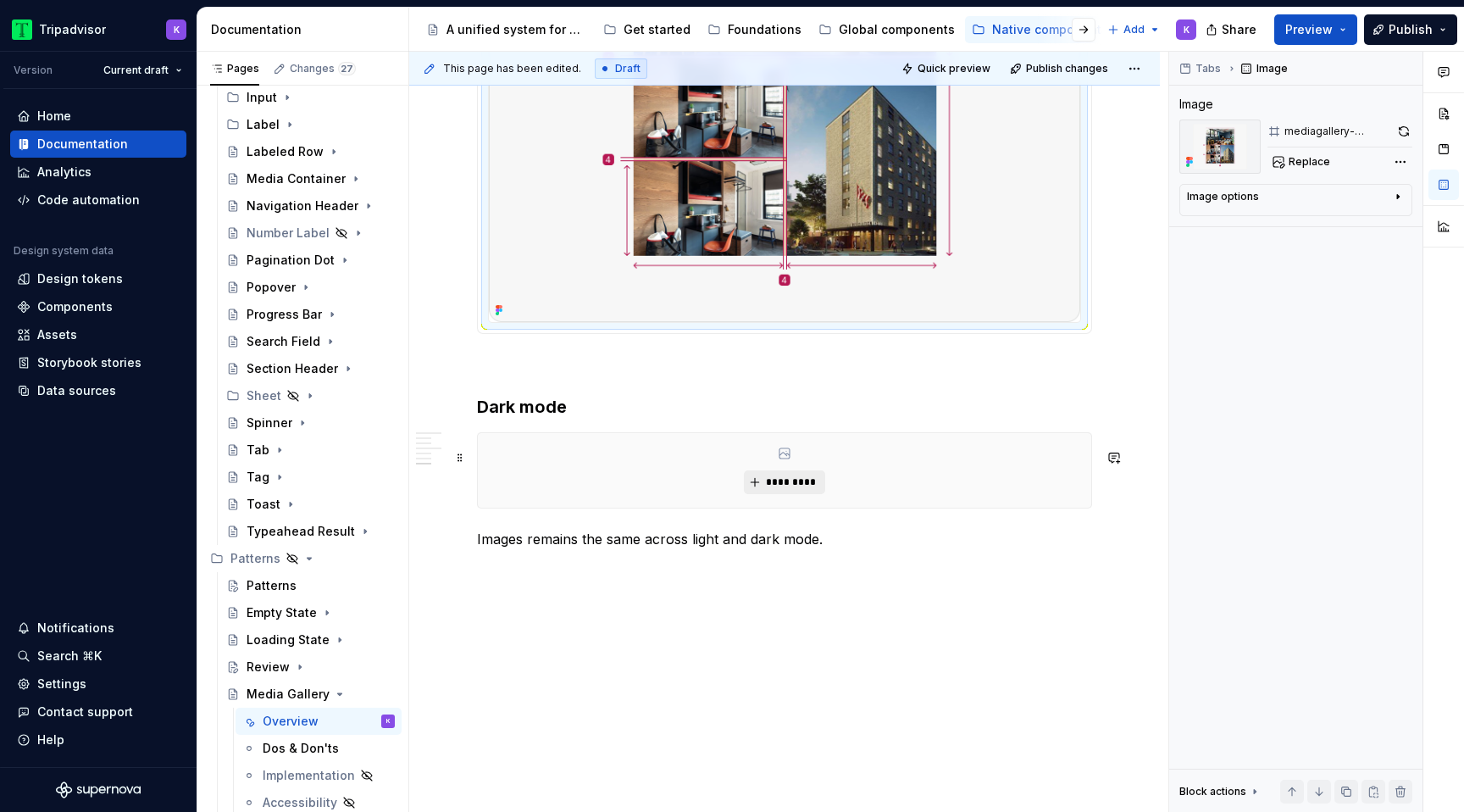
click at [790, 486] on span "*********" at bounding box center [791, 482] width 52 height 14
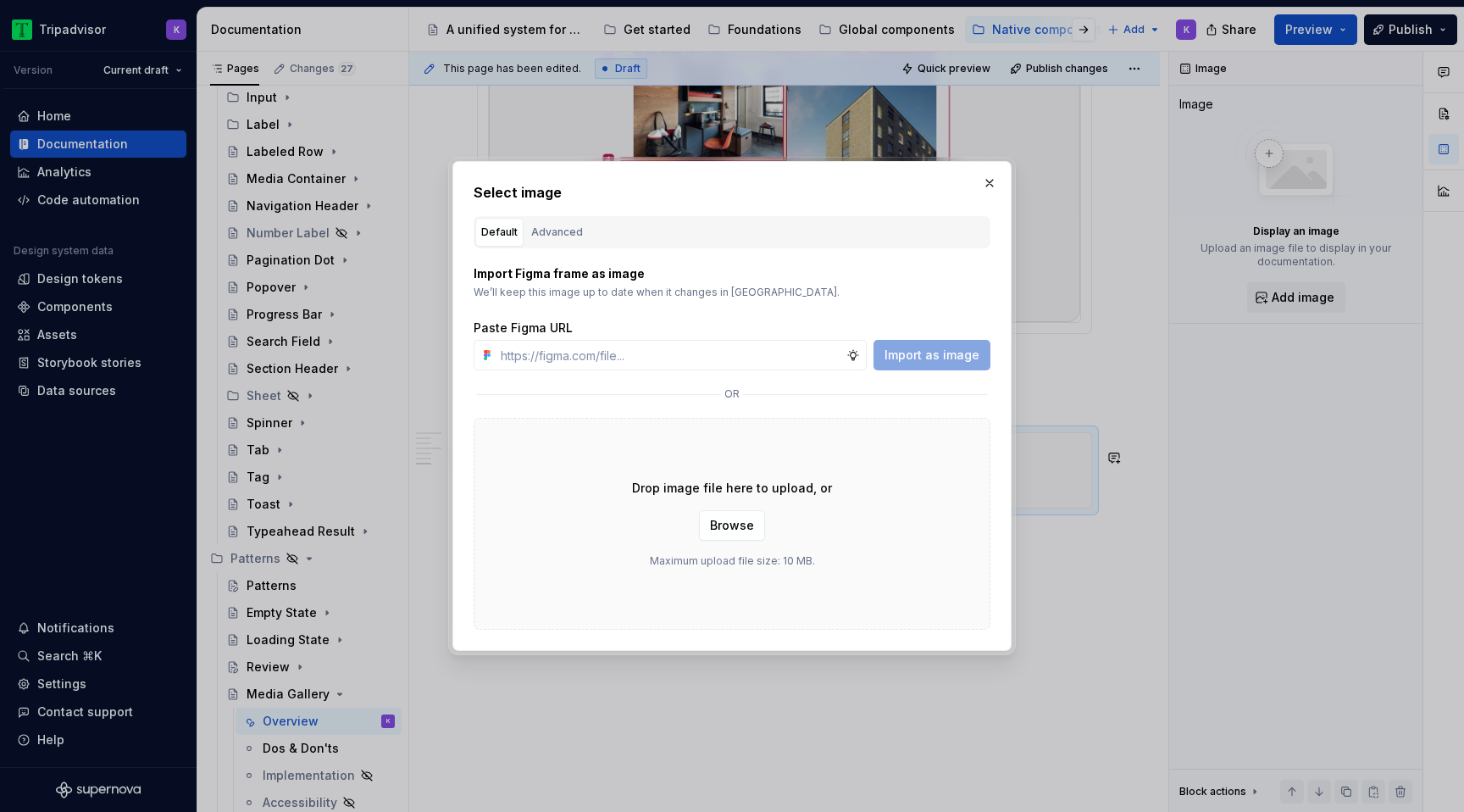
type textarea "*"
type input "[URL][DOMAIN_NAME]"
type textarea "*"
type input "[URL][DOMAIN_NAME]"
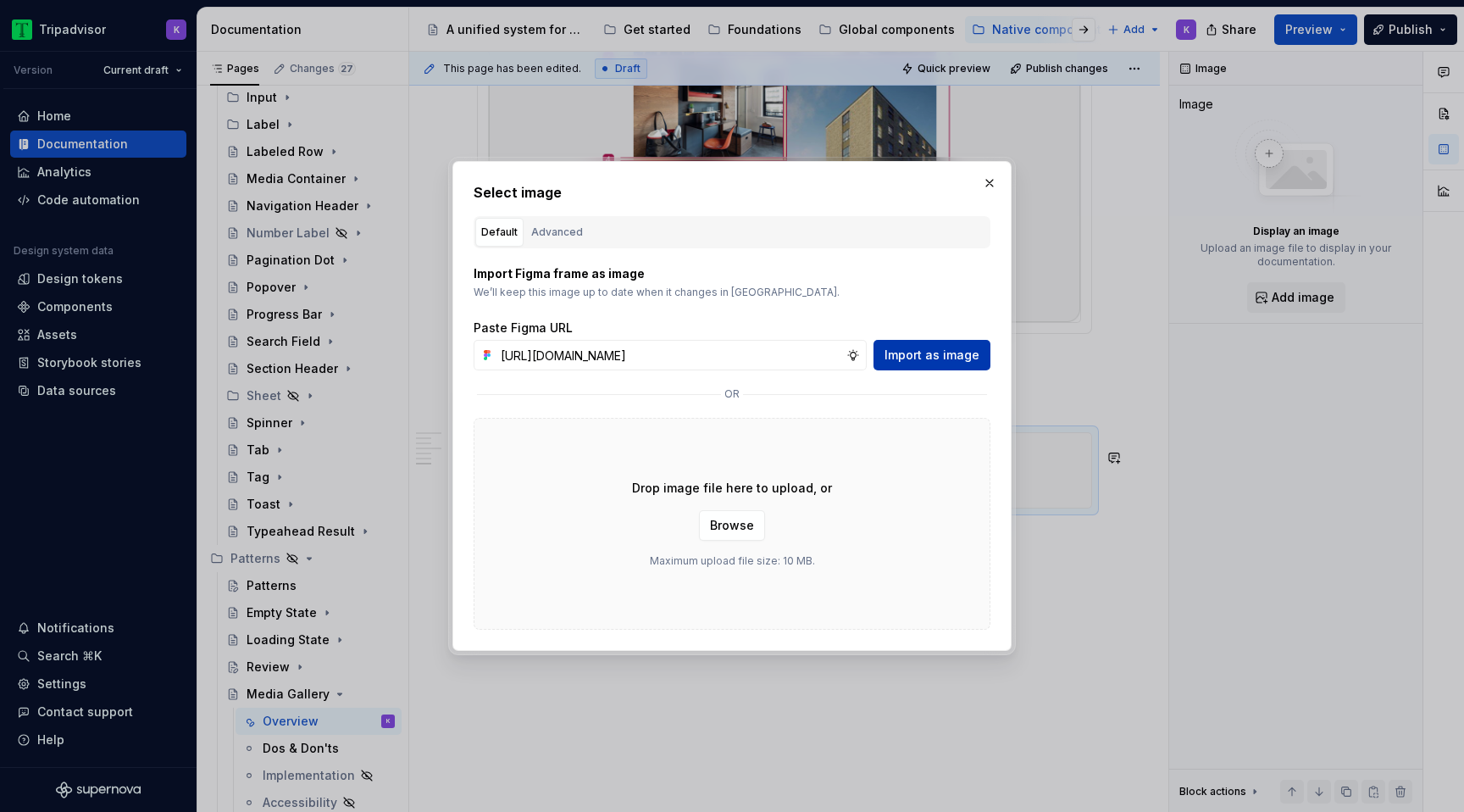
scroll to position [0, 0]
click at [936, 350] on span "Import as image" at bounding box center [932, 355] width 95 height 17
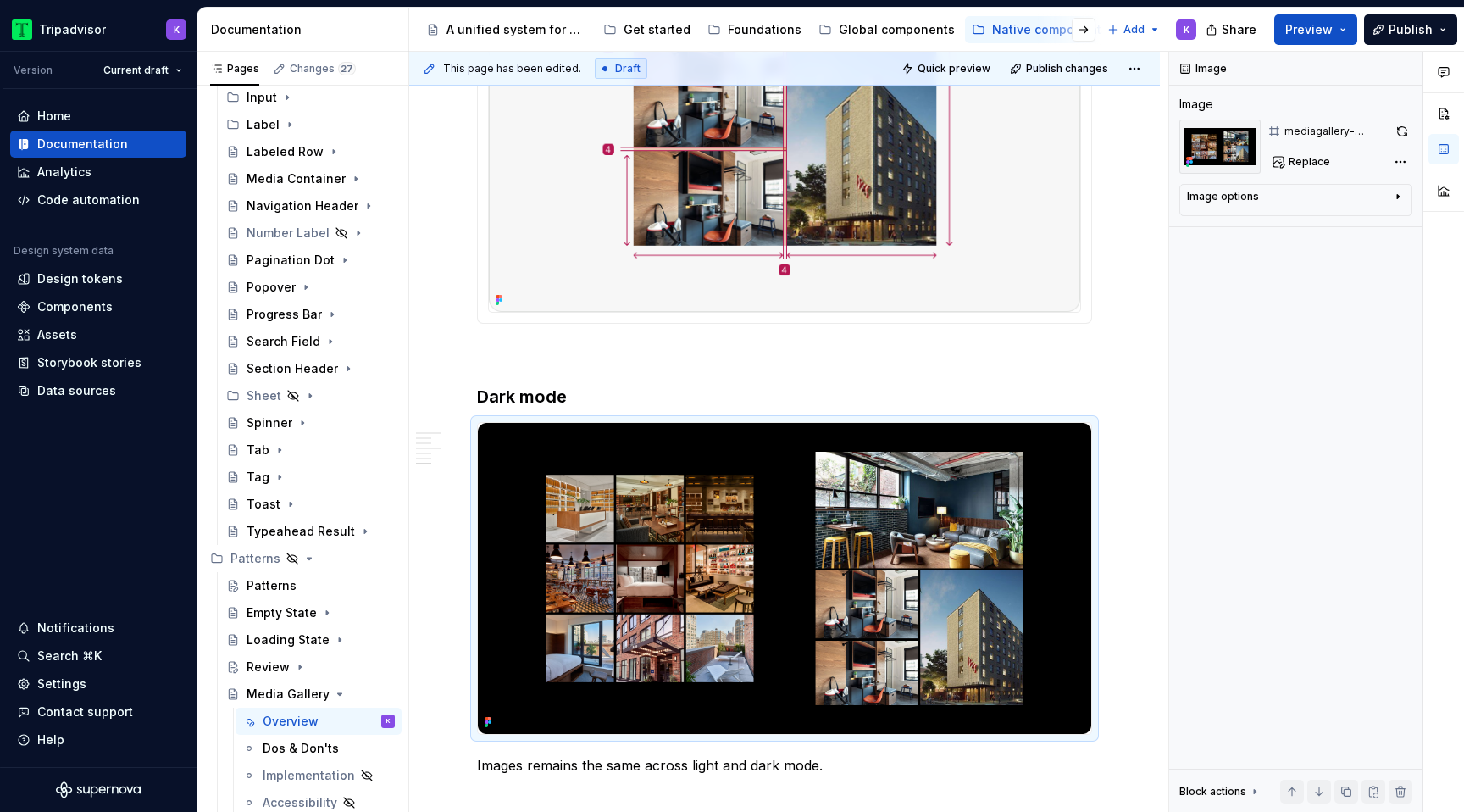
type textarea "*"
